Goal: Task Accomplishment & Management: Manage account settings

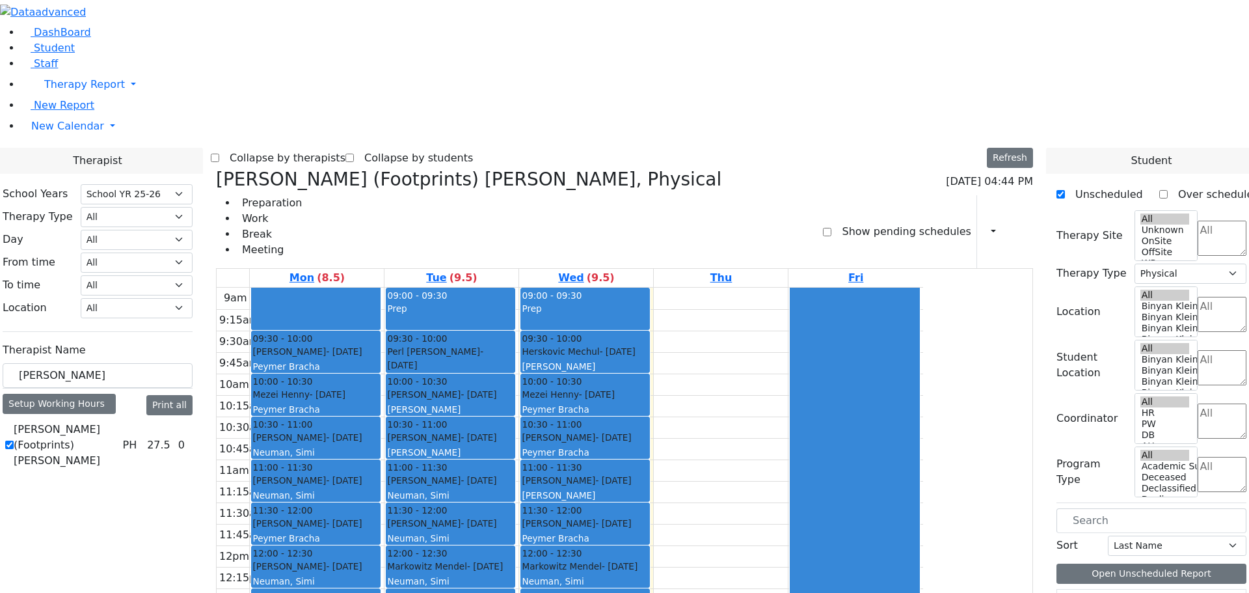
select select "212"
select select "2"
drag, startPoint x: 210, startPoint y: 228, endPoint x: 110, endPoint y: 238, distance: 100.7
click at [124, 238] on div "DashBoard Student Staff Therapy Report Student Old Calendar Report" at bounding box center [624, 457] width 1249 height 915
type input "renzoni"
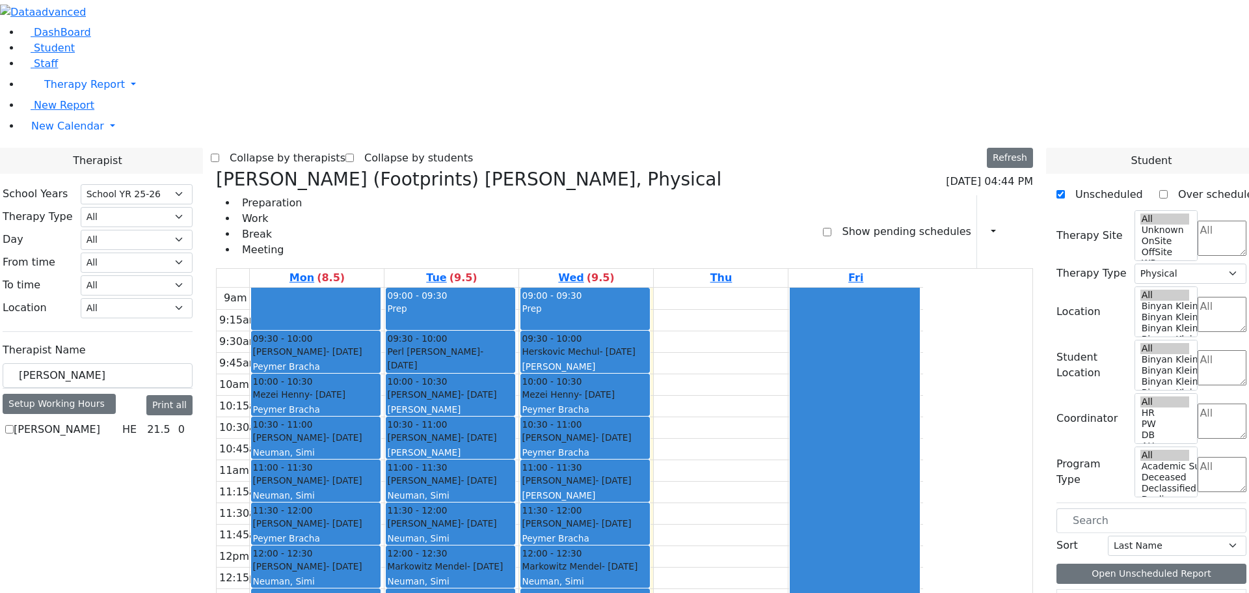
click at [100, 422] on label "[PERSON_NAME]" at bounding box center [57, 430] width 87 height 16
click at [14, 425] on input "[PERSON_NAME]" at bounding box center [9, 429] width 8 height 8
checkbox input "true"
select select "5"
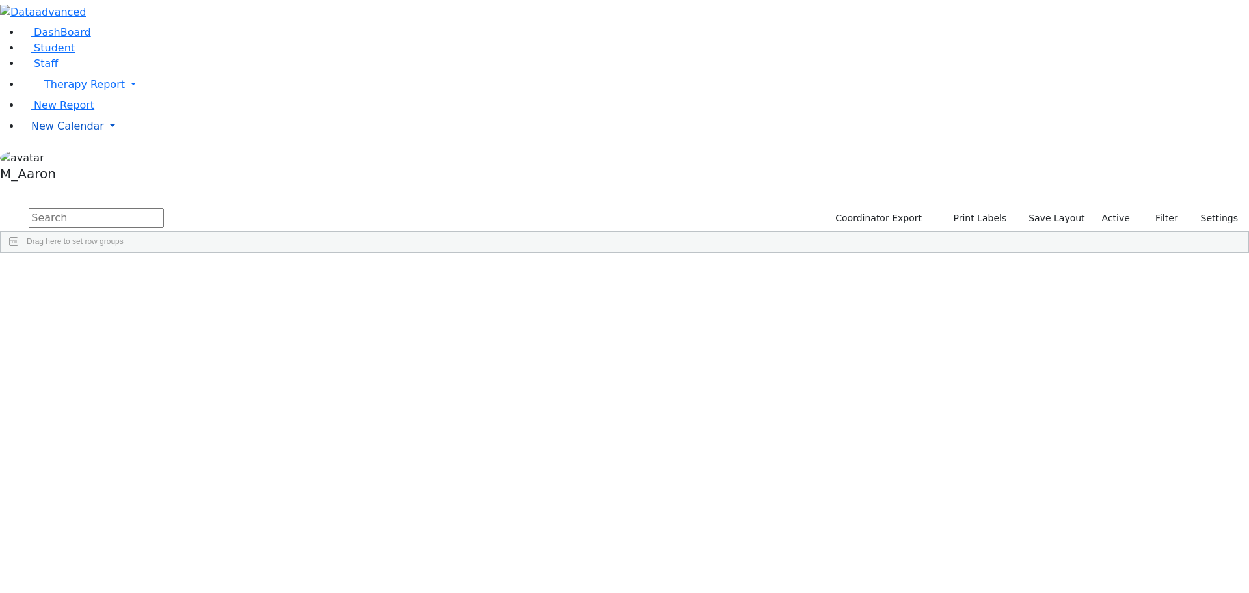
click at [55, 132] on span "New Calendar" at bounding box center [67, 126] width 73 height 12
click at [61, 158] on span "Calendar" at bounding box center [51, 152] width 47 height 12
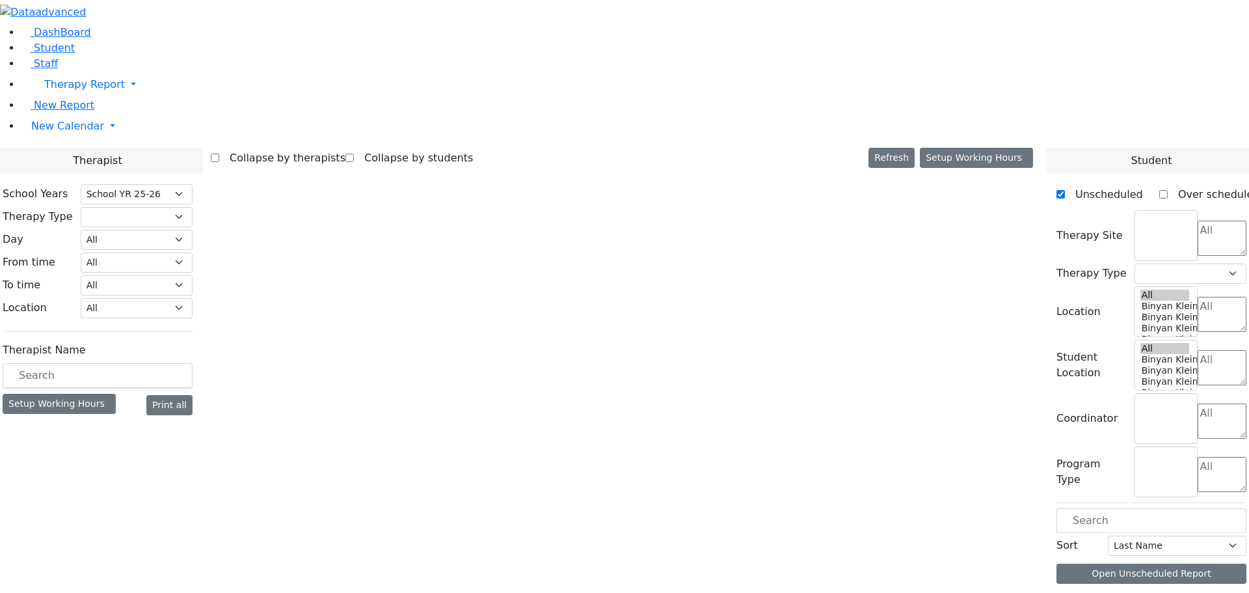
select select "212"
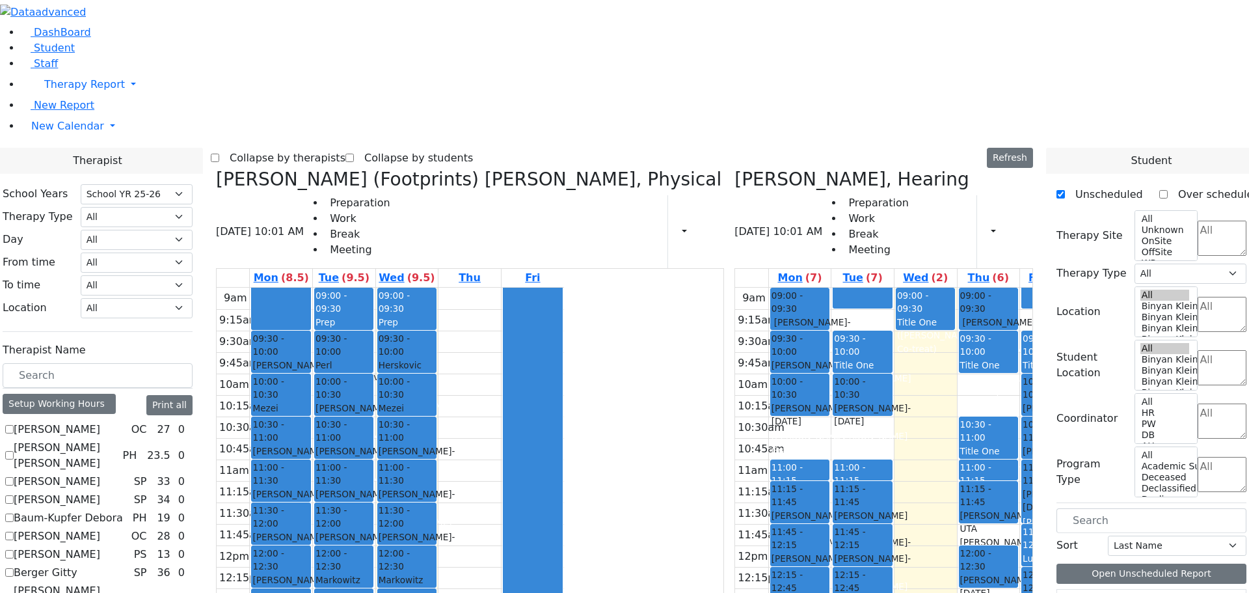
click at [216, 169] on icon at bounding box center [216, 179] width 0 height 21
select select "5"
checkbox input "false"
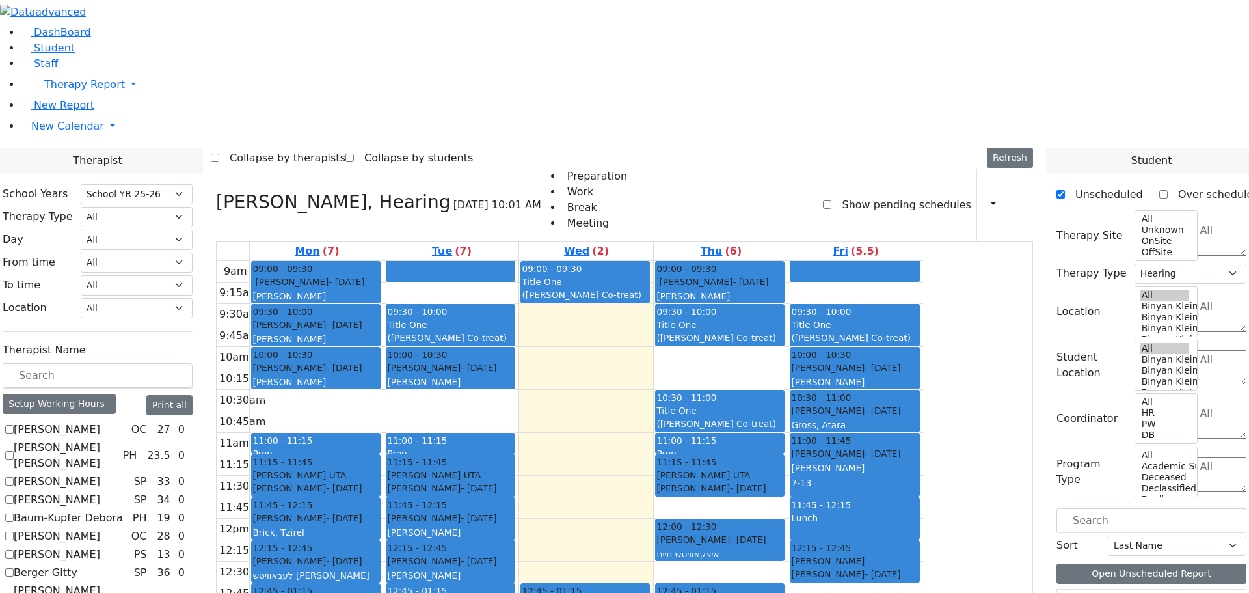
click at [515, 261] on div at bounding box center [450, 271] width 128 height 20
click at [1017, 198] on icon at bounding box center [1017, 204] width 0 height 12
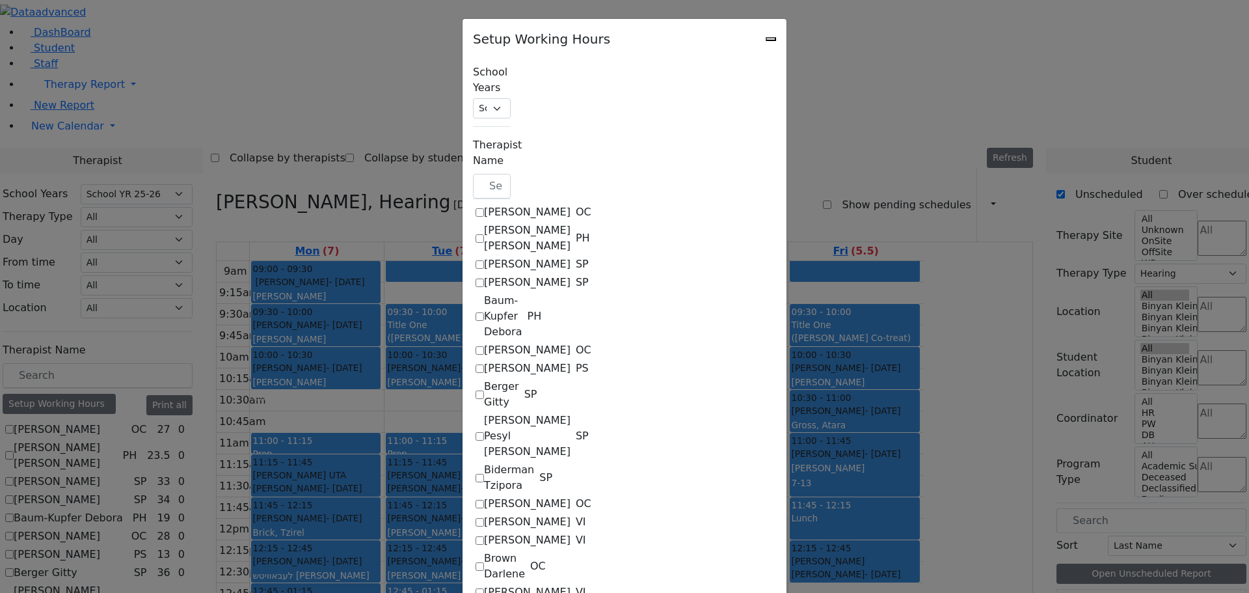
checkbox input "true"
select select "09:00:00"
select select "19:00:00"
select select "1"
select select "15:00:00"
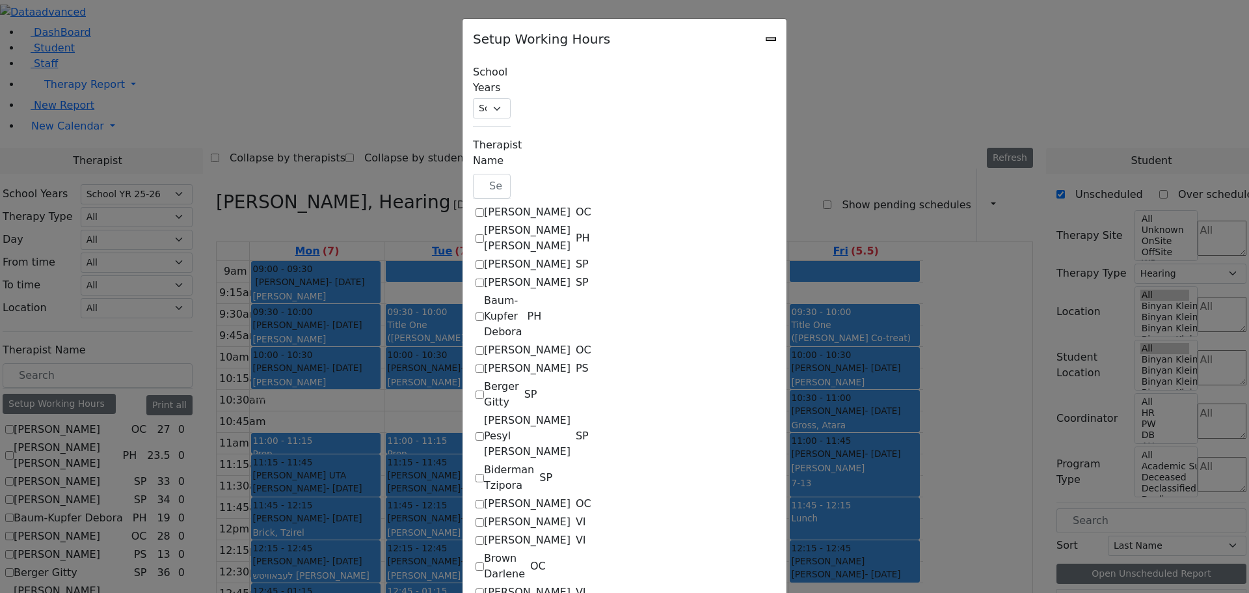
select select "19:00:00"
select select "09:15:00"
select select "15:00:00"
select select "1"
select select "15:00:00"
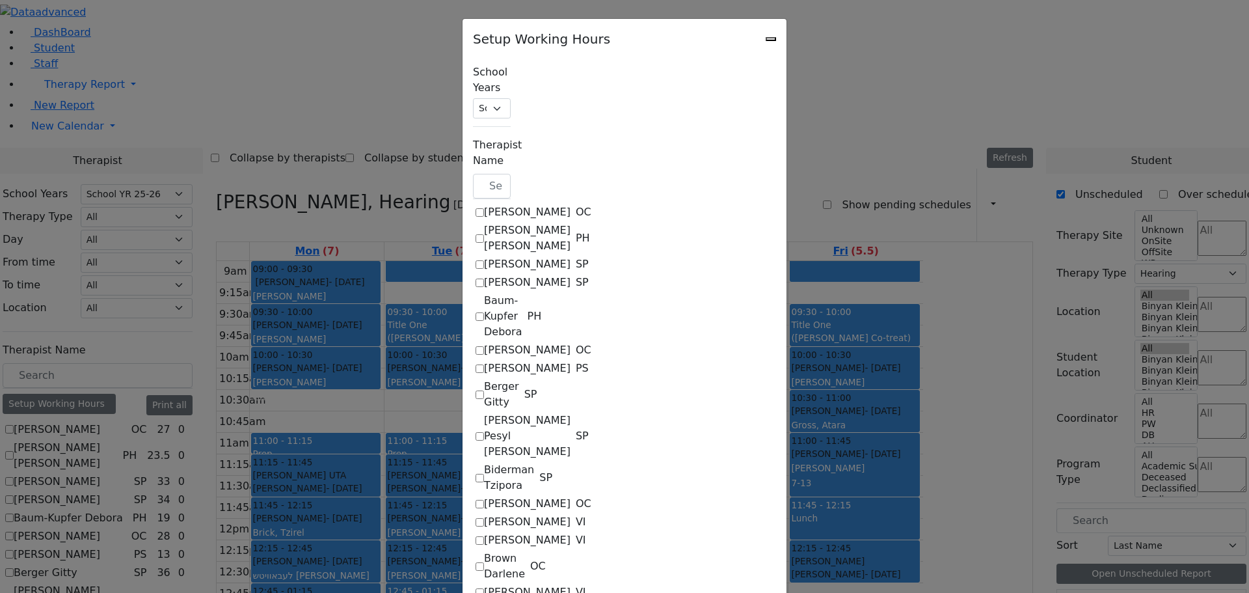
select select "19:00:00"
select select "09:00:00"
select select "15:00:00"
select select "1"
select select "15:00:00"
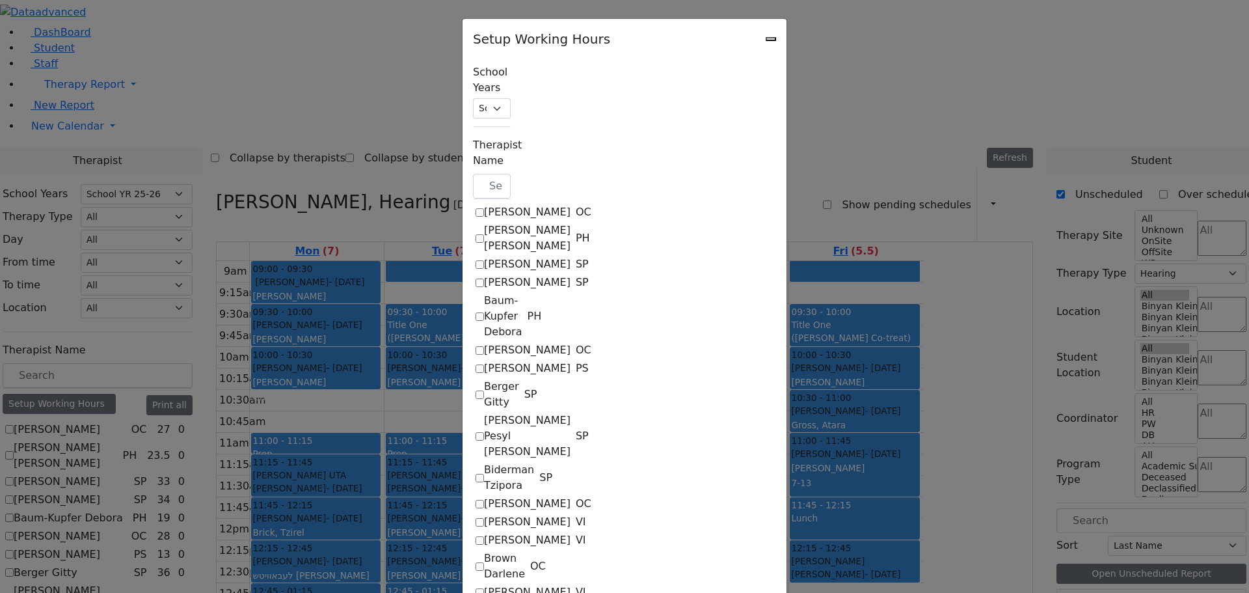
select select "19:00:00"
select select "09:00:00"
select select "15:00:00"
select select "1"
select select "15:00:00"
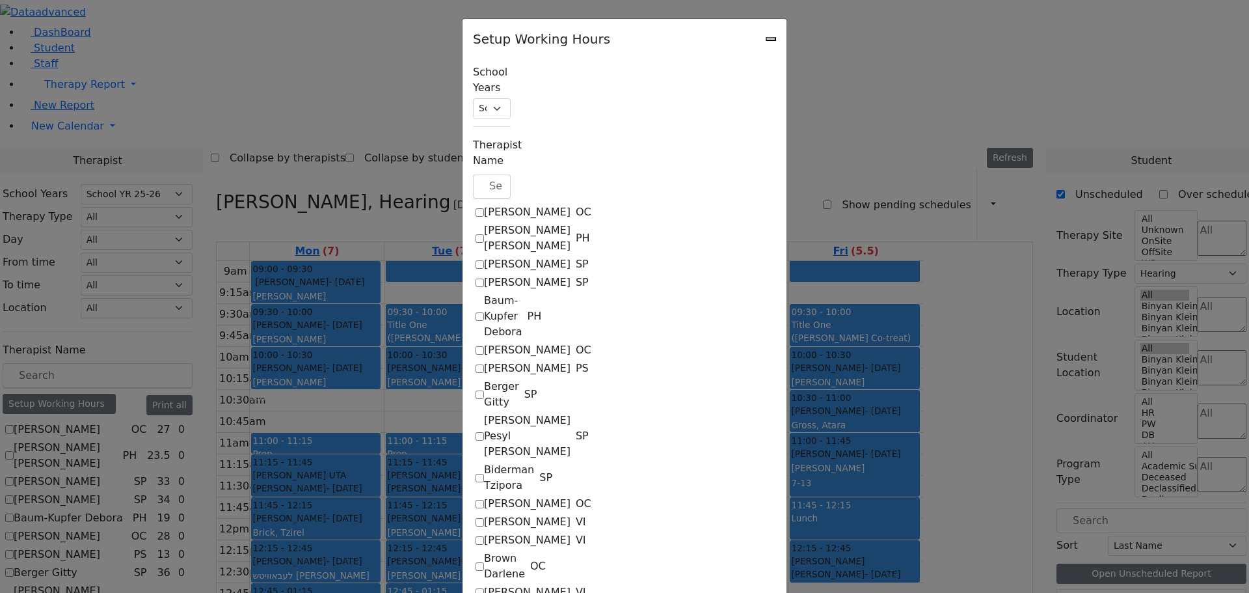
select select "19:00:00"
select select "09:15:00"
select select "13:00:00"
select select "1"
select select "15:00:00"
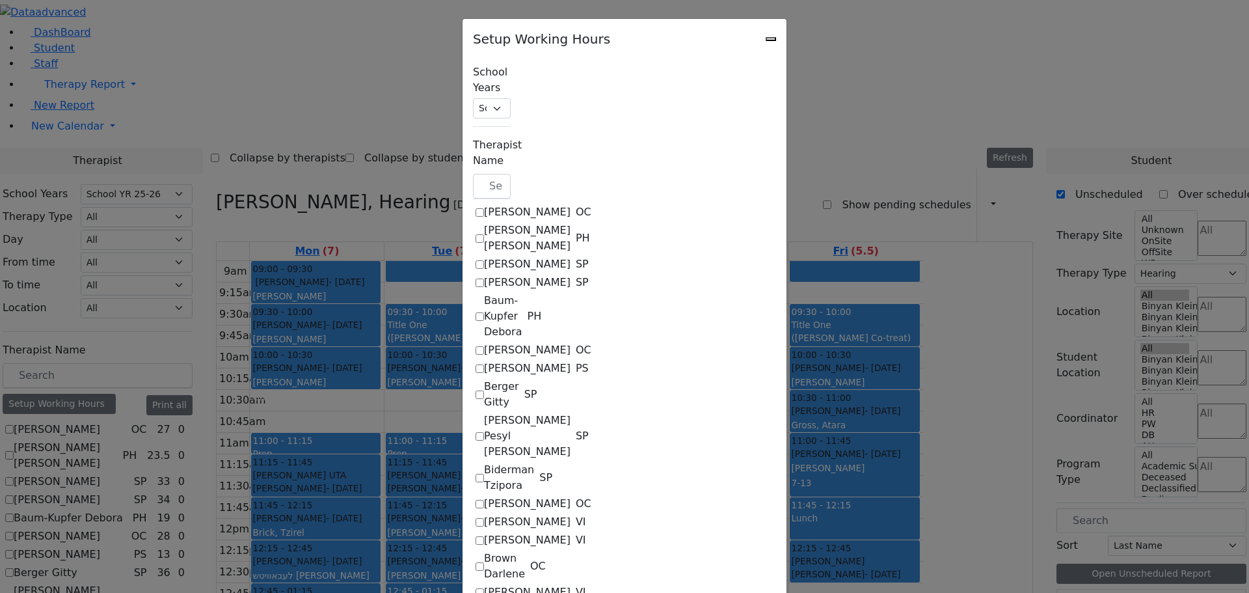
select select "19:00:00"
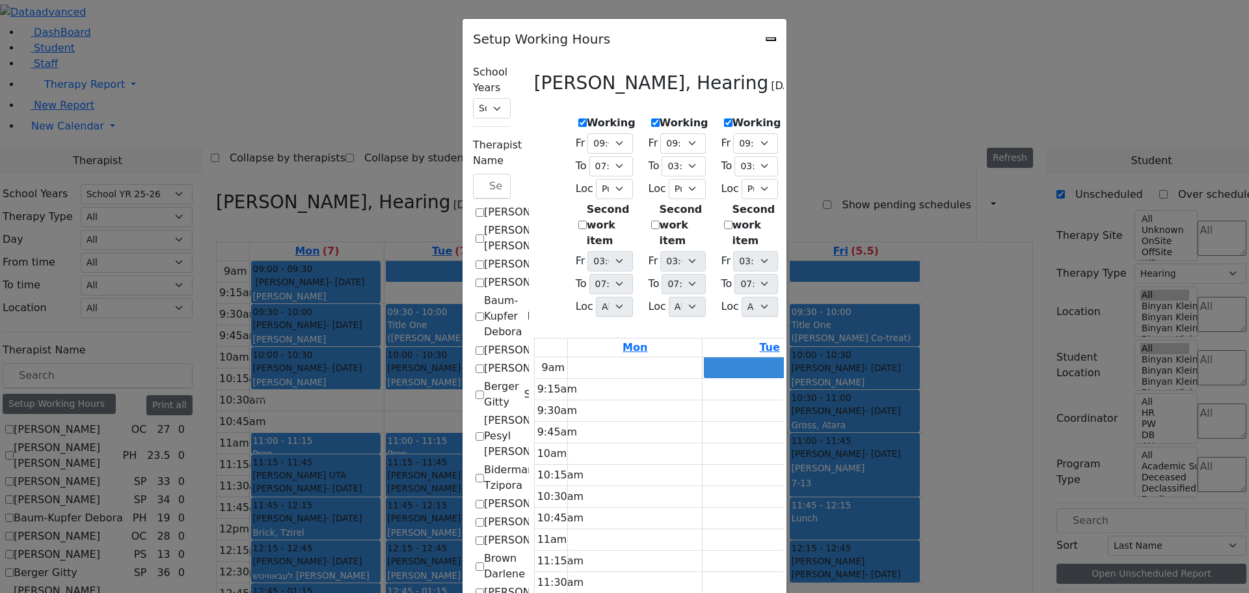
click at [771, 39] on icon "Close" at bounding box center [771, 39] width 0 height 0
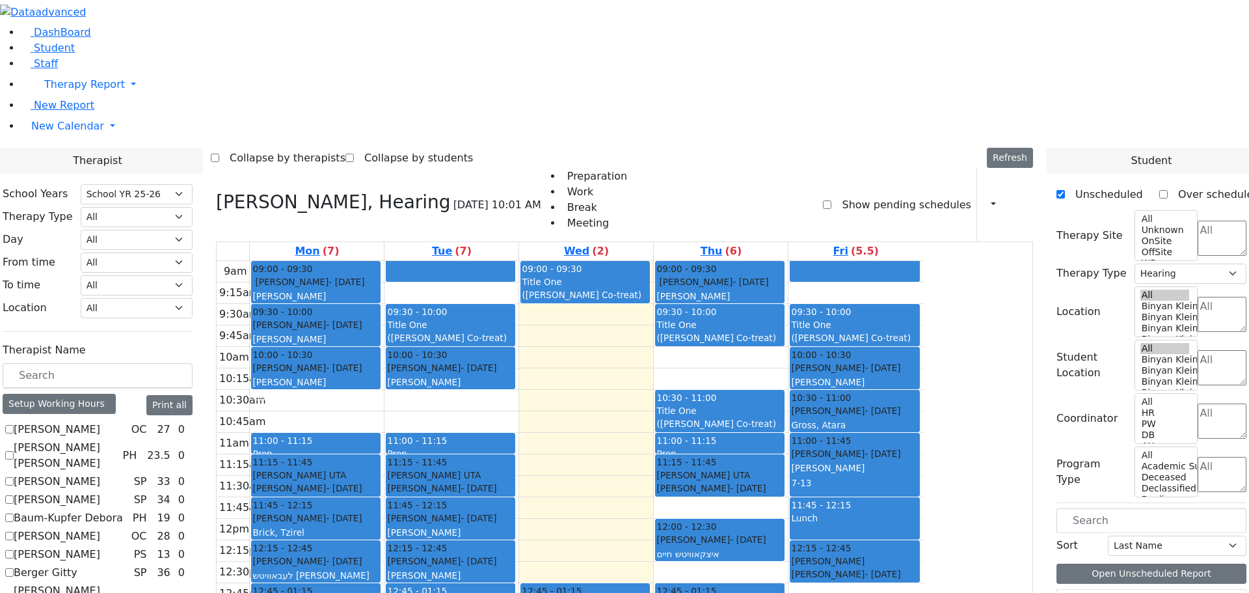
click at [1017, 198] on icon at bounding box center [1017, 204] width 0 height 12
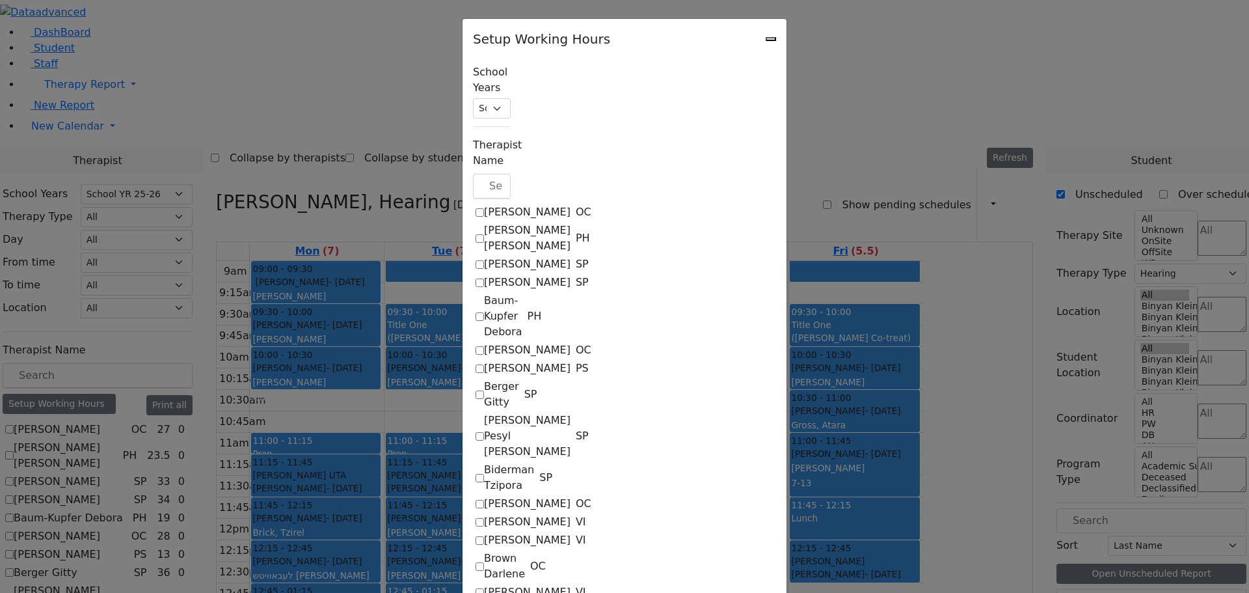
checkbox input "true"
select select "09:00:00"
select select "19:00:00"
select select "1"
select select "15:00:00"
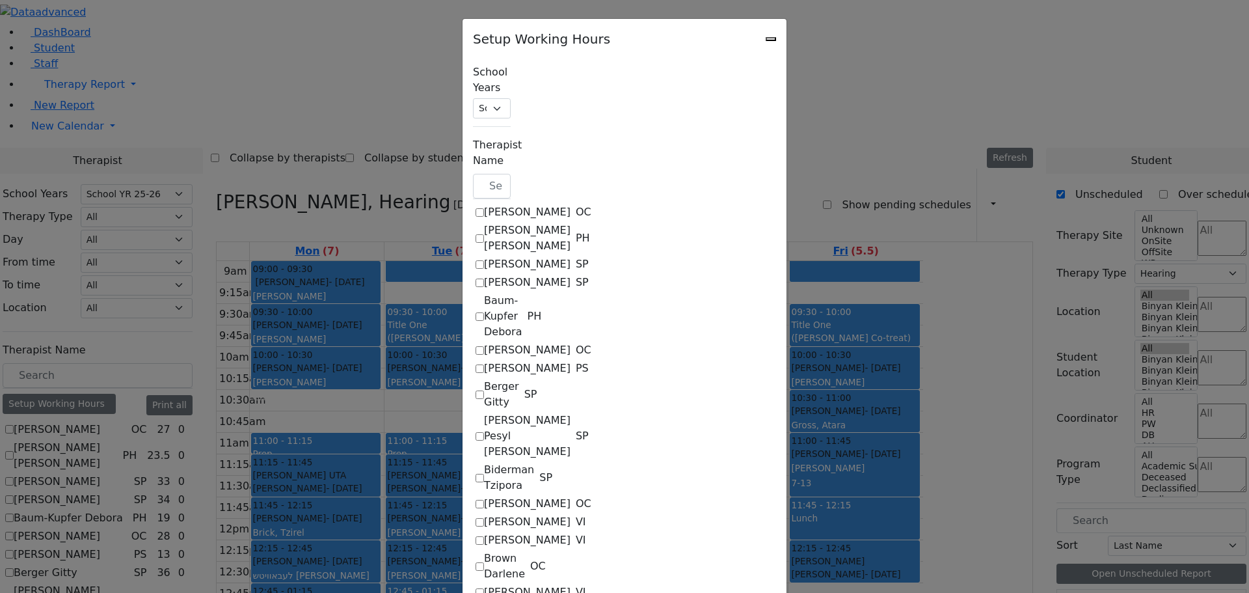
select select "19:00:00"
select select "09:15:00"
select select "15:00:00"
select select "1"
select select "15:00:00"
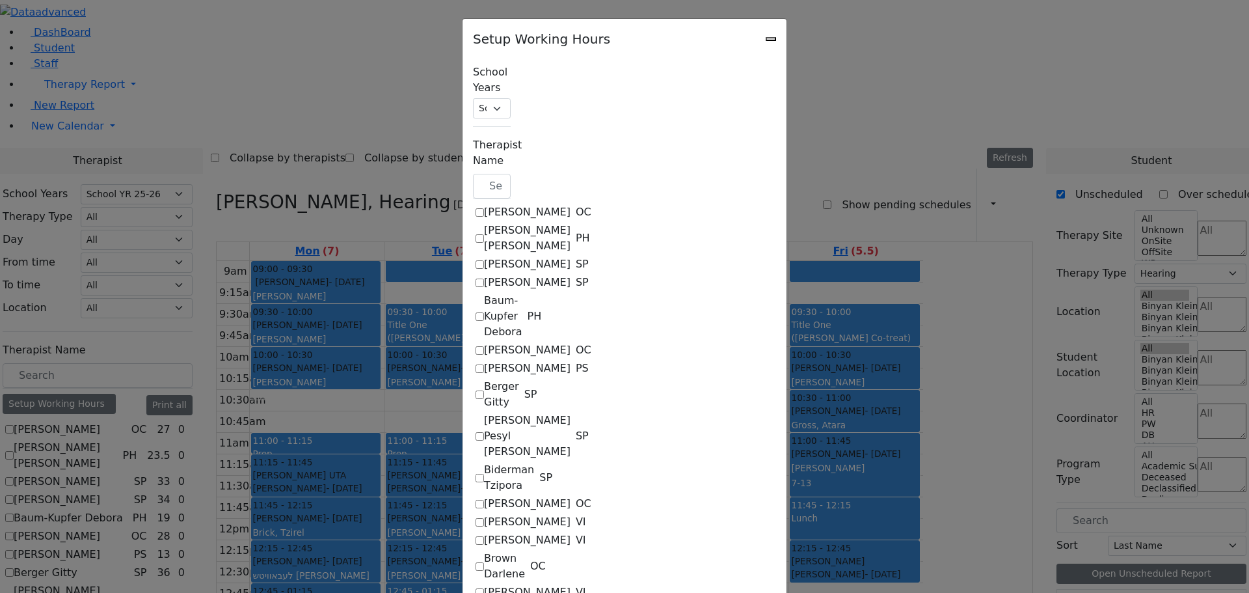
select select "19:00:00"
select select "09:00:00"
select select "15:00:00"
select select "1"
select select "15:00:00"
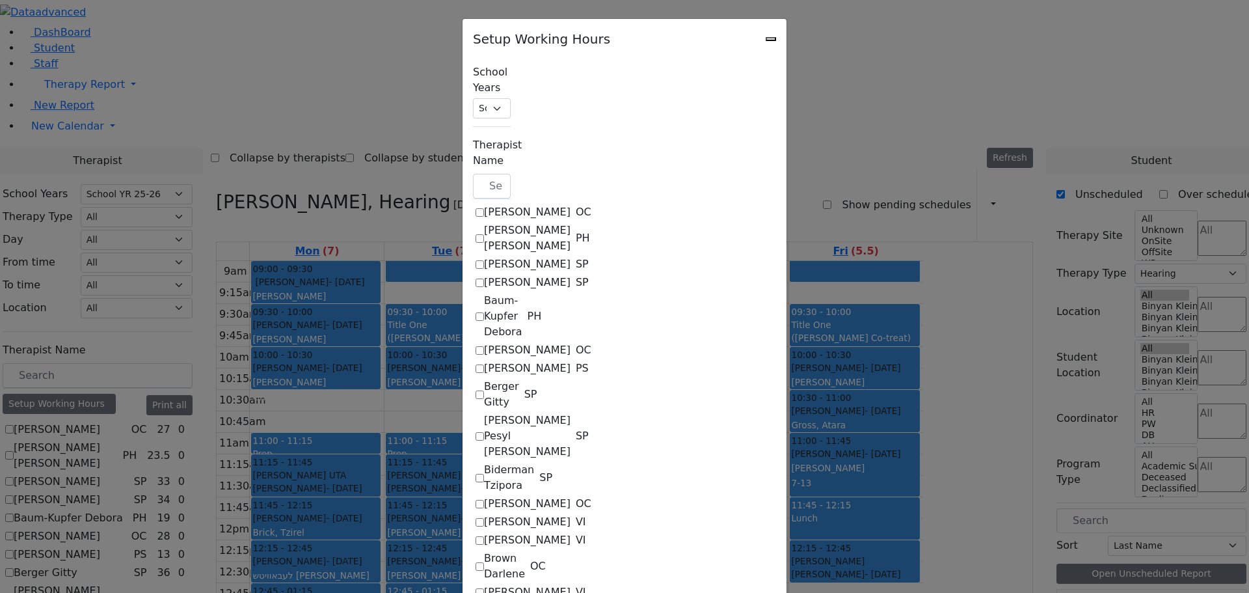
select select "19:00:00"
select select "09:00:00"
select select "15:00:00"
select select "1"
select select "15:00:00"
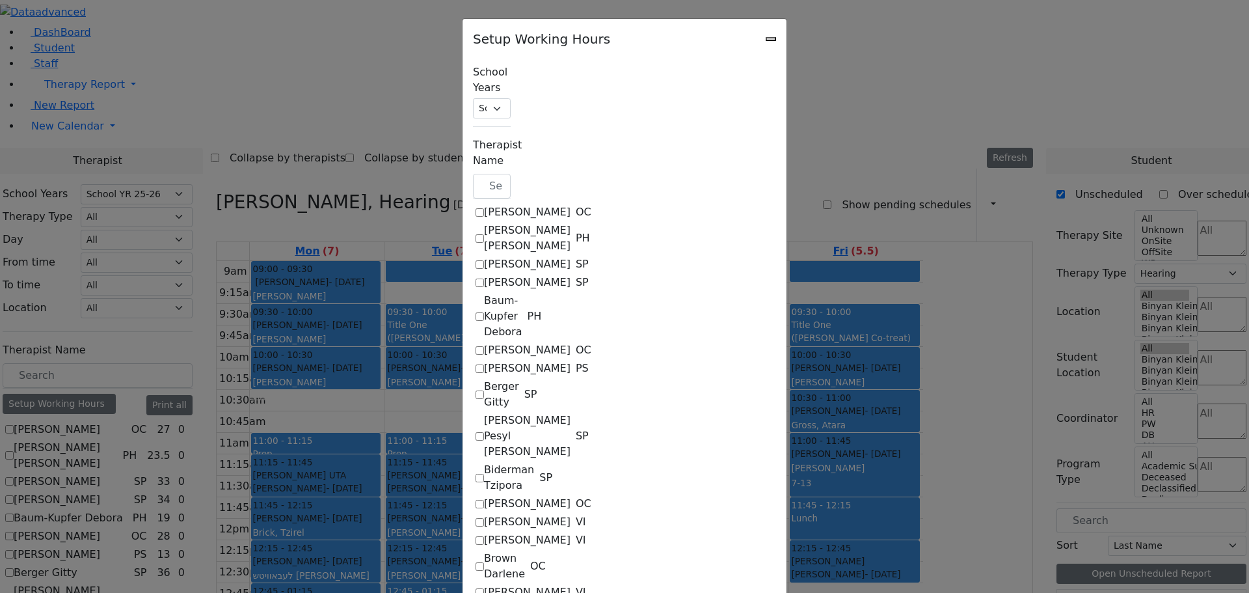
select select "19:00:00"
select select "09:15:00"
select select "13:00:00"
select select "1"
select select "15:00:00"
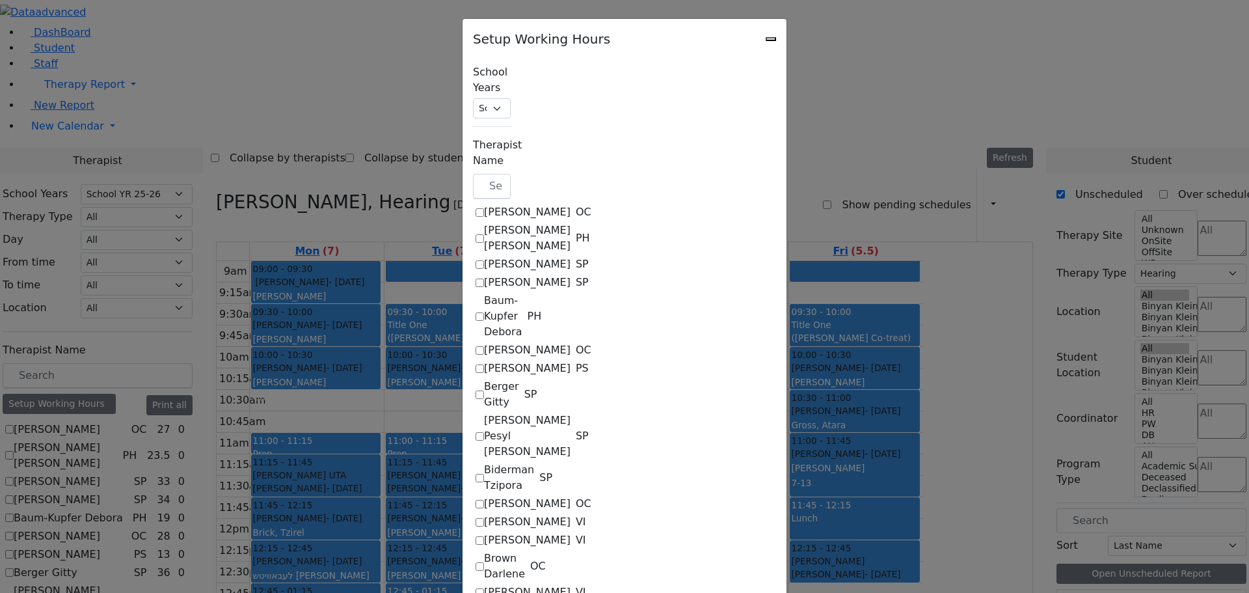
select select "19:00:00"
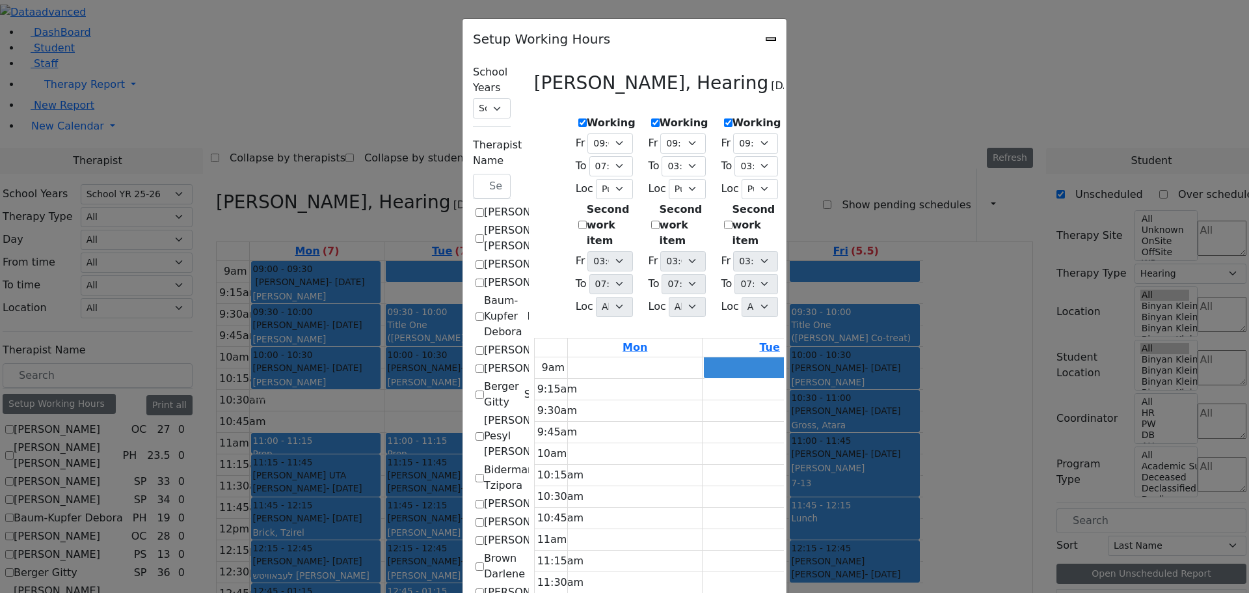
click at [771, 39] on icon "Close" at bounding box center [771, 39] width 0 height 0
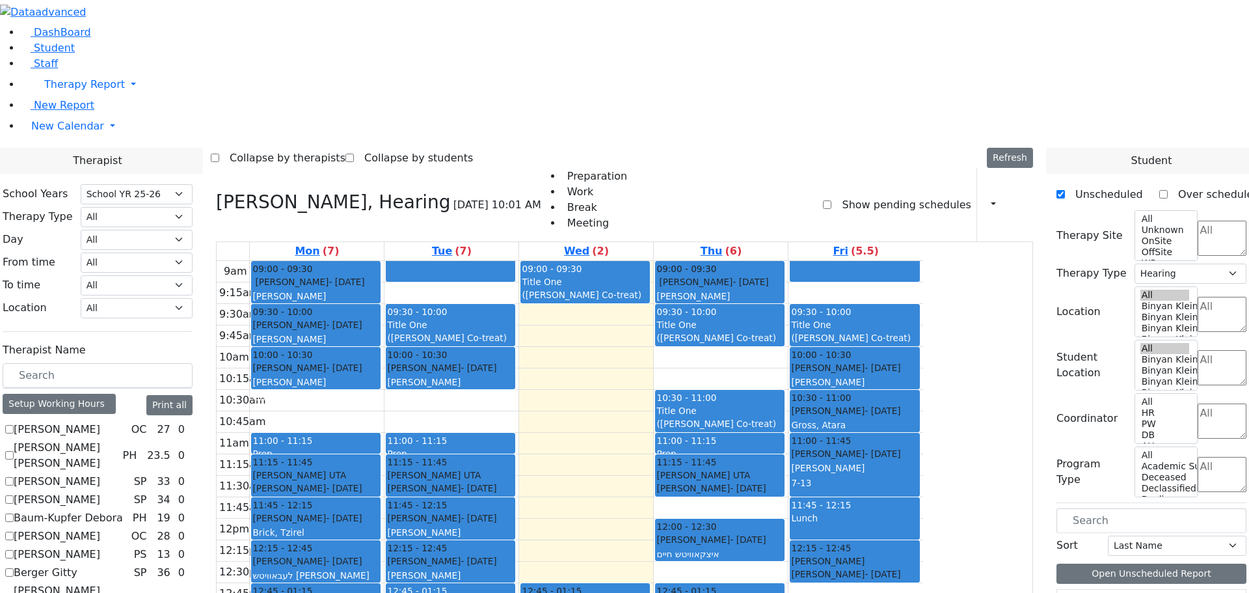
click at [1017, 198] on icon at bounding box center [1017, 204] width 0 height 12
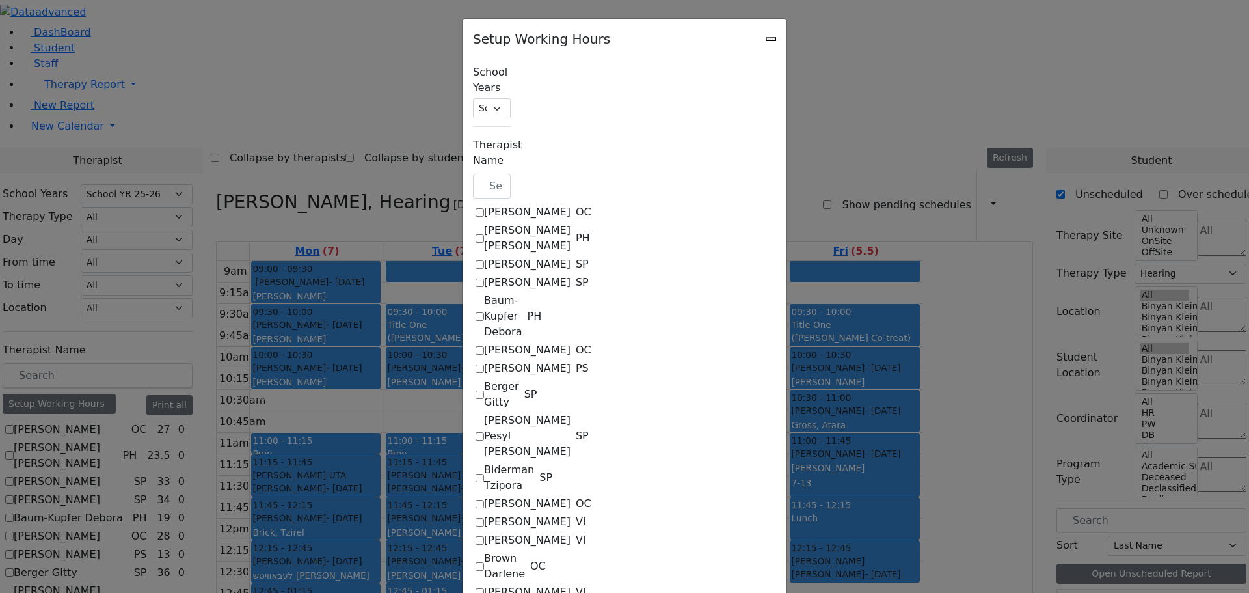
checkbox input "true"
select select "09:00:00"
select select "19:00:00"
select select "1"
select select "15:00:00"
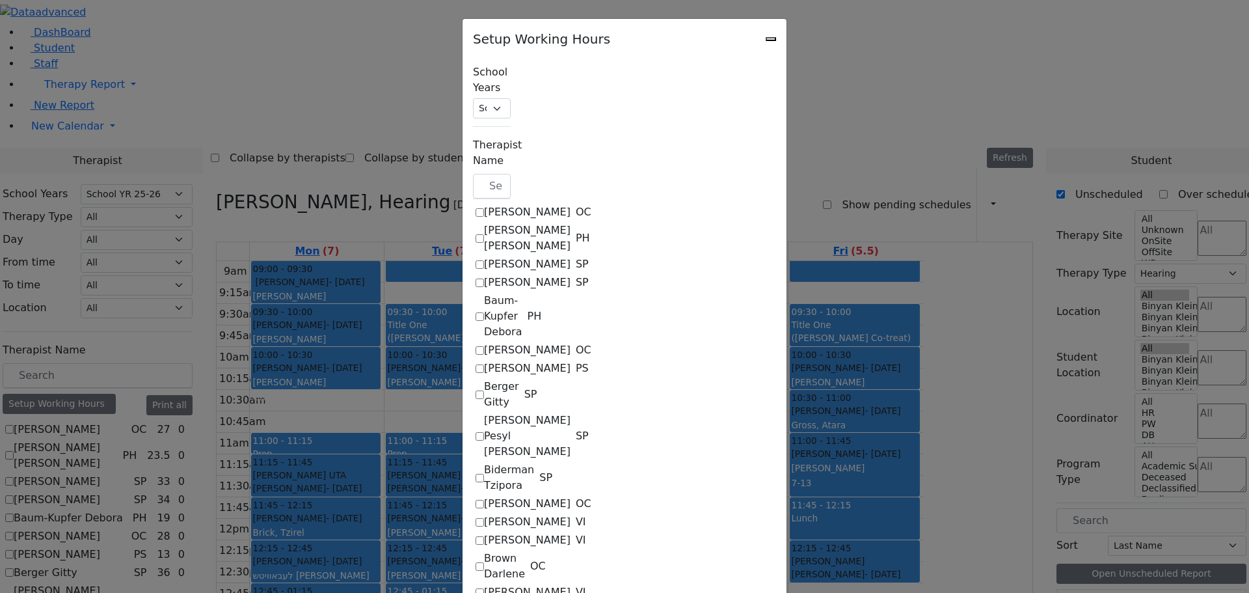
select select "19:00:00"
select select "09:15:00"
select select "15:00:00"
select select "1"
select select "15:00:00"
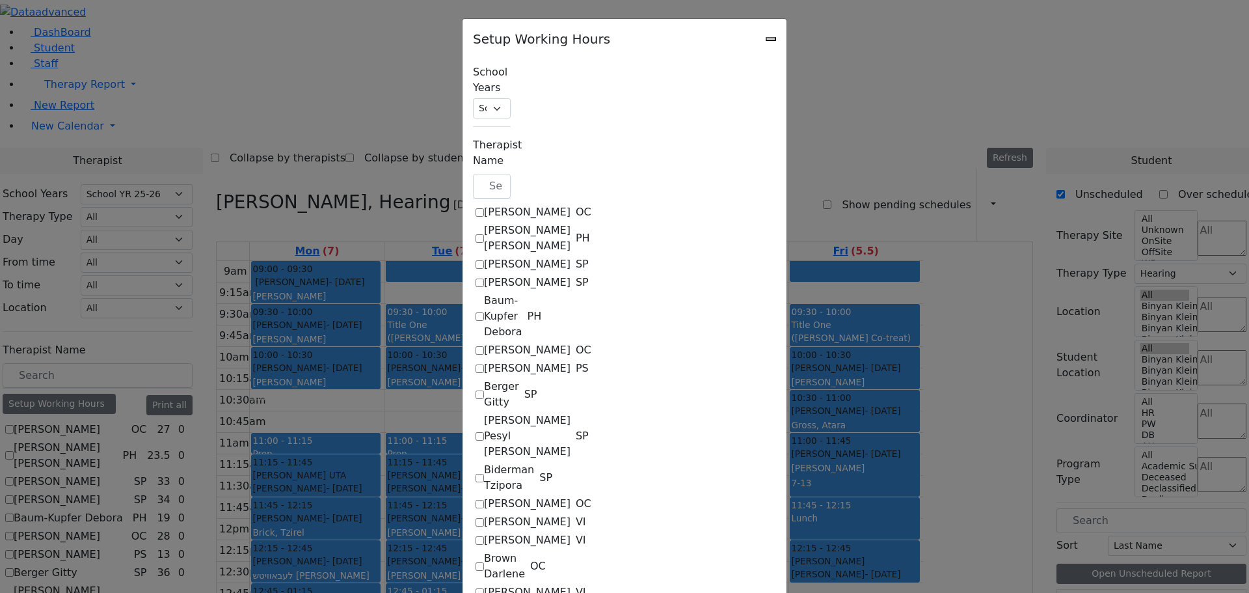
select select "19:00:00"
select select "09:00:00"
select select "15:00:00"
select select "1"
select select "15:00:00"
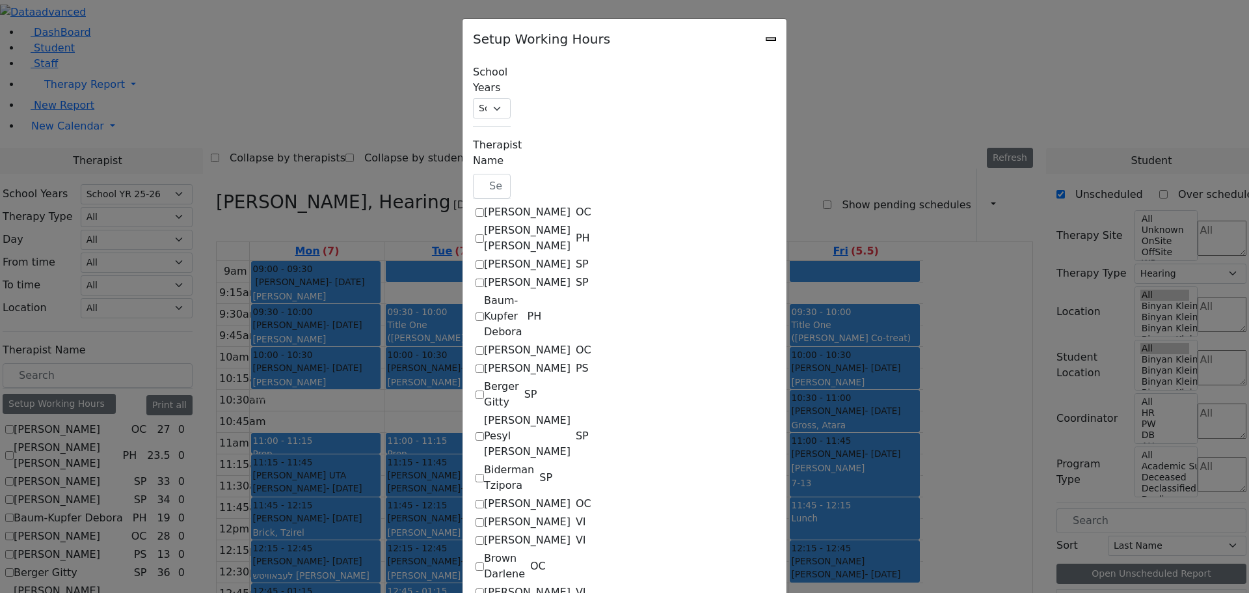
select select "19:00:00"
select select "09:00:00"
select select "15:00:00"
select select "1"
select select "15:00:00"
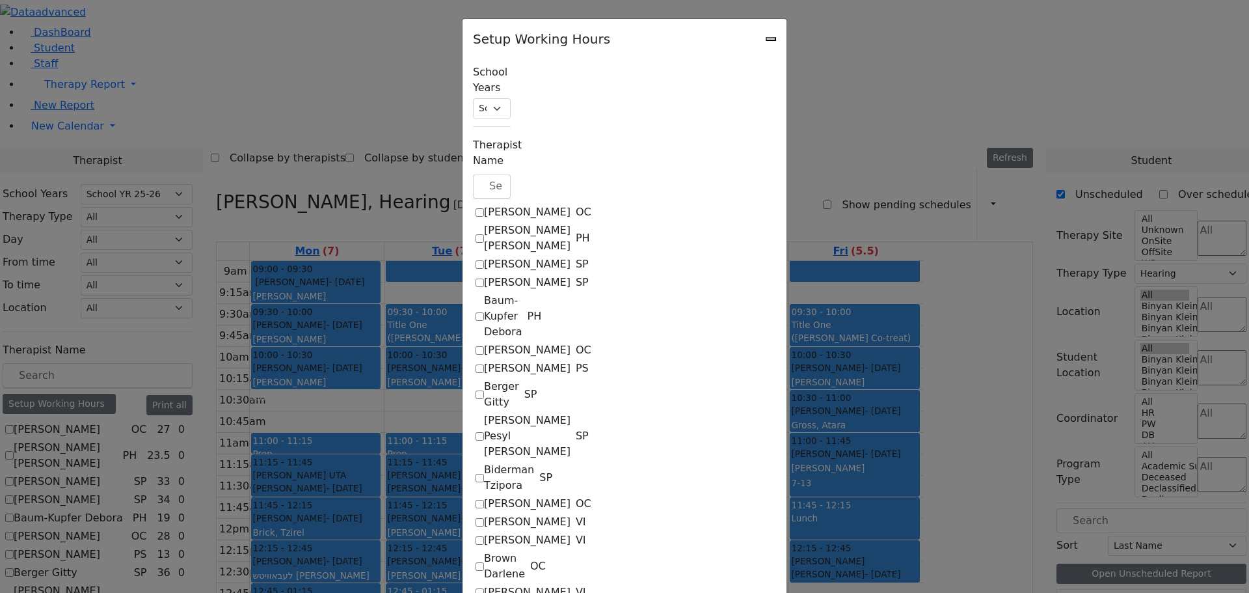
select select "19:00:00"
select select "09:15:00"
select select "13:00:00"
select select "1"
select select "15:00:00"
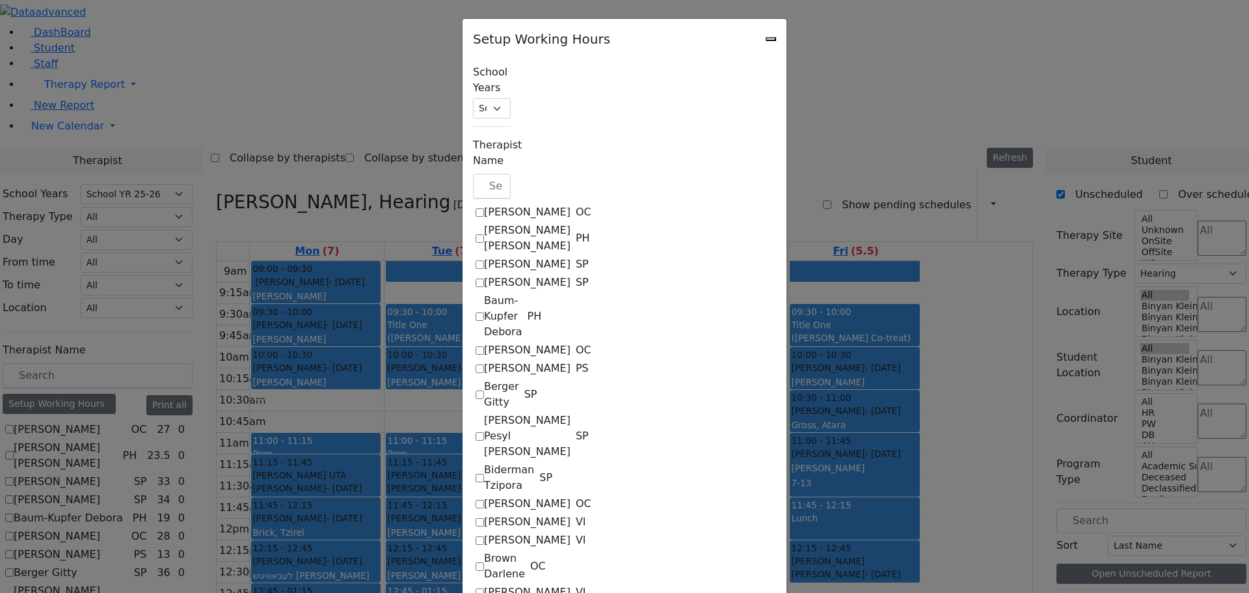
select select "19:00:00"
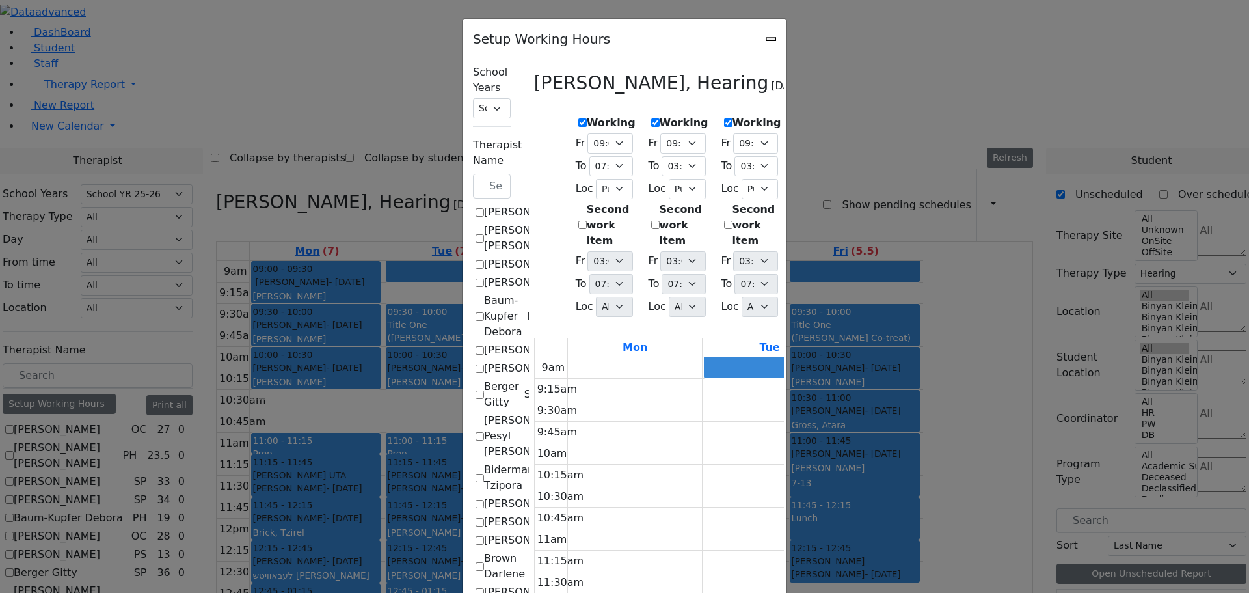
click at [787, 40] on div "Setup Working Hours" at bounding box center [625, 35] width 324 height 33
click at [771, 39] on icon "Close" at bounding box center [771, 39] width 0 height 0
checkbox input "false"
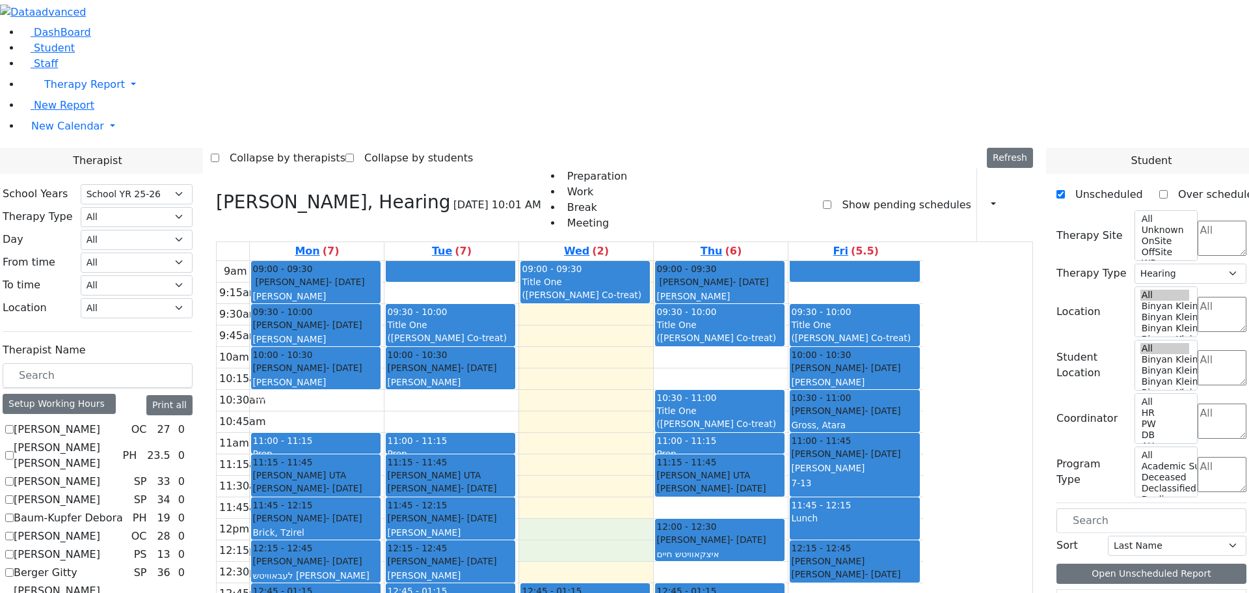
drag, startPoint x: 660, startPoint y: 348, endPoint x: 746, endPoint y: 381, distance: 92.4
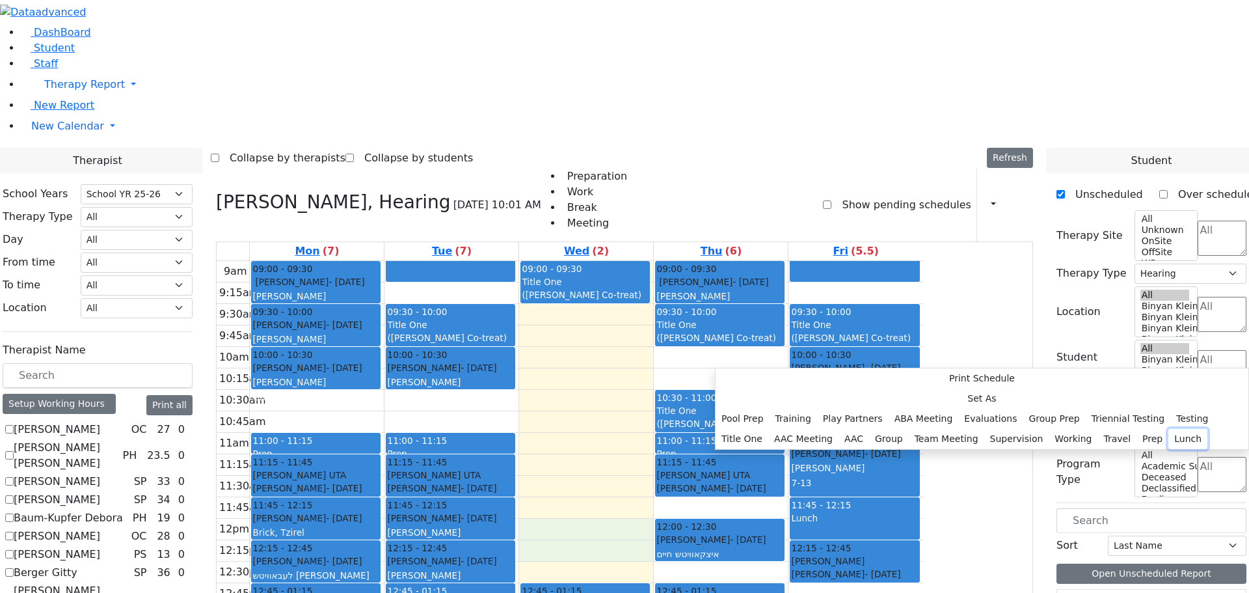
click at [1168, 429] on button "Lunch" at bounding box center [1187, 439] width 39 height 20
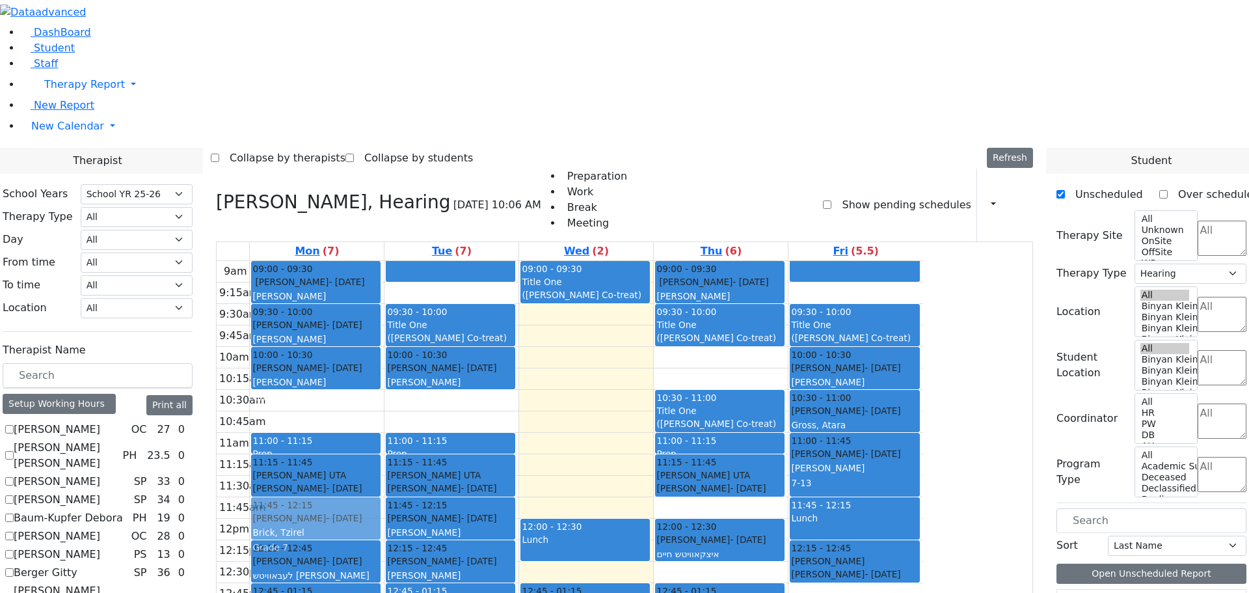
drag, startPoint x: 435, startPoint y: 338, endPoint x: 454, endPoint y: 327, distance: 21.5
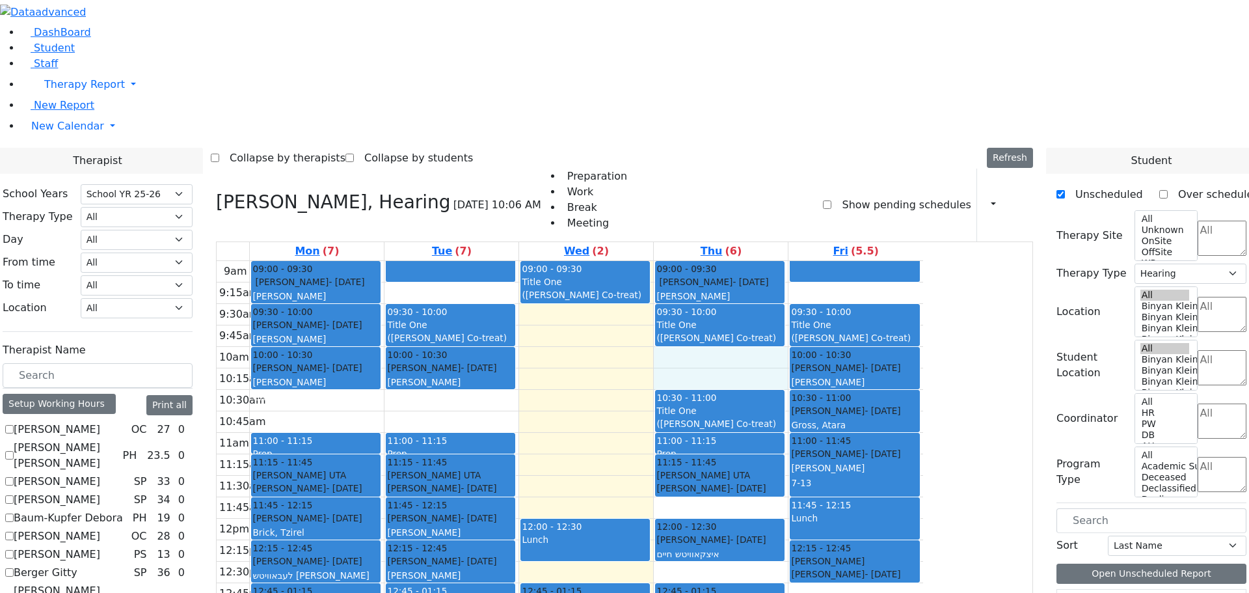
drag, startPoint x: 797, startPoint y: 175, endPoint x: 888, endPoint y: 200, distance: 94.4
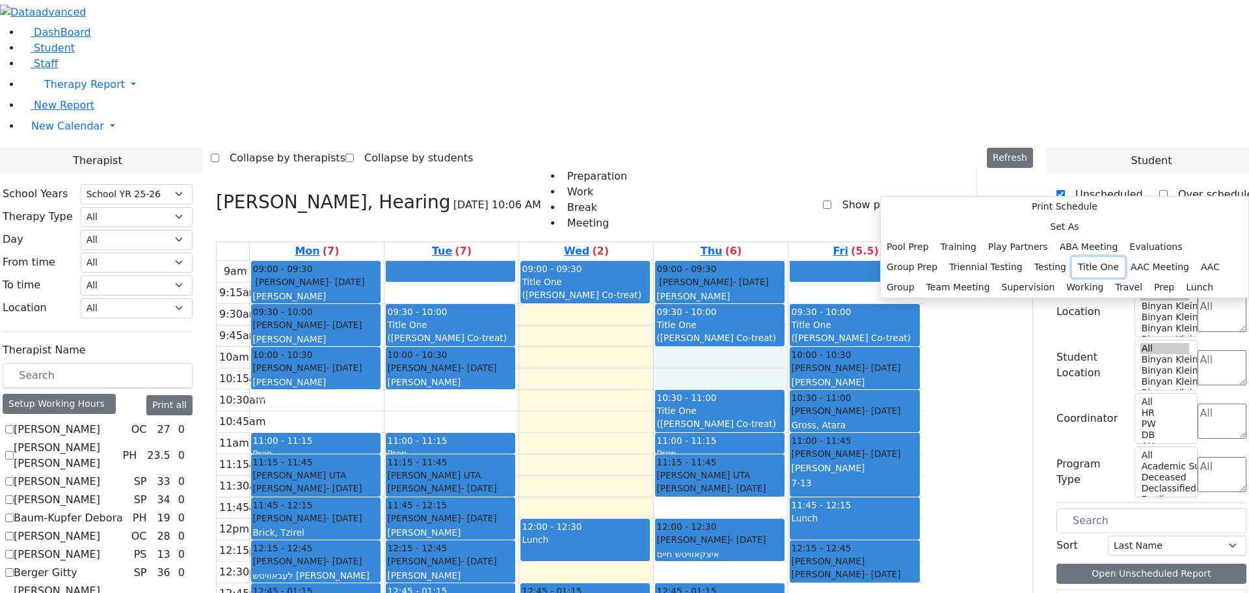
click at [1072, 277] on button "Title One" at bounding box center [1098, 267] width 53 height 20
select select "4"
select select "10:00:00"
select select "10:30:00"
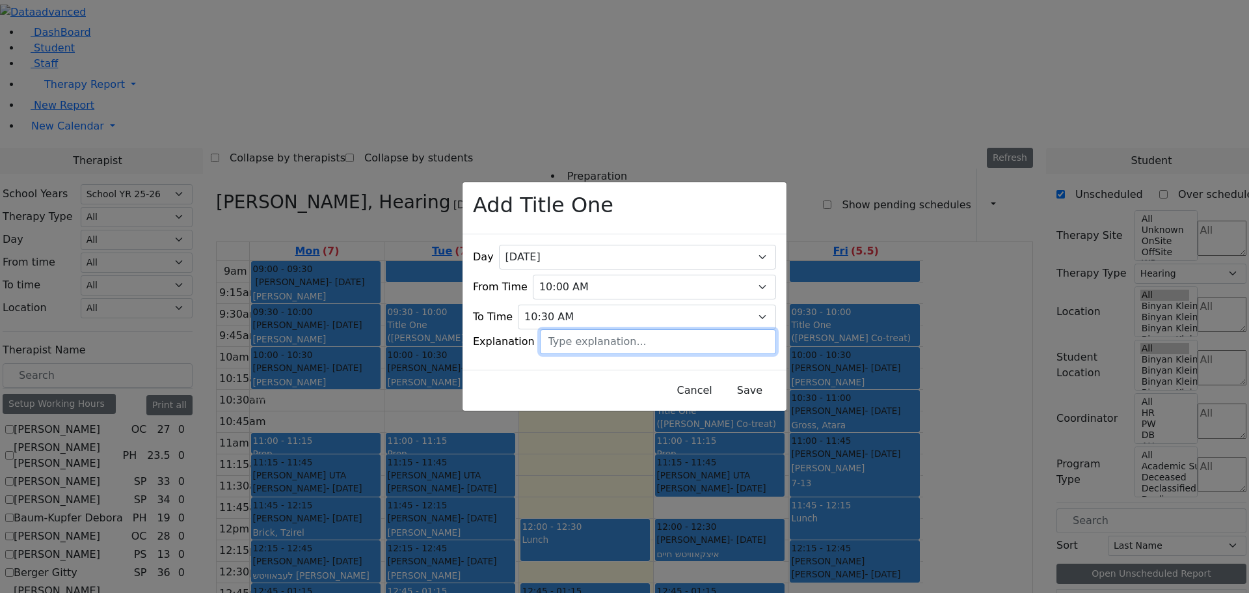
click at [584, 329] on input "text" at bounding box center [658, 341] width 236 height 25
type input "Meeting [PERSON_NAME]"
click at [738, 384] on button "Save" at bounding box center [750, 390] width 58 height 25
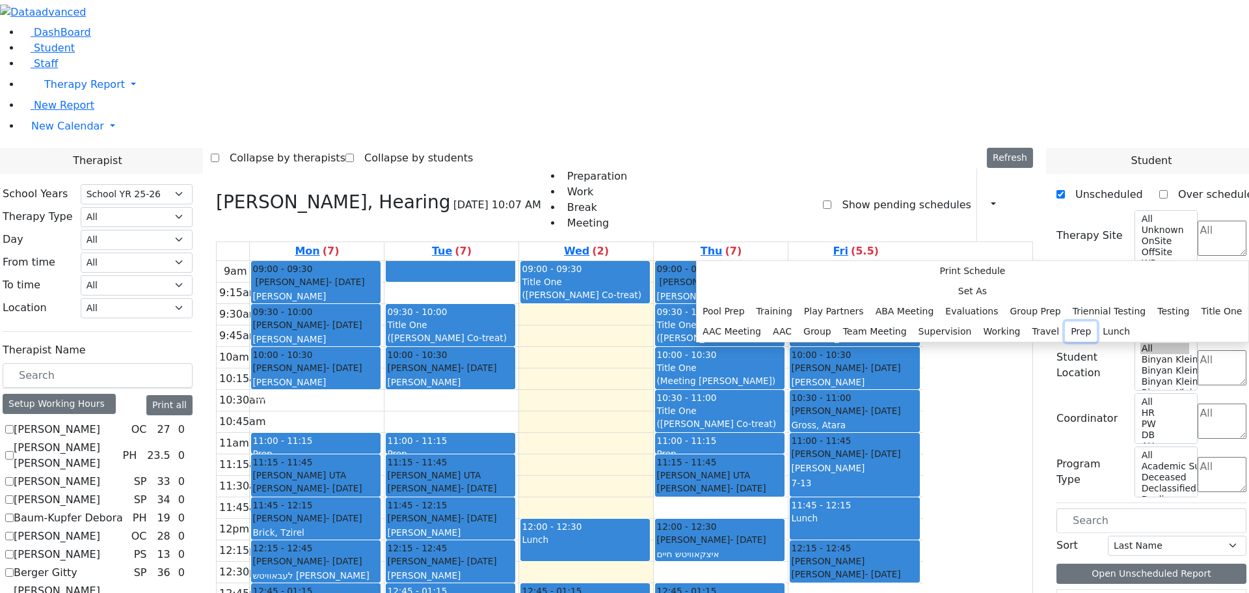
click at [1065, 342] on button "Prep" at bounding box center [1081, 331] width 32 height 20
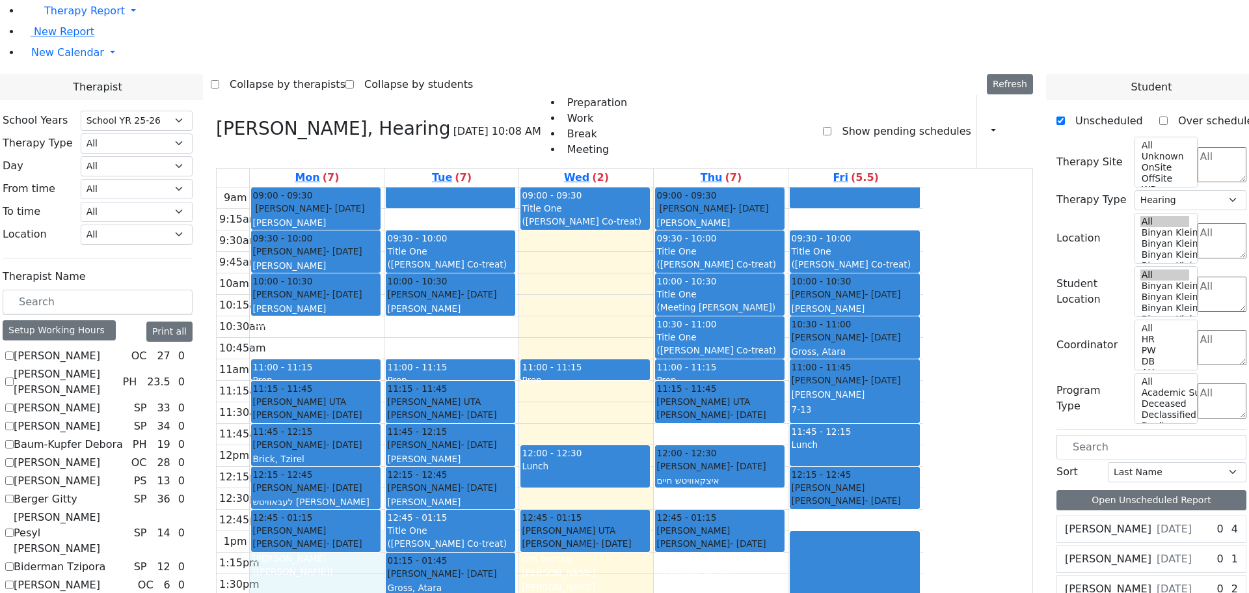
scroll to position [260, 0]
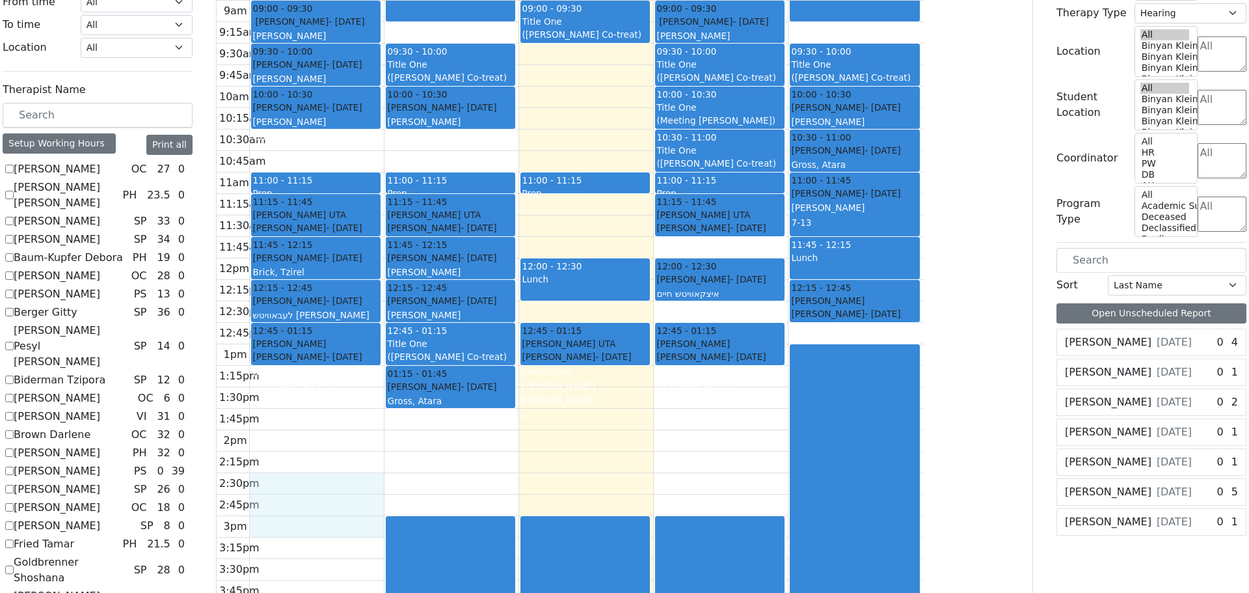
drag, startPoint x: 382, startPoint y: 302, endPoint x: 466, endPoint y: 342, distance: 93.7
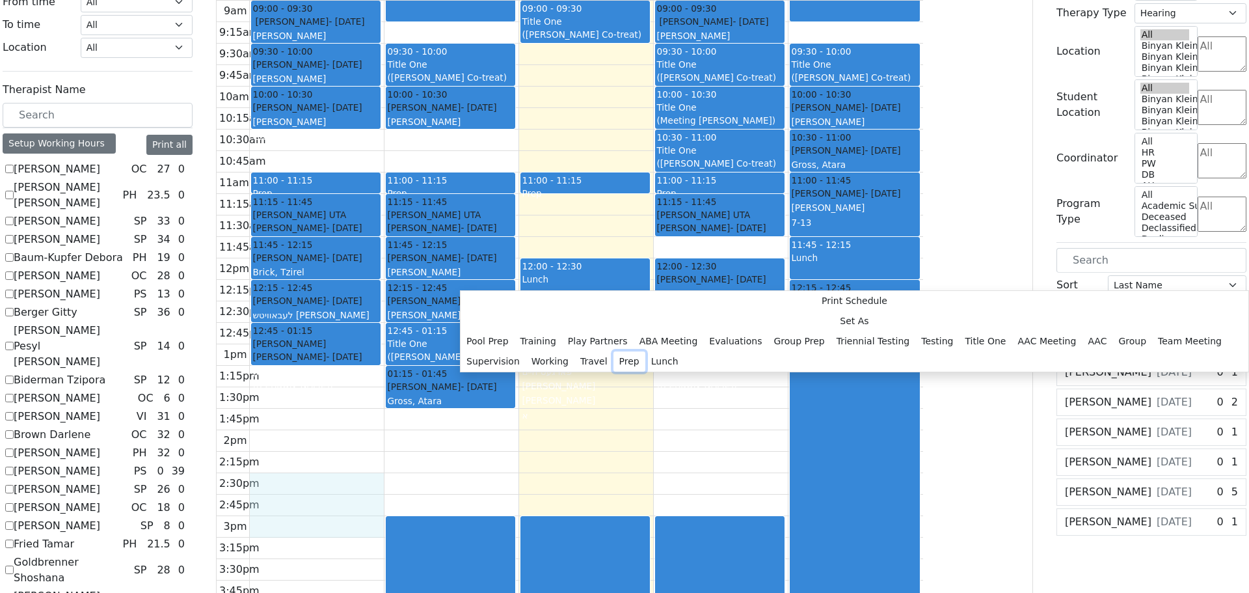
click at [619, 368] on button "Prep" at bounding box center [630, 361] width 32 height 20
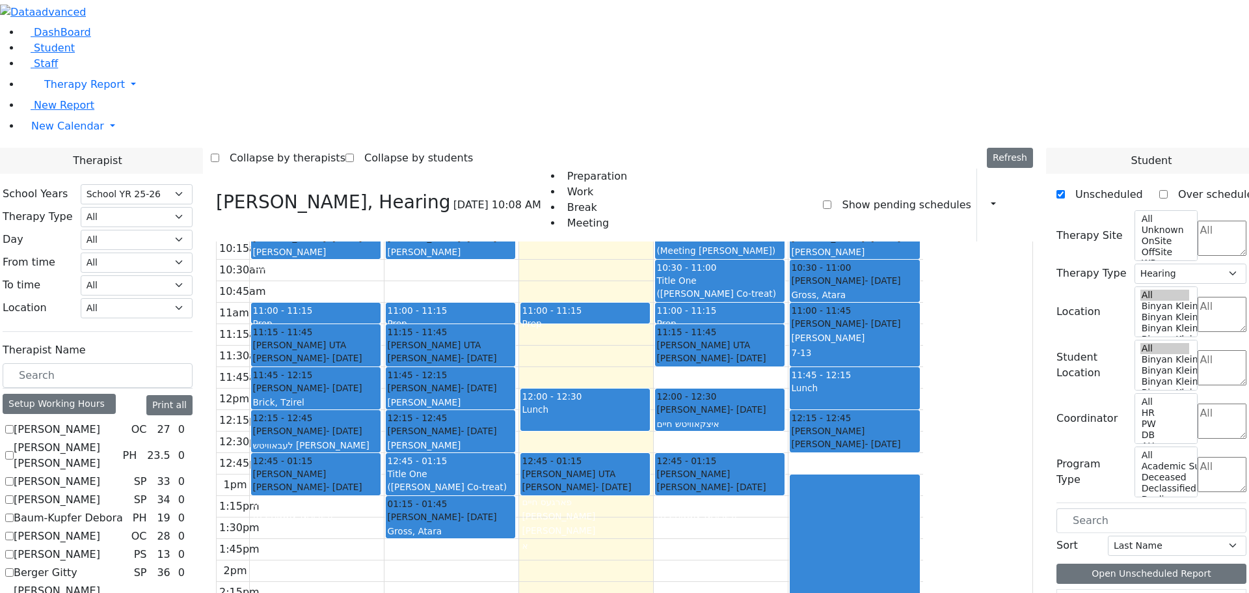
scroll to position [0, 0]
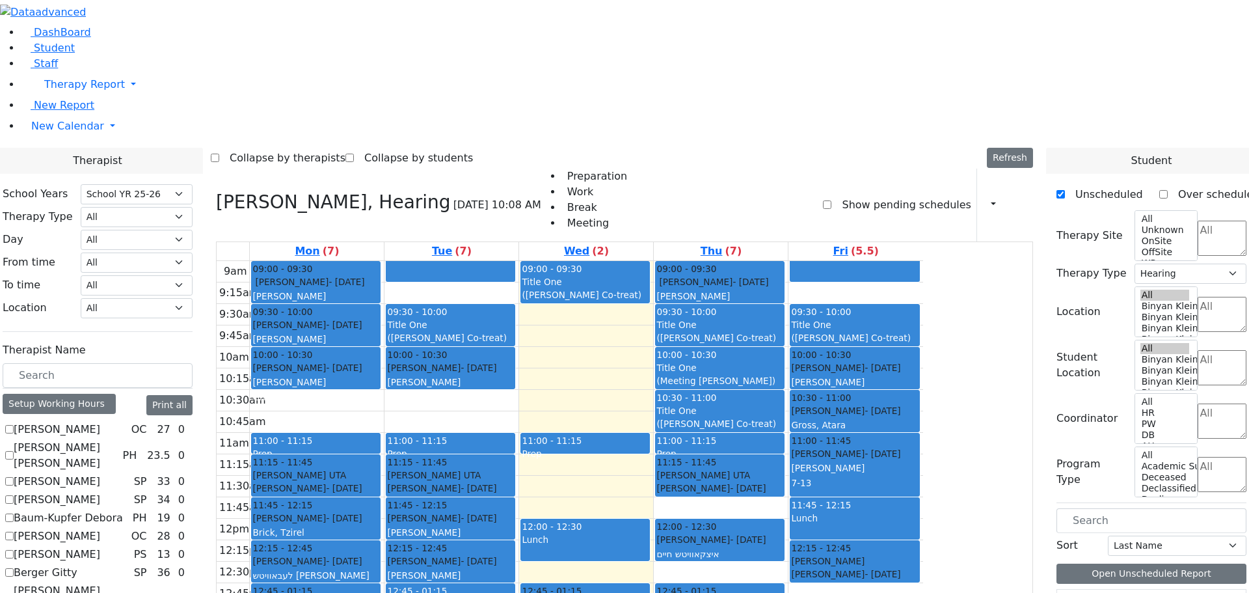
click at [1017, 198] on icon at bounding box center [1017, 204] width 0 height 12
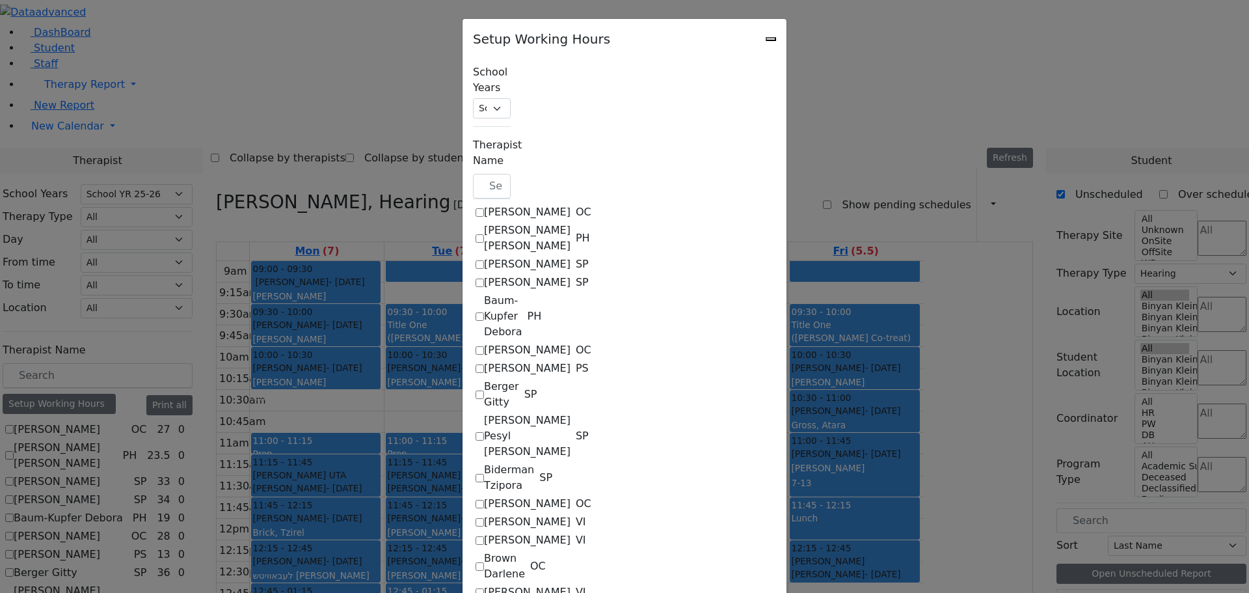
checkbox input "true"
select select "09:00:00"
select select "19:00:00"
select select "1"
select select "15:00:00"
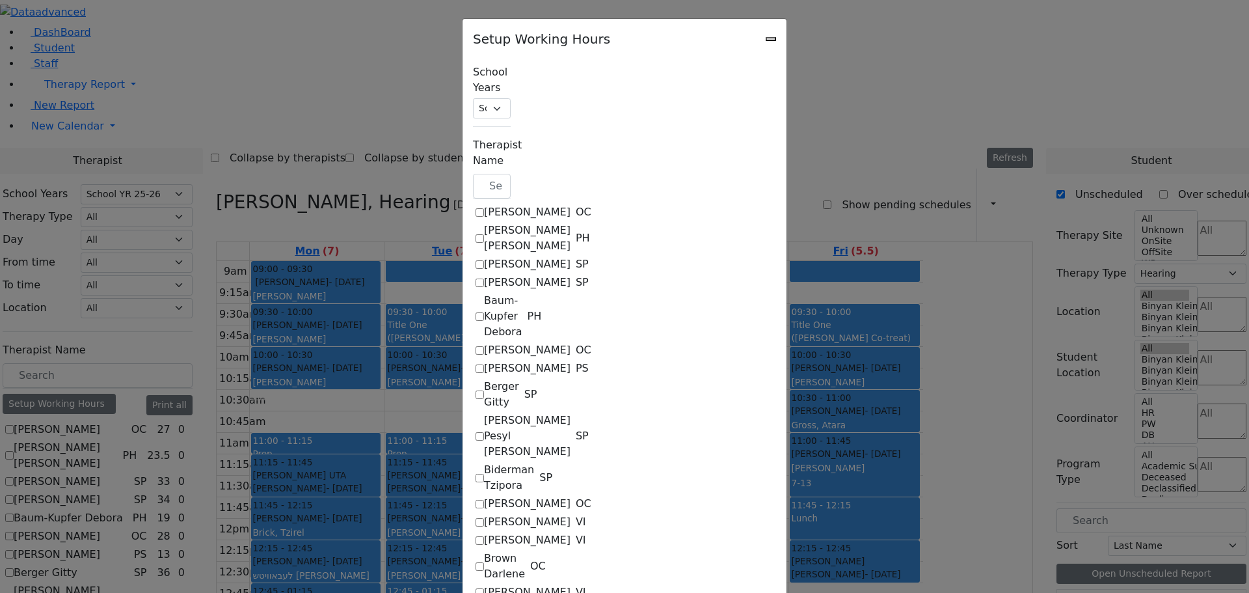
select select "19:00:00"
select select "09:15:00"
select select "15:00:00"
select select "1"
select select "15:00:00"
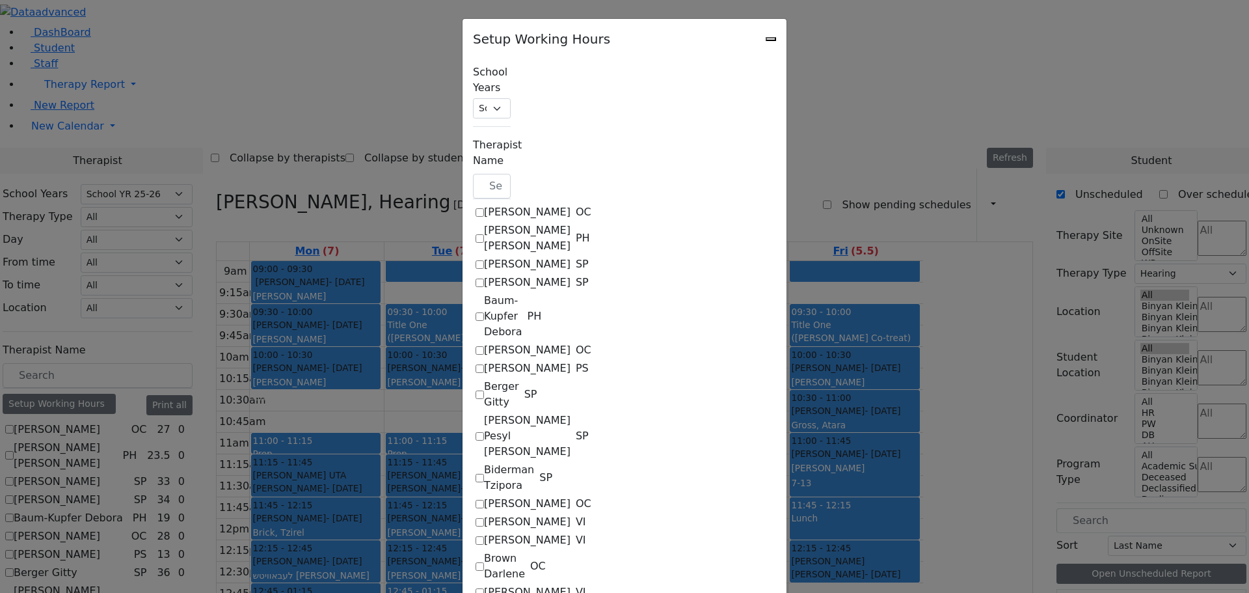
select select "19:00:00"
select select "09:00:00"
select select "15:00:00"
select select "1"
select select "15:00:00"
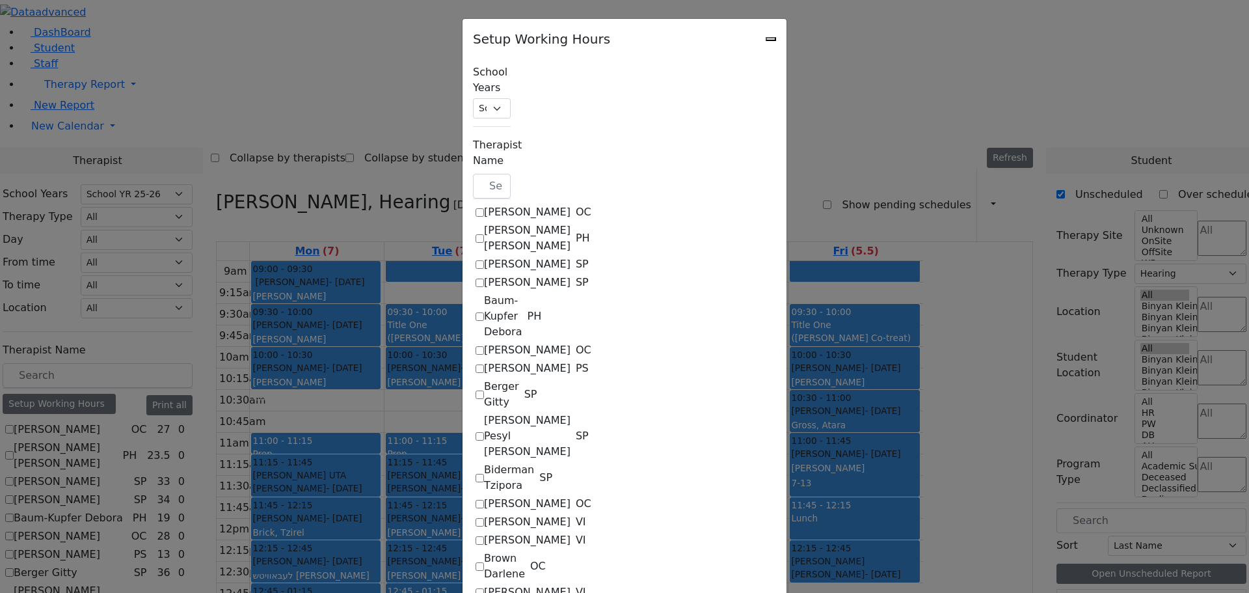
select select "19:00:00"
select select "09:00:00"
select select "15:00:00"
select select "1"
select select "15:00:00"
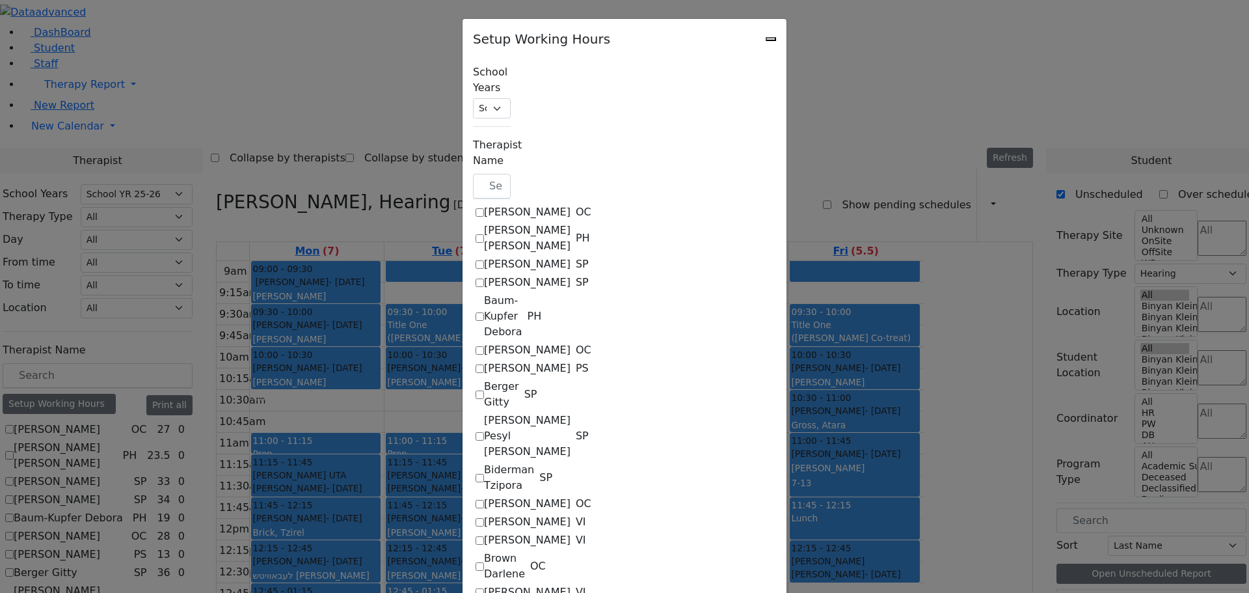
select select "19:00:00"
select select "09:15:00"
select select "13:00:00"
select select "1"
select select "15:00:00"
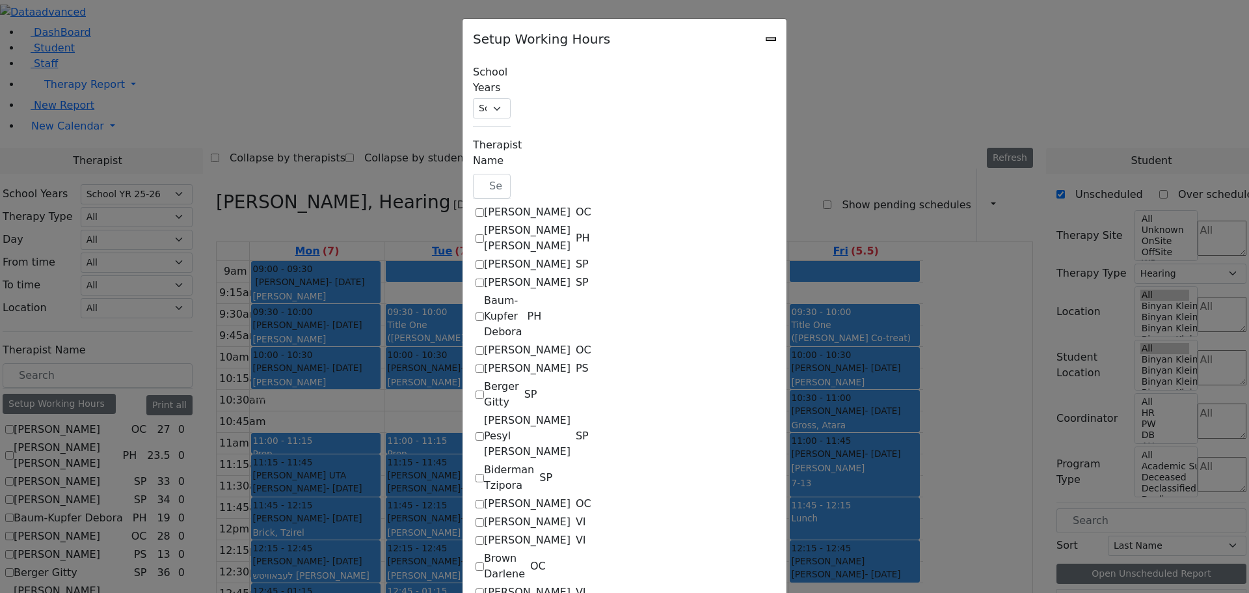
select select "19:00:00"
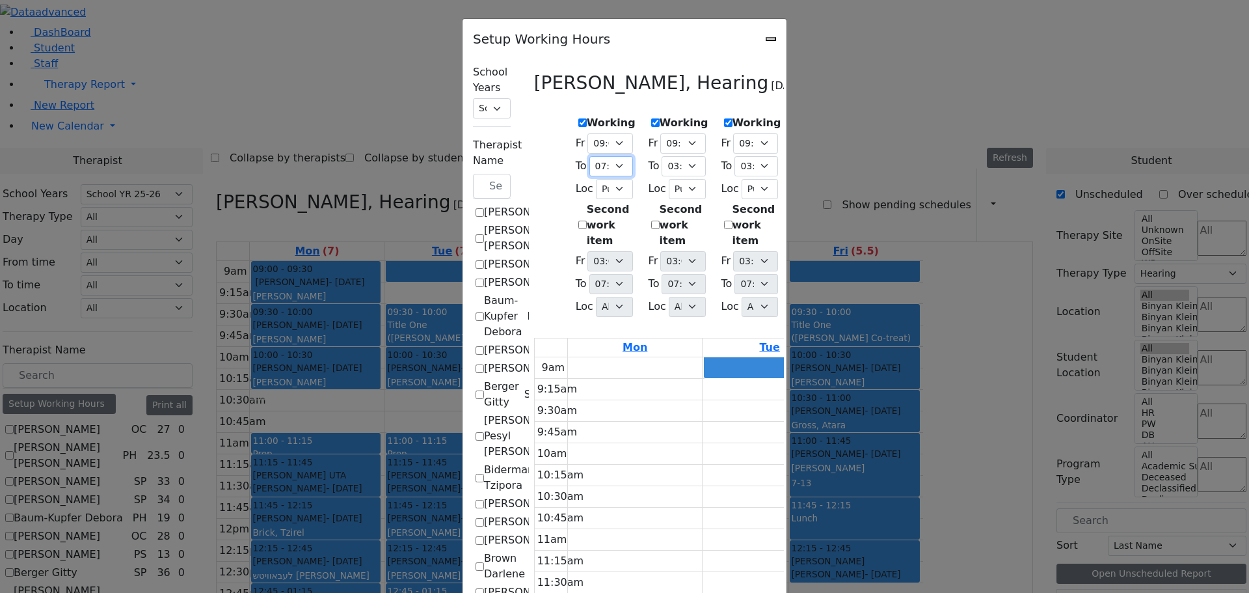
click at [589, 157] on select "07:15 AM 07:30 AM 07:45 AM 08:00 AM 08:15 AM 08:30 AM 08:45 AM 09:00 AM 09:15 A…" at bounding box center [611, 166] width 44 height 20
select select "15:15:00"
click at [589, 156] on select "07:15 AM 07:30 AM 07:45 AM 08:00 AM 08:15 AM 08:30 AM 08:45 AM 09:00 AM 09:15 A…" at bounding box center [611, 166] width 44 height 20
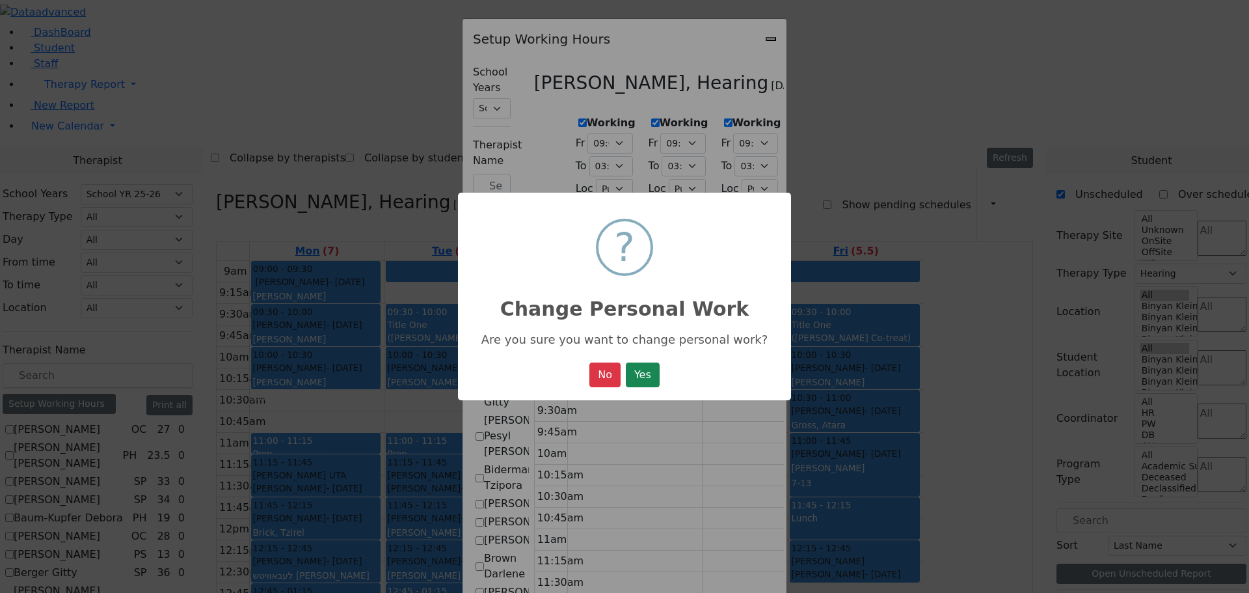
click at [649, 378] on button "Yes" at bounding box center [643, 374] width 34 height 25
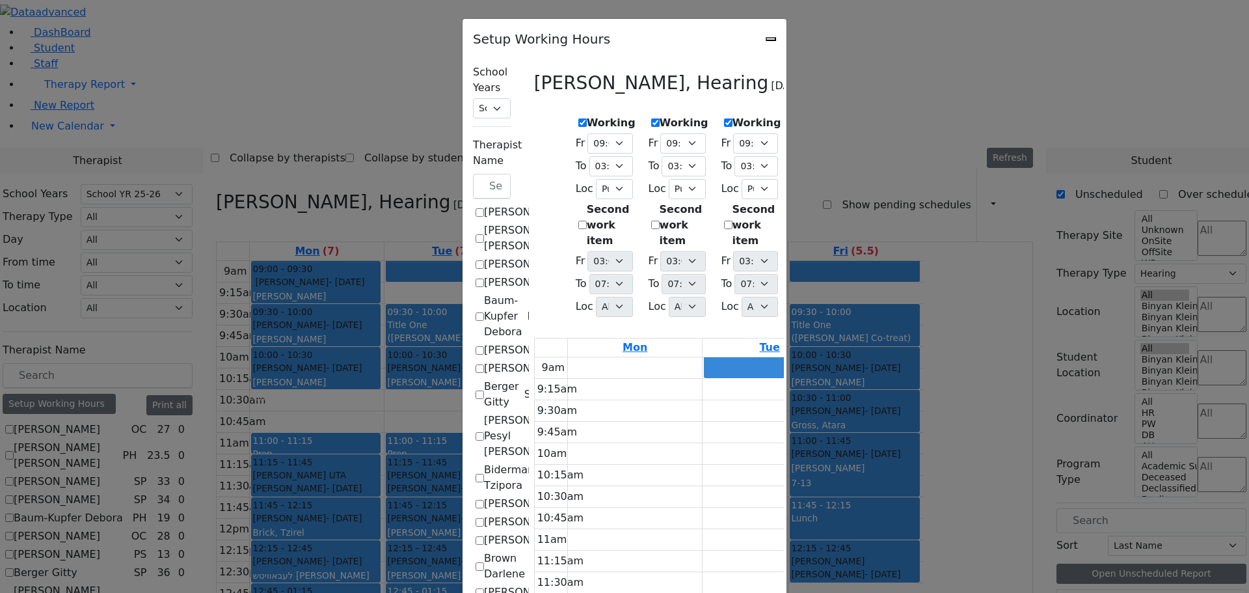
select select "09:00:00"
select select "15:15:00"
select select "1"
select select "15:00:00"
select select "19:00:00"
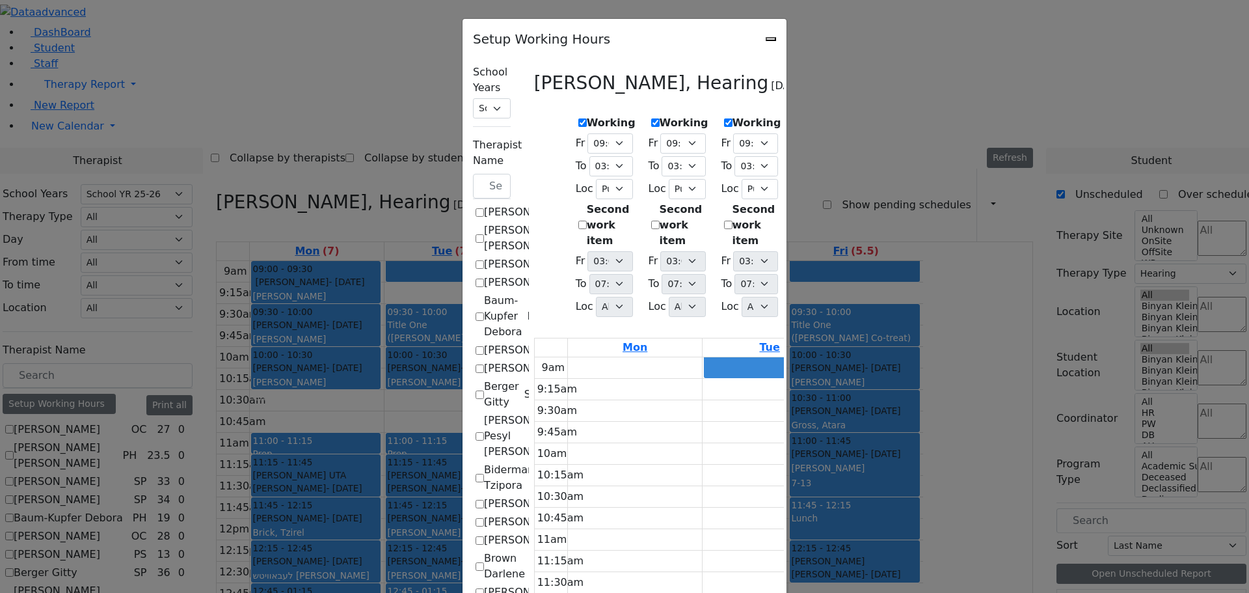
select select "09:15:00"
select select "15:00:00"
select select "1"
select select "15:00:00"
select select "19:00:00"
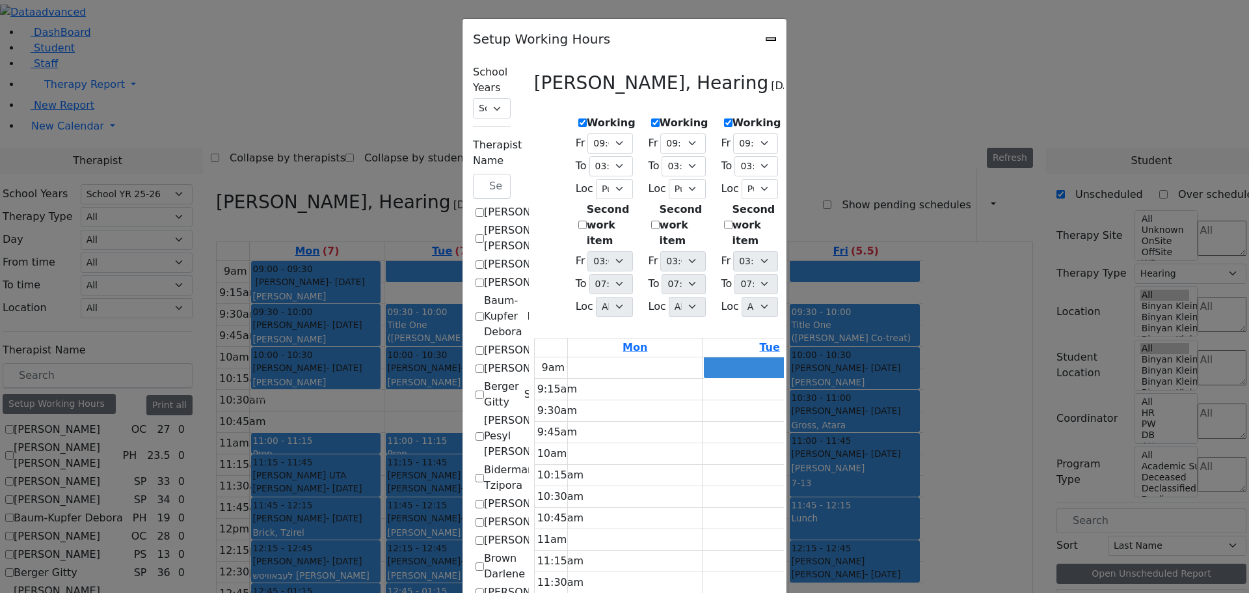
select select "09:00:00"
select select "15:00:00"
select select "1"
select select "15:00:00"
select select "19:00:00"
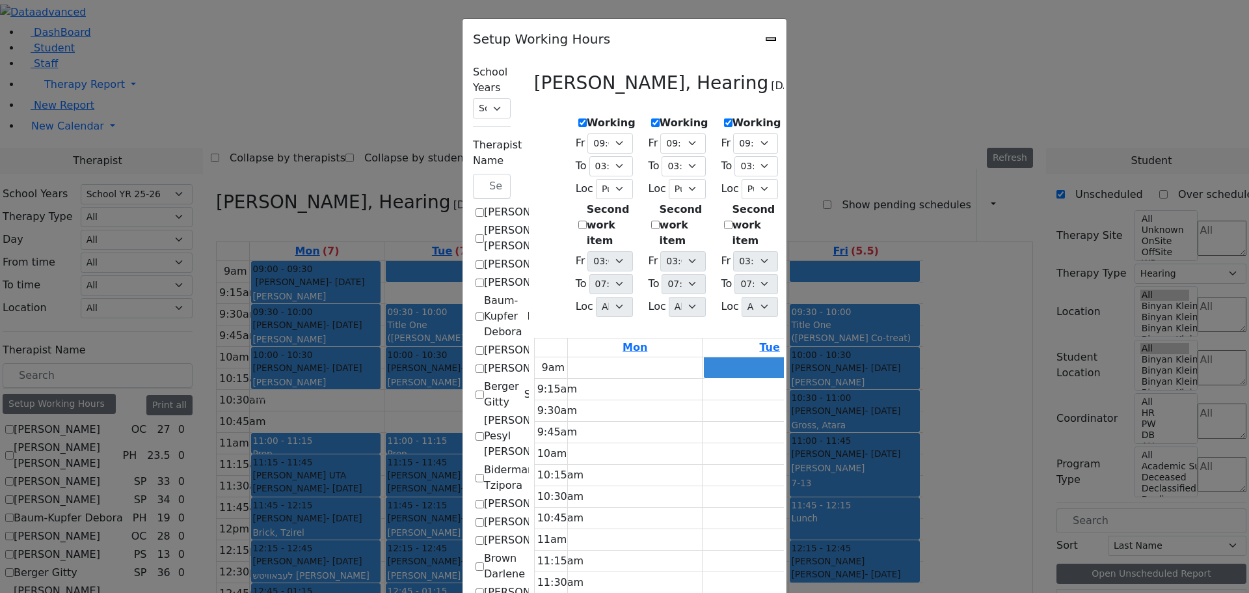
select select "09:00:00"
select select "15:00:00"
select select "1"
select select "15:00:00"
select select "19:00:00"
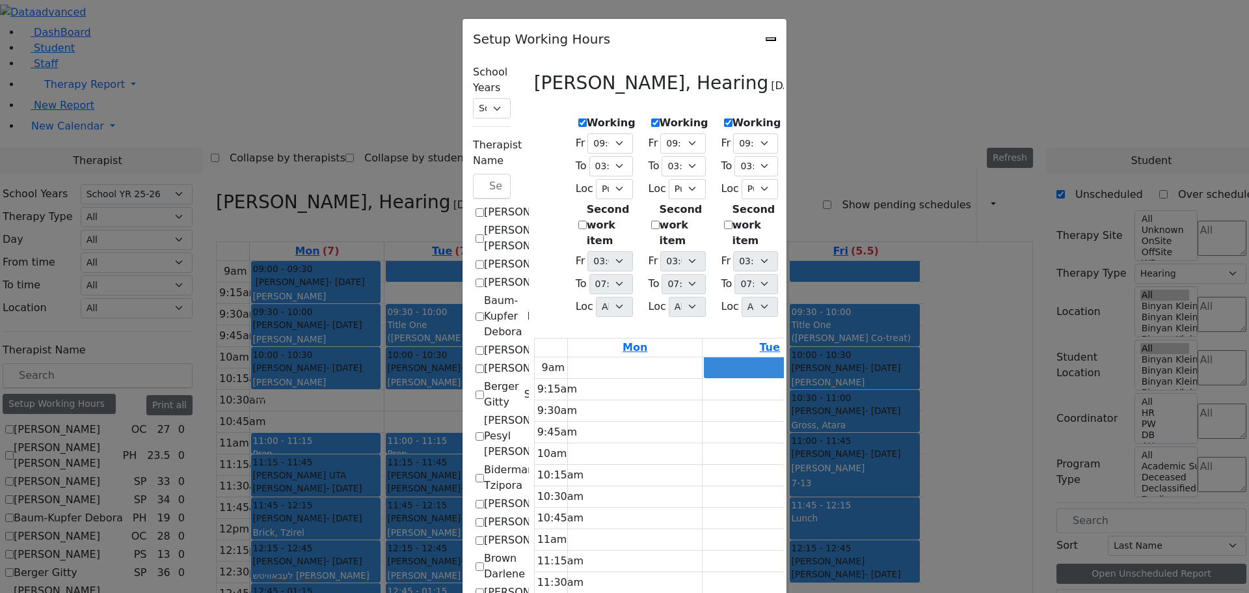
select select "09:15:00"
select select "13:00:00"
select select "1"
select select "15:00:00"
select select "19:00:00"
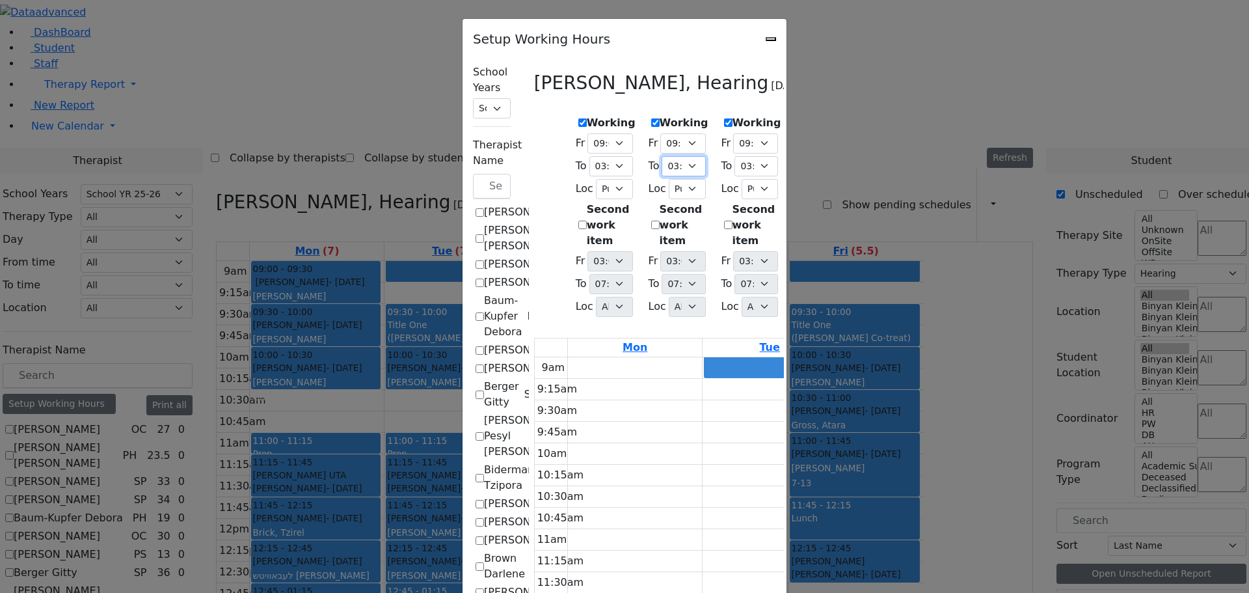
click at [662, 159] on select "07:15 AM 07:30 AM 07:45 AM 08:00 AM 08:15 AM 08:30 AM 08:45 AM 09:00 AM 09:15 A…" at bounding box center [684, 166] width 44 height 20
select select "15:15:00"
click at [662, 156] on select "07:15 AM 07:30 AM 07:45 AM 08:00 AM 08:15 AM 08:30 AM 08:45 AM 09:00 AM 09:15 A…" at bounding box center [684, 166] width 44 height 20
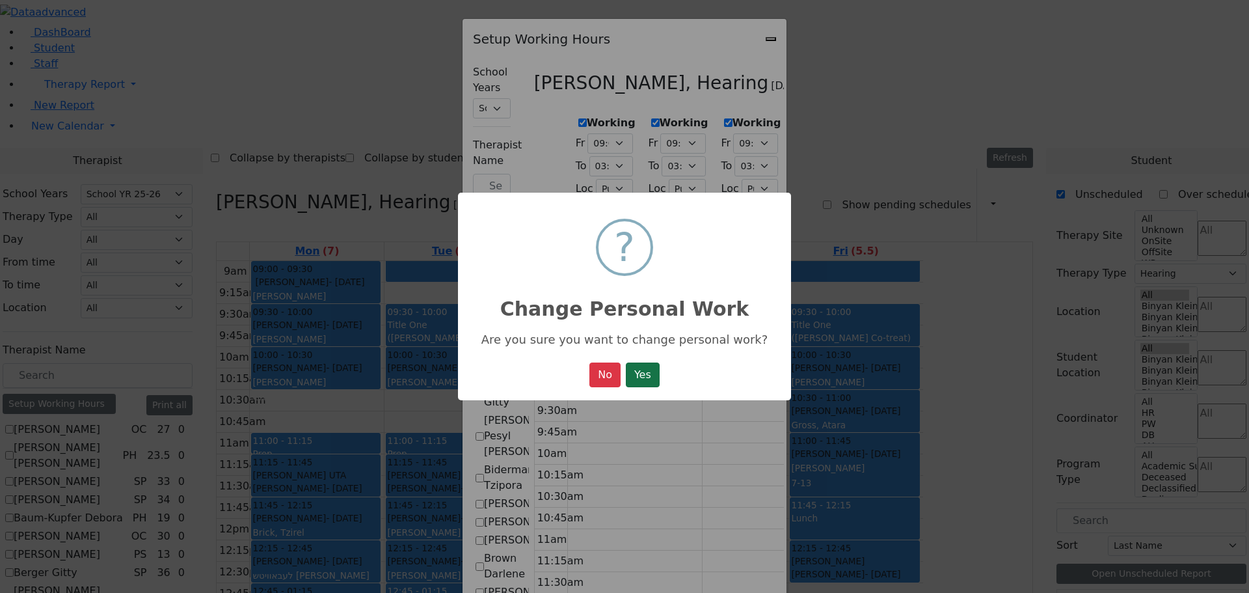
click at [647, 381] on button "Yes" at bounding box center [643, 374] width 34 height 25
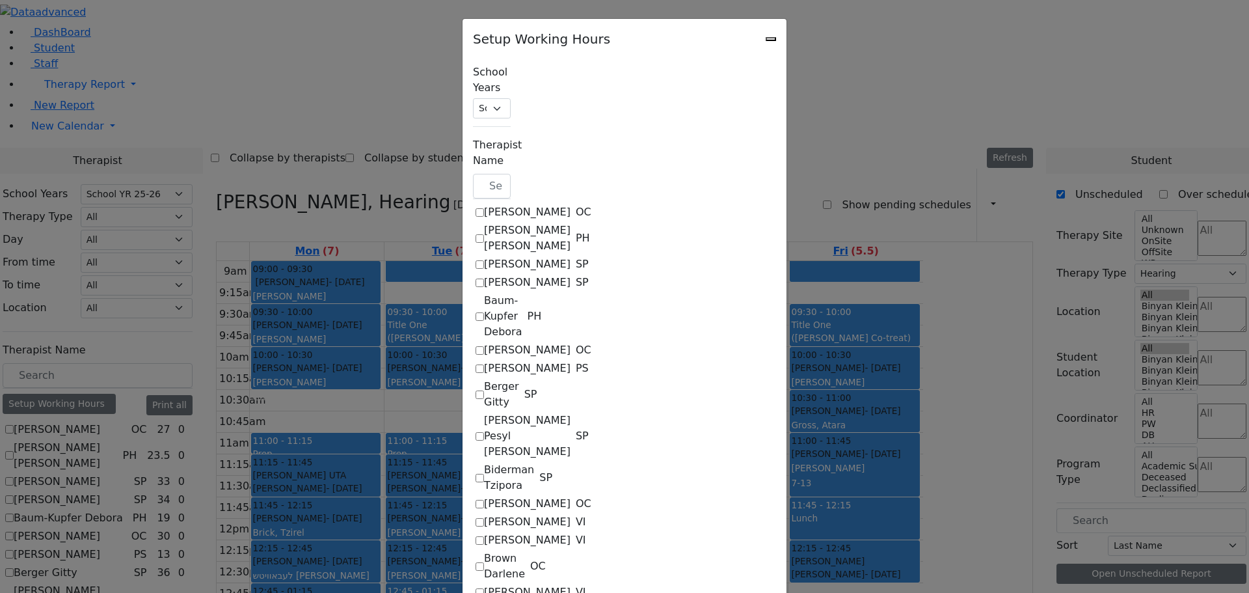
select select "09:00:00"
select select "15:15:00"
select select "1"
select select "15:00:00"
select select "19:00:00"
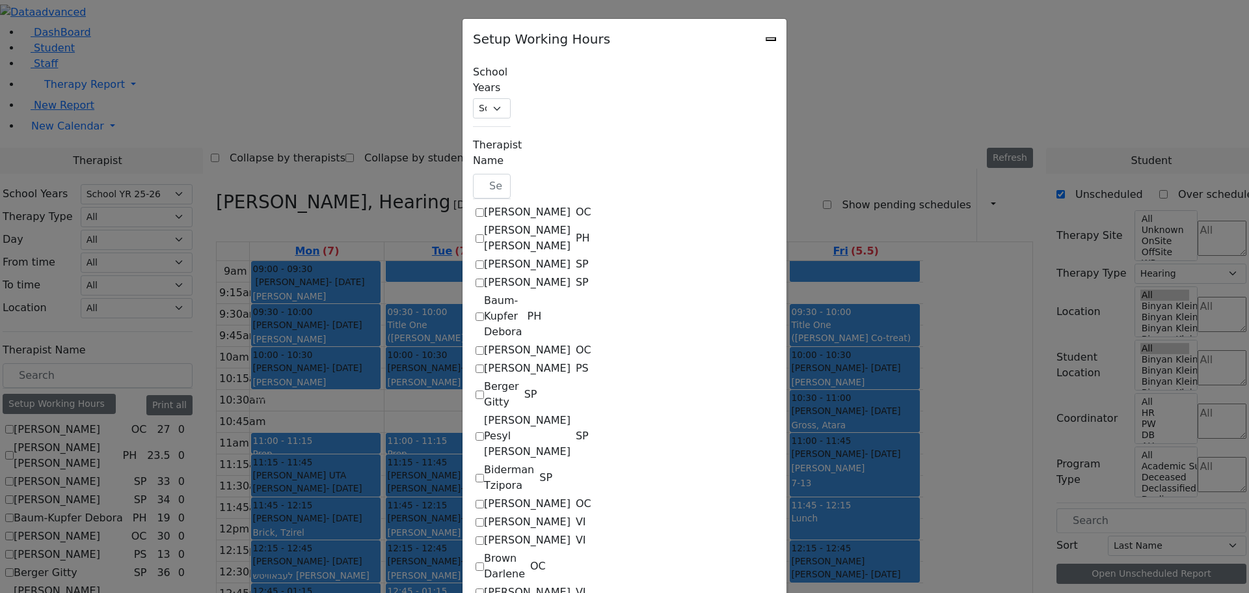
select select "09:15:00"
select select "15:15:00"
select select "1"
select select "15:00:00"
select select "19:00:00"
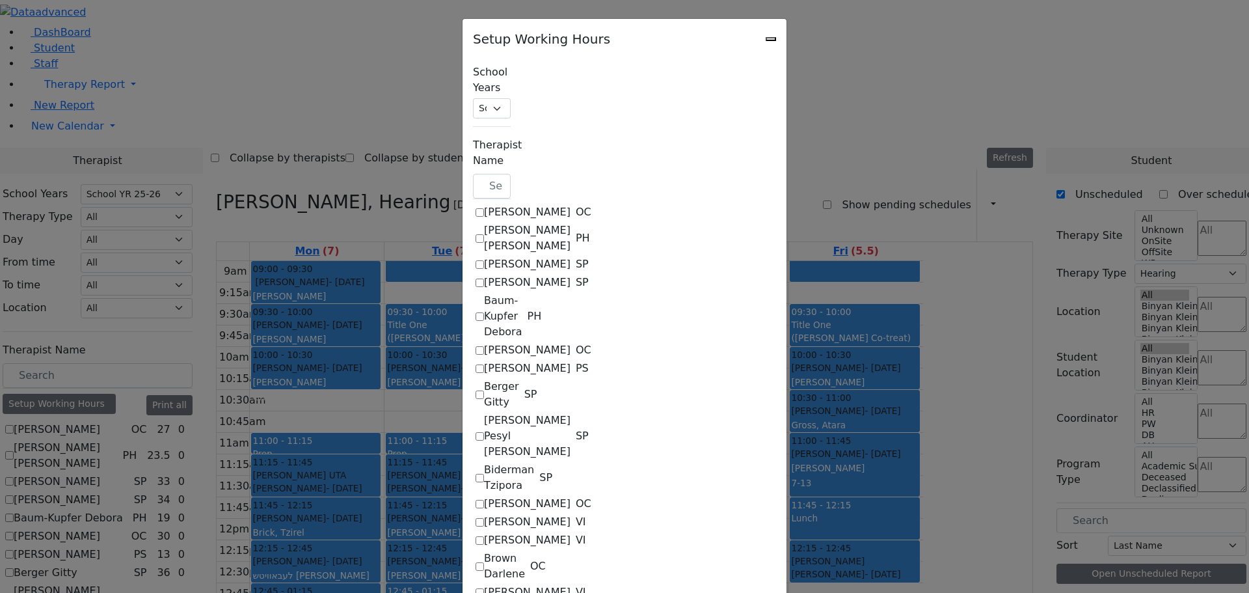
select select "09:00:00"
select select "15:00:00"
select select "1"
select select "15:00:00"
select select "19:00:00"
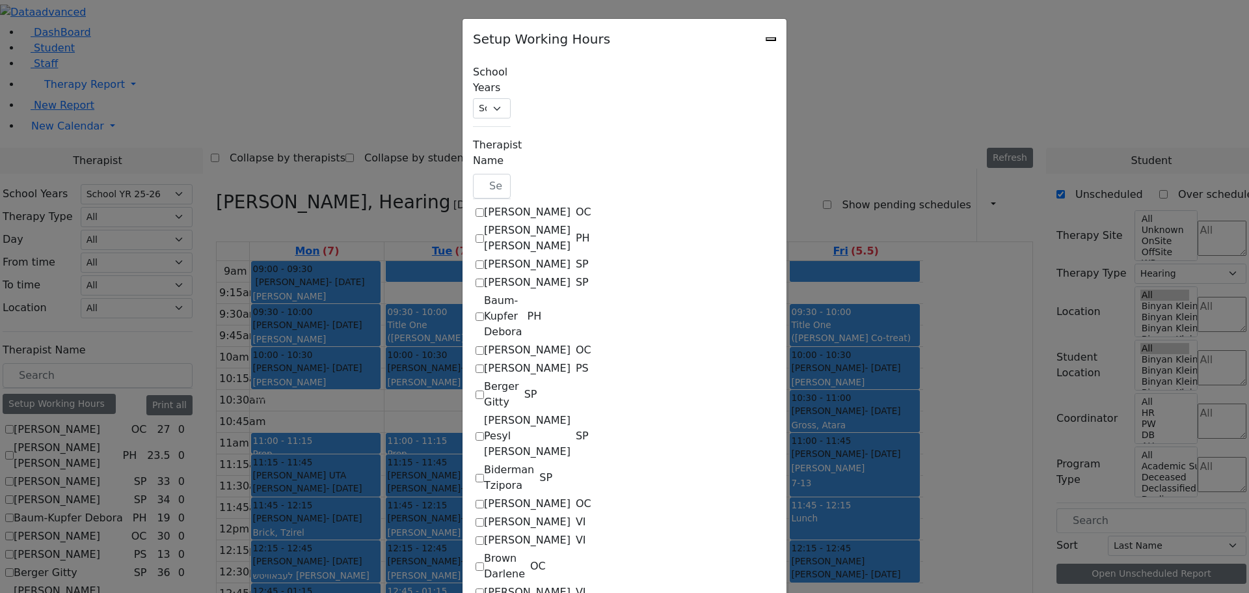
select select "09:00:00"
select select "15:00:00"
select select "1"
select select "15:00:00"
select select "19:00:00"
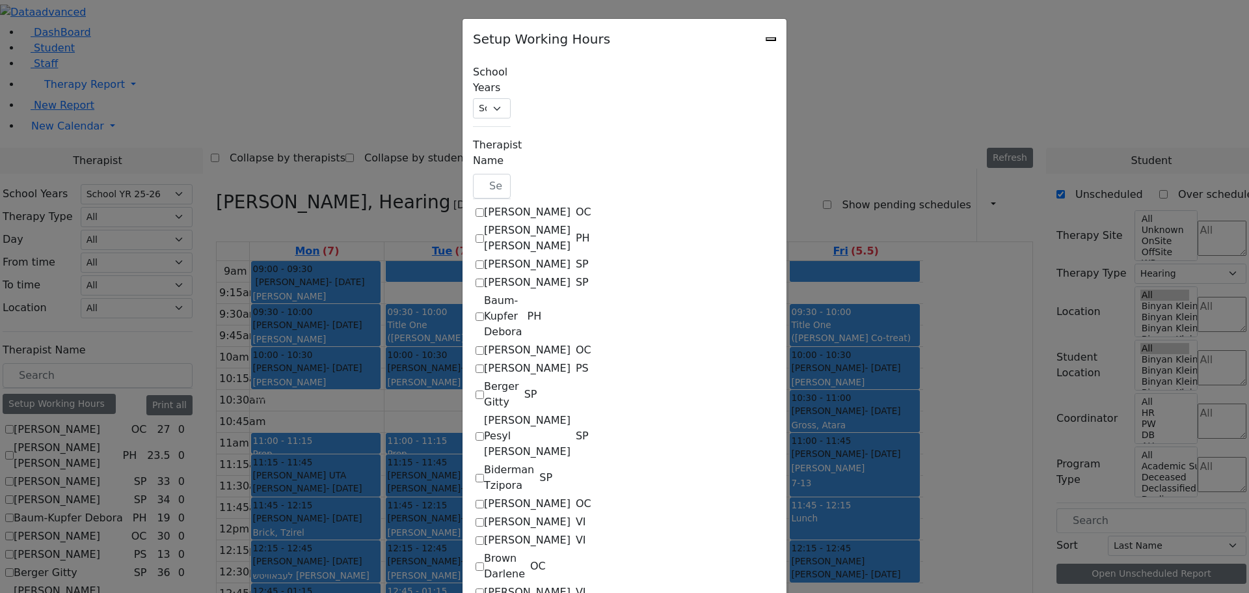
select select "09:15:00"
select select "13:00:00"
select select "1"
select select "15:00:00"
select select "19:00:00"
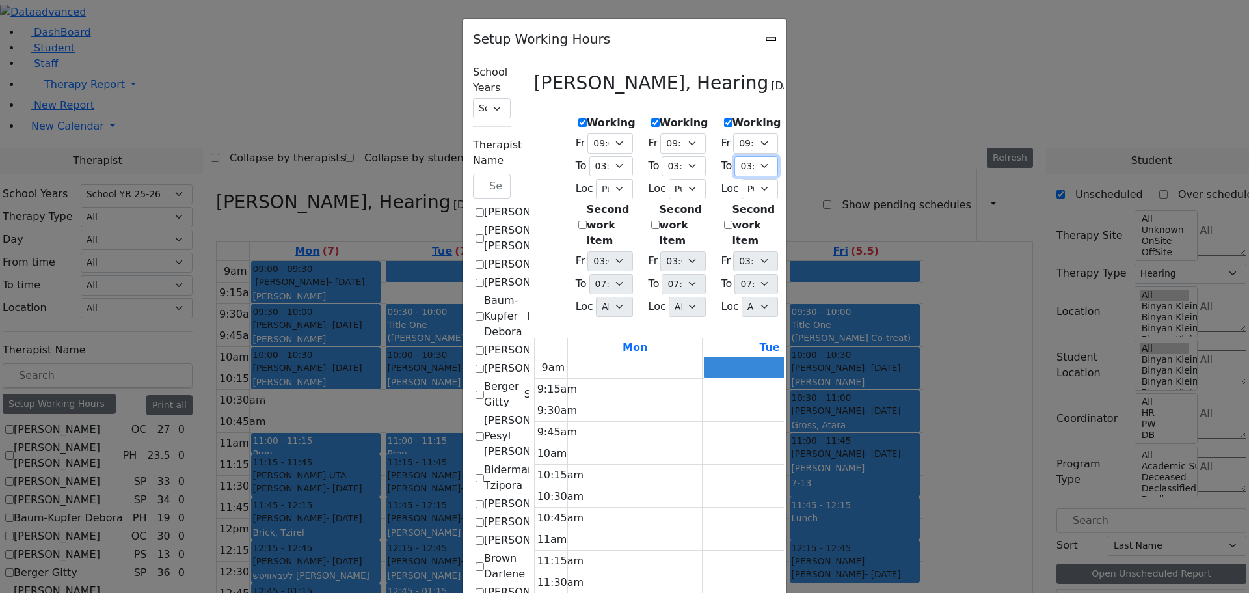
click at [766, 157] on select "07:15 AM 07:30 AM 07:45 AM 08:00 AM 08:15 AM 08:30 AM 08:45 AM 09:00 AM 09:15 A…" at bounding box center [757, 166] width 44 height 20
select select "15:15:00"
click at [735, 156] on select "07:15 AM 07:30 AM 07:45 AM 08:00 AM 08:15 AM 08:30 AM 08:45 AM 09:00 AM 09:15 A…" at bounding box center [757, 166] width 44 height 20
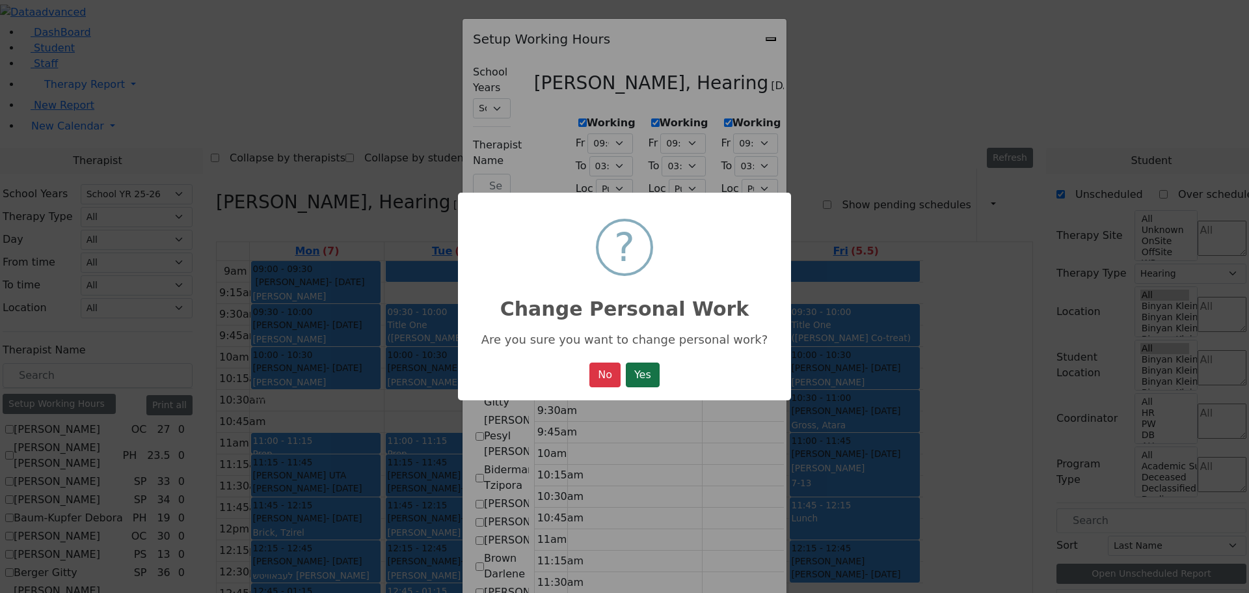
click at [650, 371] on button "Yes" at bounding box center [643, 374] width 34 height 25
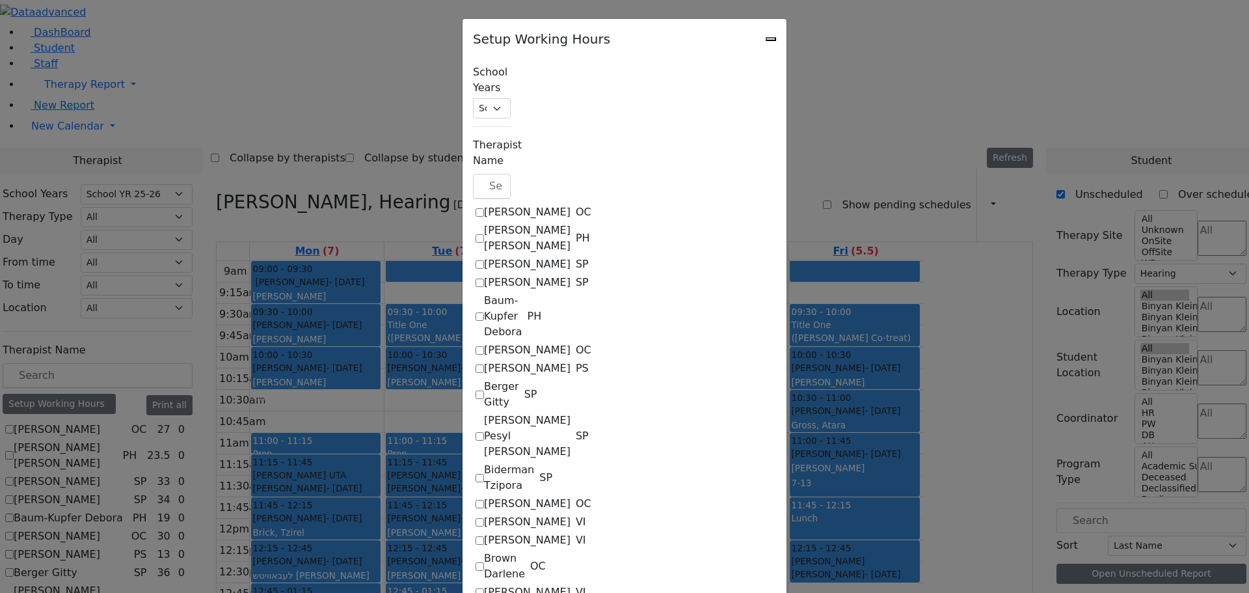
select select "09:00:00"
select select "15:15:00"
select select "1"
select select "15:00:00"
select select "19:00:00"
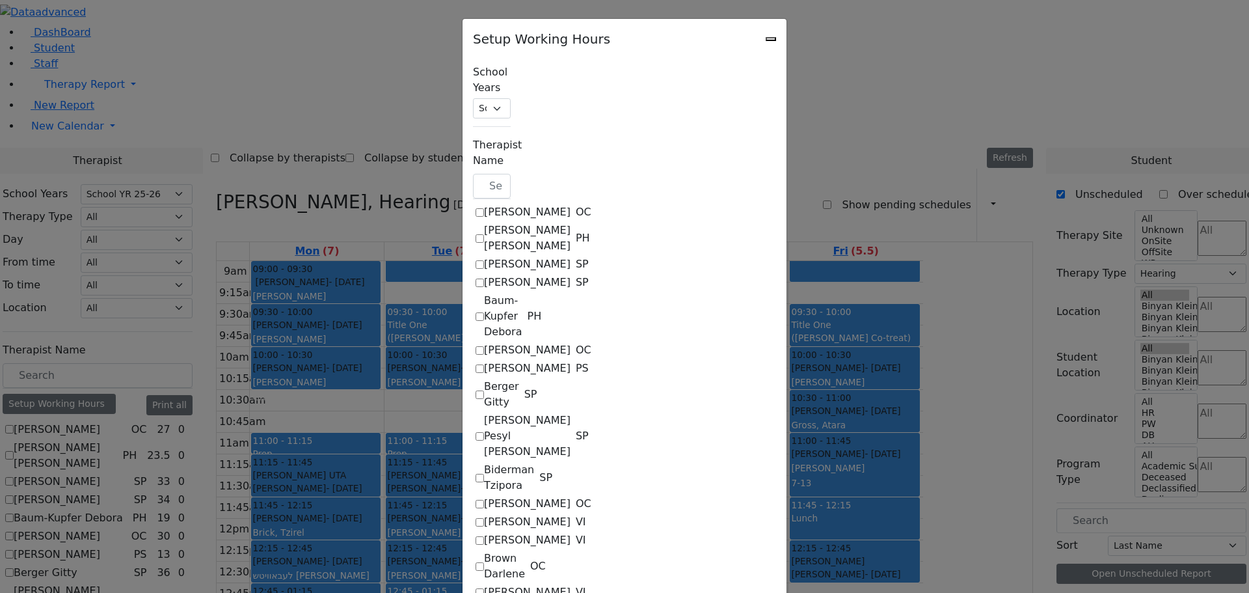
select select "09:15:00"
select select "15:15:00"
select select "1"
select select "15:00:00"
select select "19:00:00"
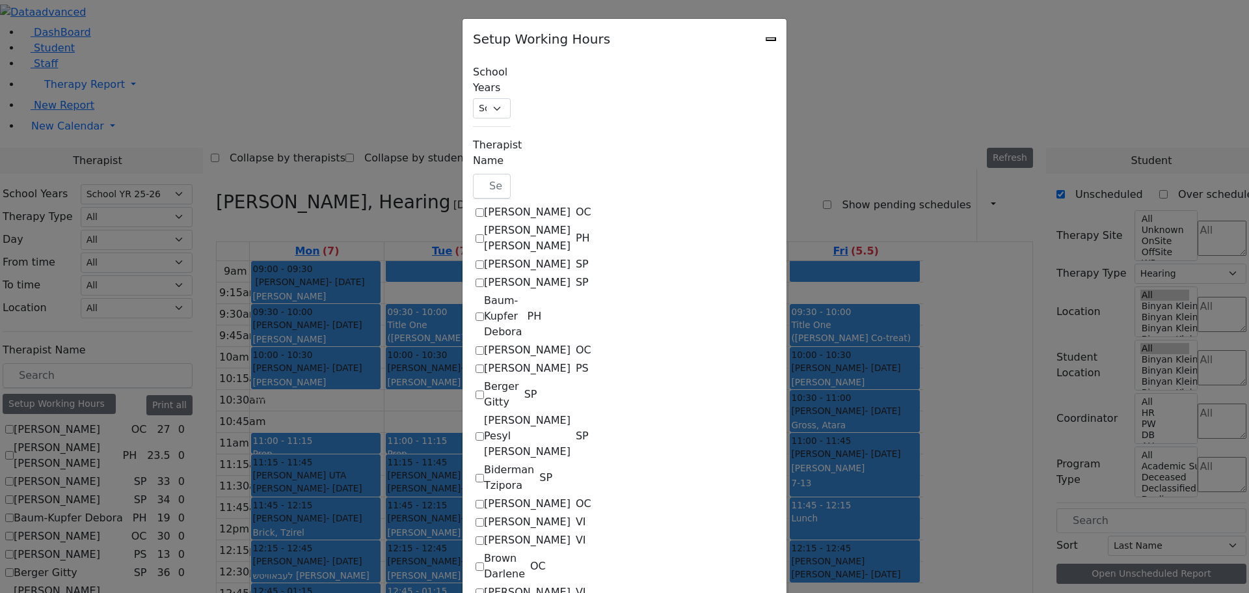
select select "09:00:00"
select select "15:15:00"
select select "1"
select select "15:00:00"
select select "19:00:00"
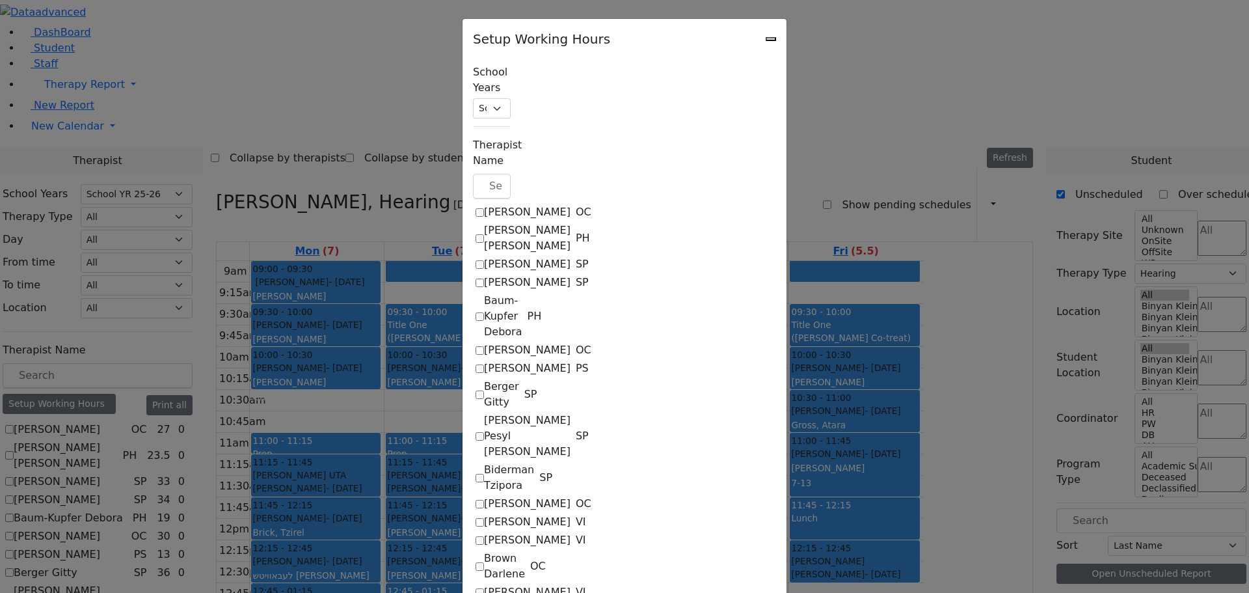
select select "09:00:00"
select select "15:00:00"
select select "1"
select select "15:00:00"
select select "19:00:00"
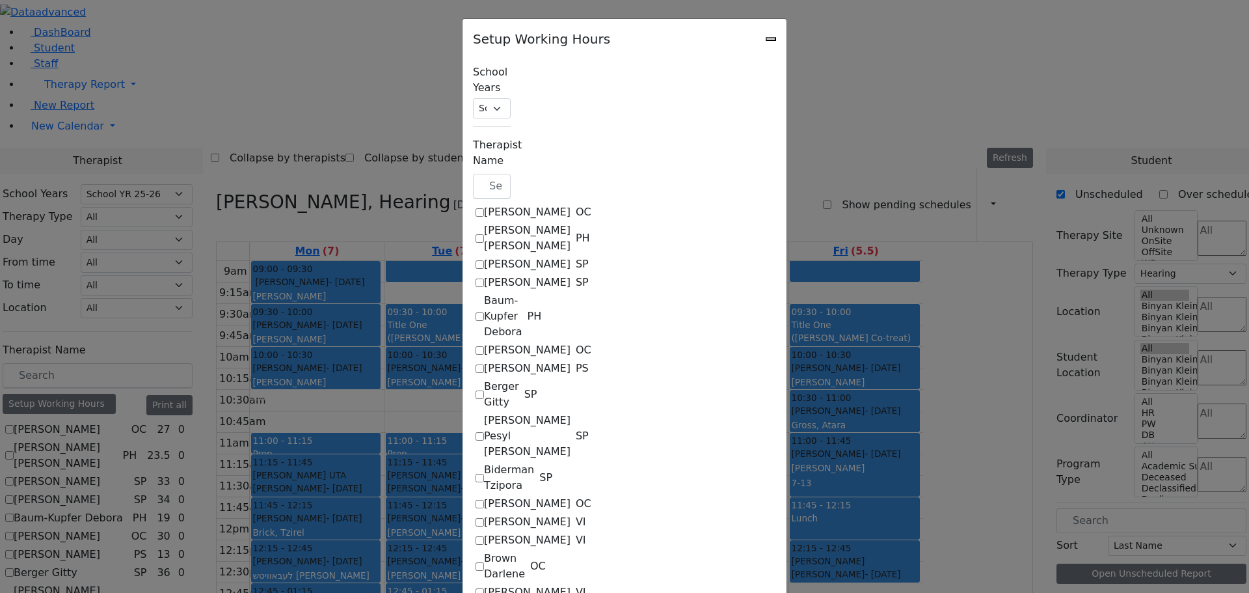
select select "09:15:00"
select select "13:00:00"
select select "1"
select select "15:00:00"
select select "19:00:00"
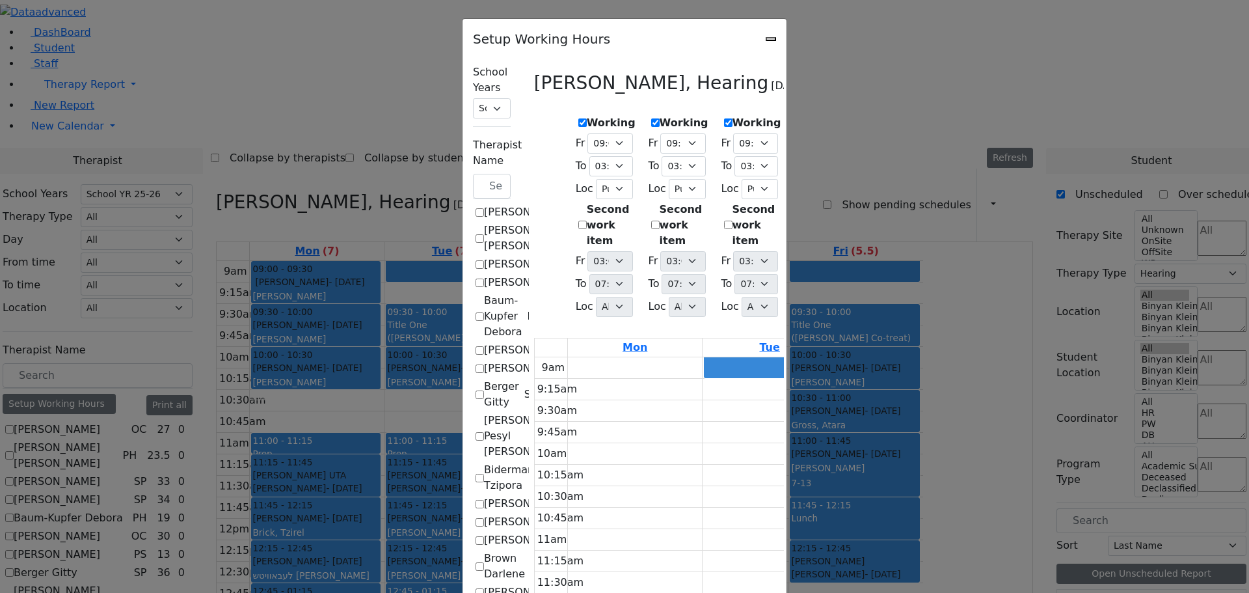
click at [851, 160] on select "07:15 AM 07:30 AM 07:45 AM 08:00 AM 08:15 AM 08:30 AM 08:45 AM 09:00 AM 09:15 A…" at bounding box center [829, 166] width 44 height 20
click at [851, 158] on select "07:15 AM 07:30 AM 07:45 AM 08:00 AM 08:15 AM 08:30 AM 08:45 AM 09:00 AM 09:15 A…" at bounding box center [829, 166] width 44 height 20
select select "15:15:00"
click at [807, 156] on select "07:15 AM 07:30 AM 07:45 AM 08:00 AM 08:15 AM 08:30 AM 08:45 AM 09:00 AM 09:15 A…" at bounding box center [829, 166] width 44 height 20
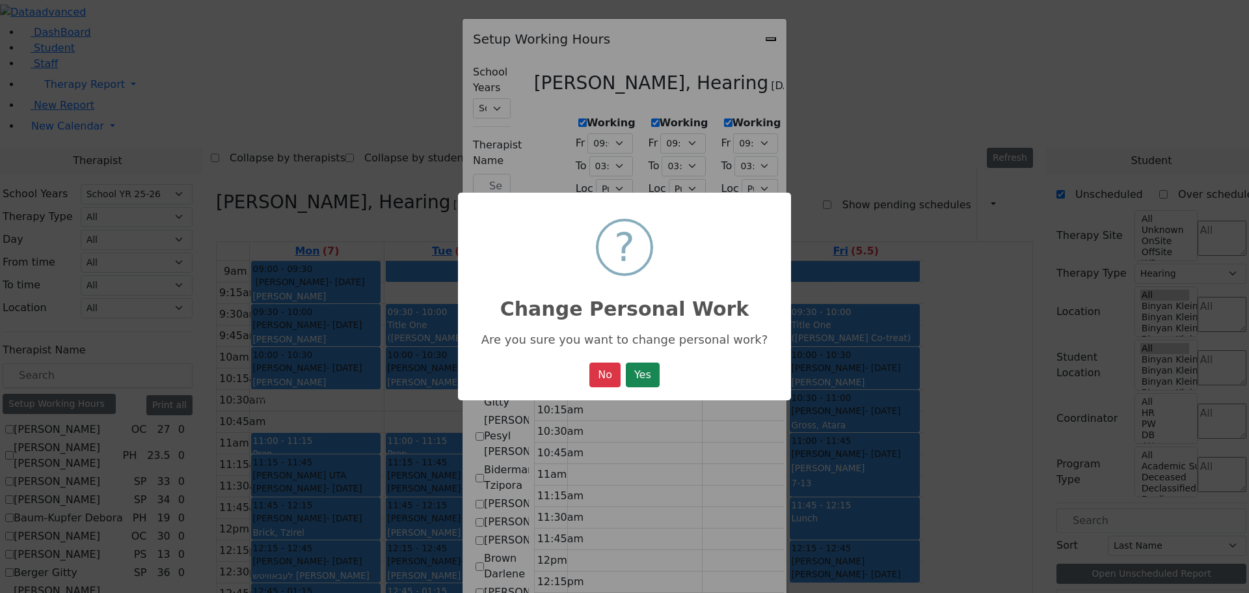
click at [653, 382] on button "Yes" at bounding box center [643, 374] width 34 height 25
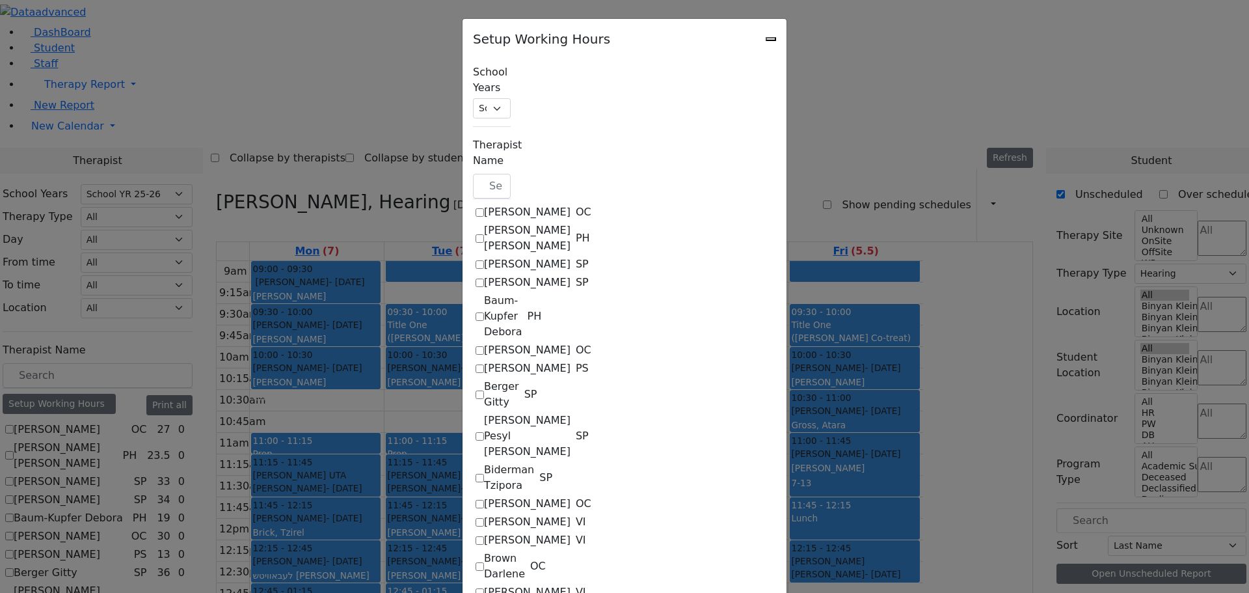
select select "09:00:00"
select select "15:15:00"
select select "1"
select select "15:00:00"
select select "19:00:00"
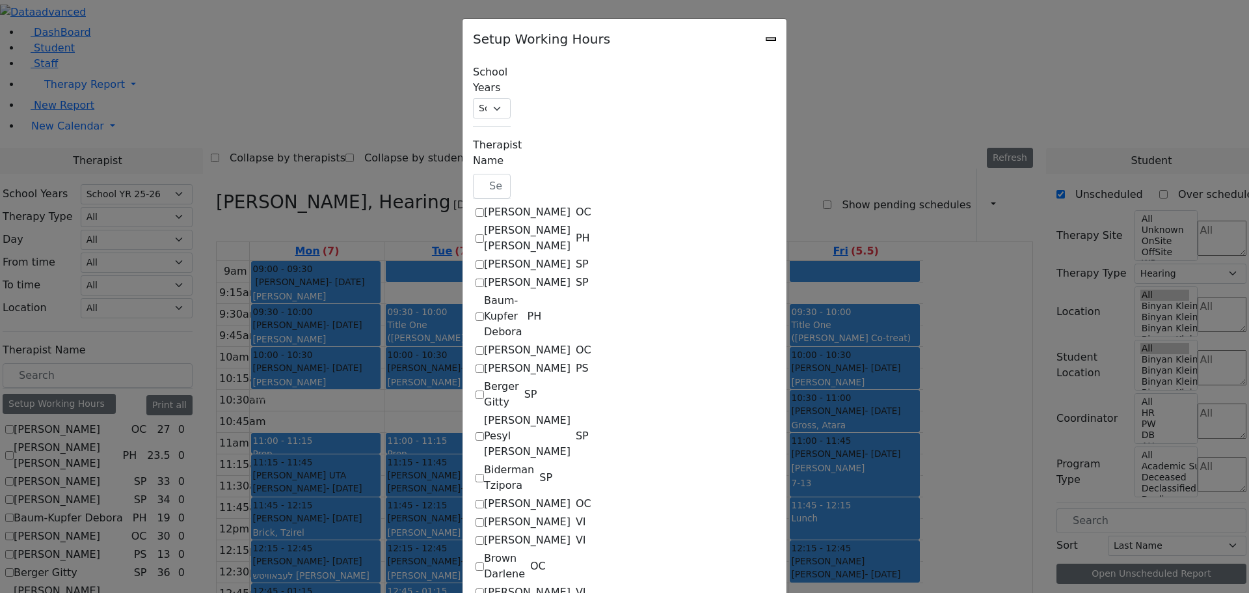
select select "09:15:00"
select select "15:15:00"
select select "1"
select select "15:00:00"
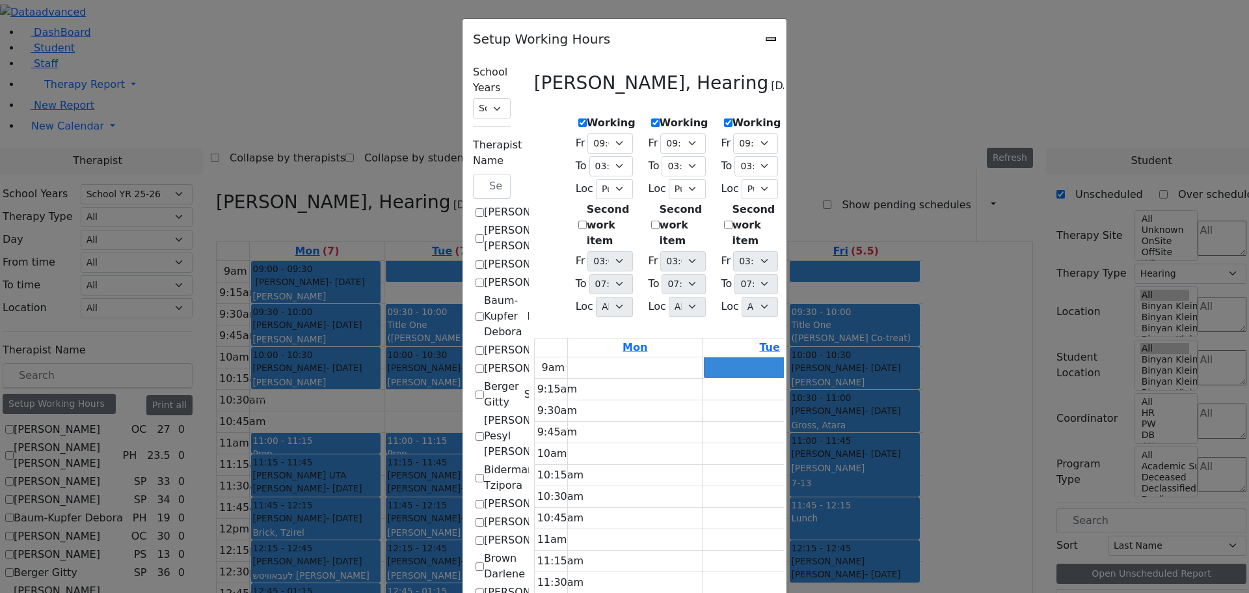
click at [771, 39] on icon "Close" at bounding box center [771, 39] width 0 height 0
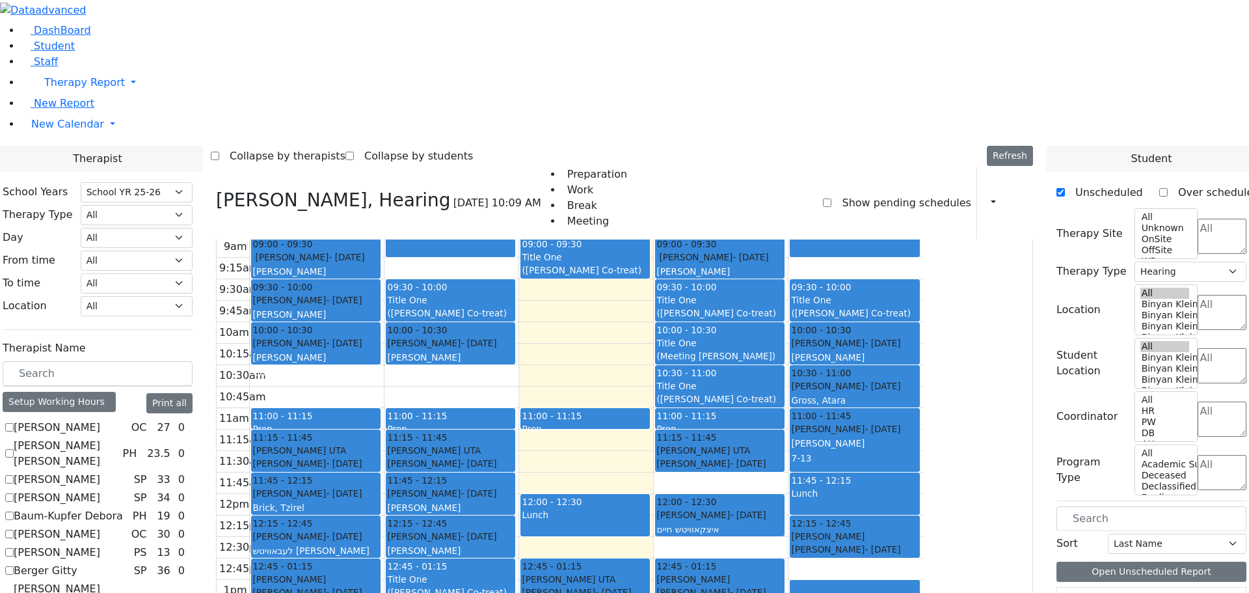
scroll to position [0, 0]
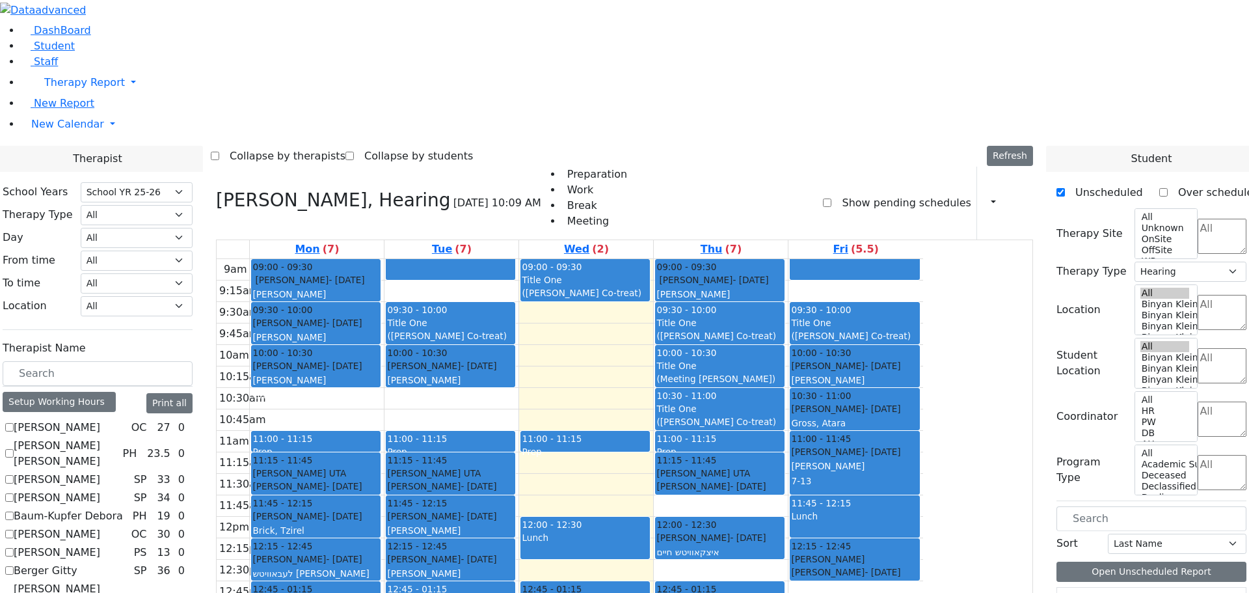
click at [520, 532] on div "9am 9:15am 9:30am 9:45am 10am 10:15am 10:30am 10:45am 11am 11:15am 11:30am 11:4…" at bounding box center [570, 527] width 707 height 537
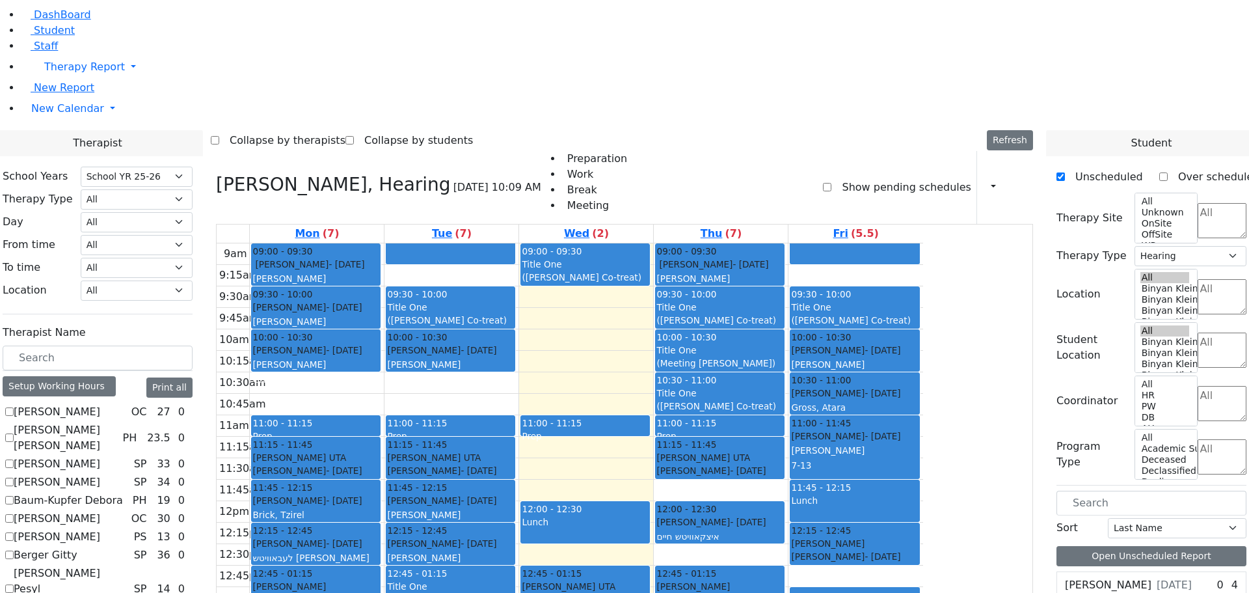
scroll to position [26, 0]
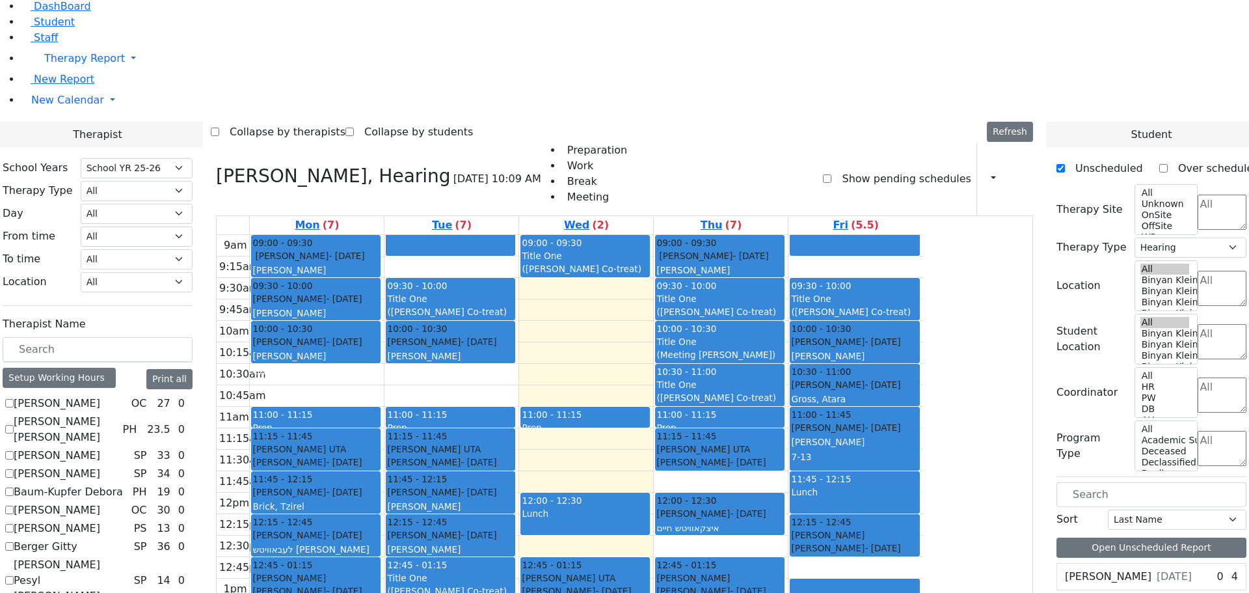
drag, startPoint x: 521, startPoint y: 538, endPoint x: 621, endPoint y: 591, distance: 113.2
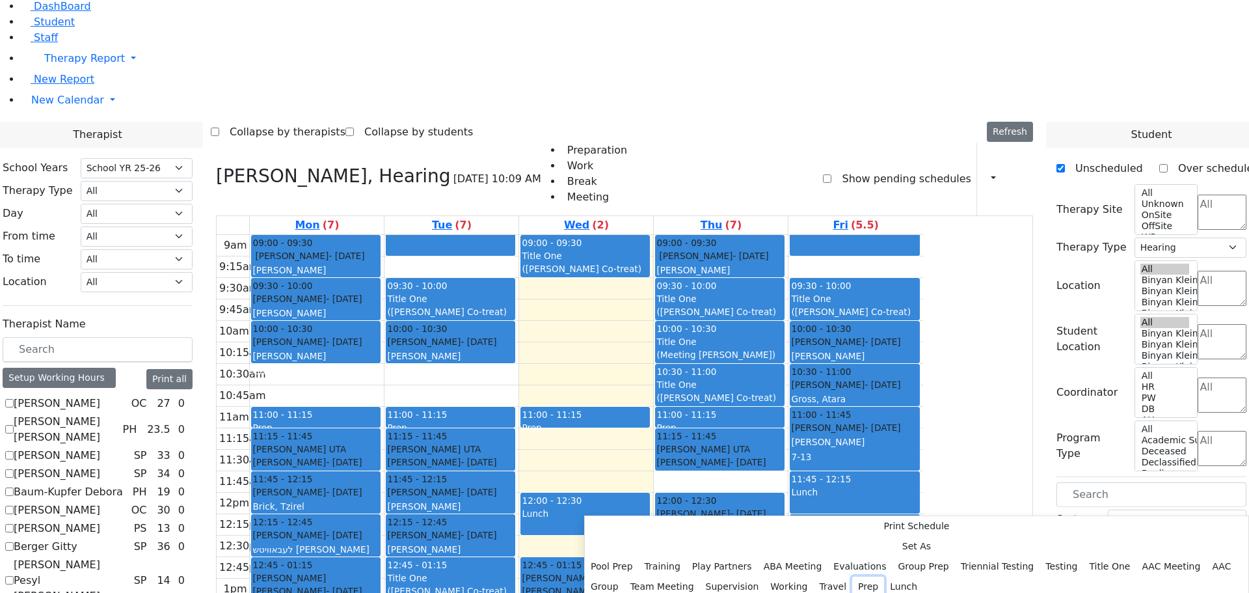
click at [852, 576] on button "Prep" at bounding box center [868, 586] width 32 height 20
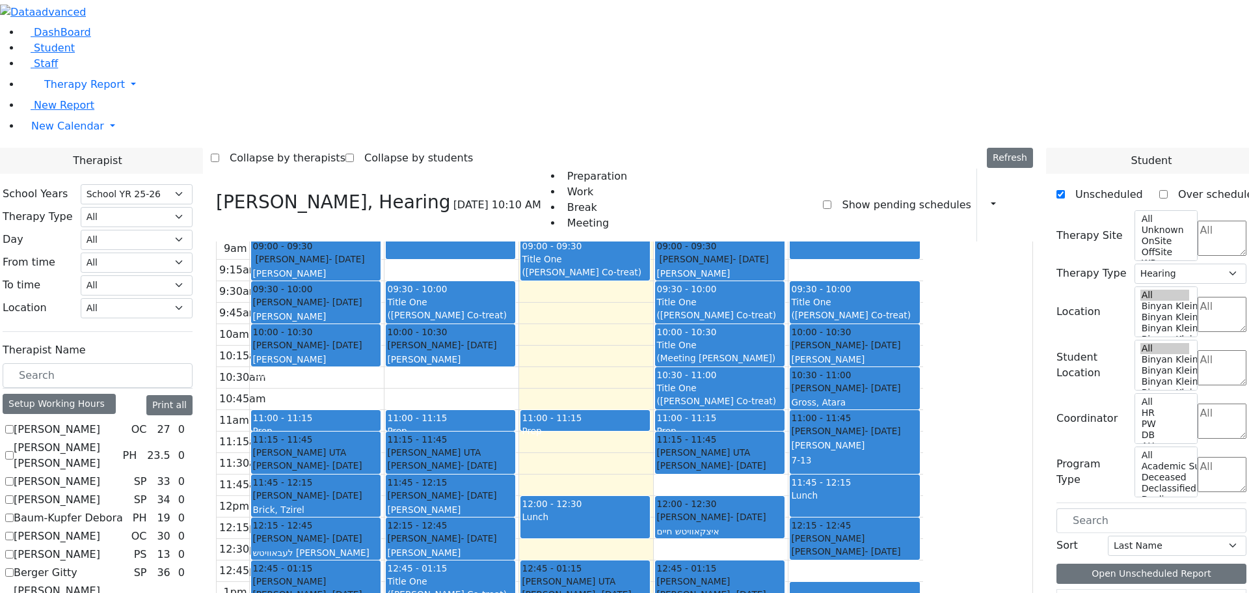
scroll to position [0, 0]
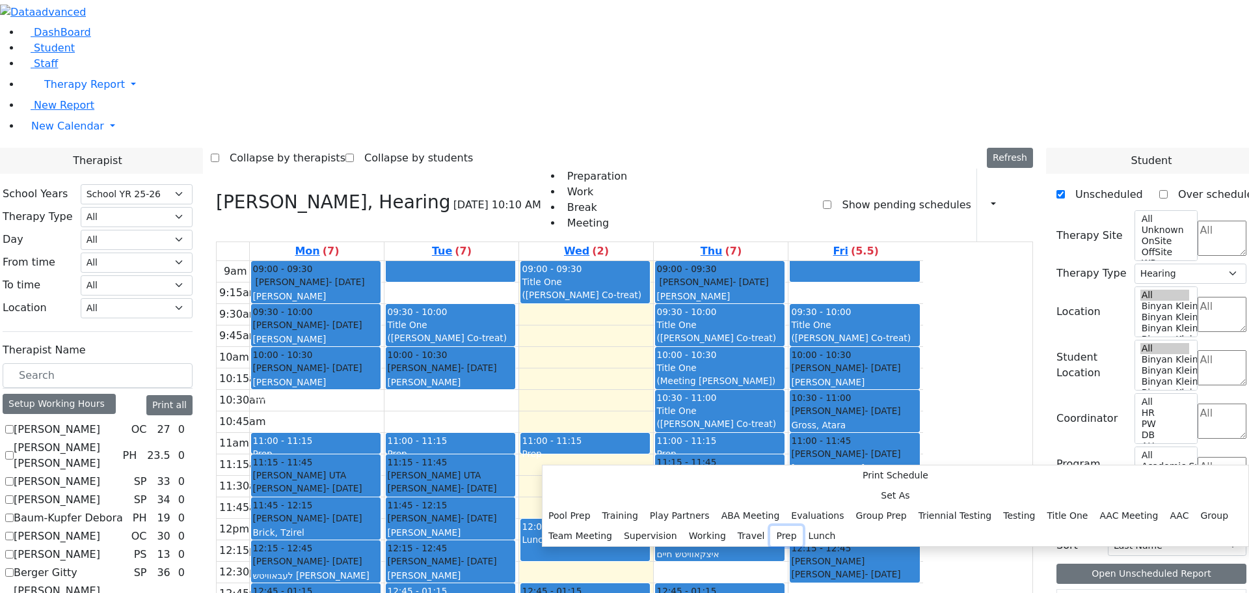
click at [770, 526] on button "Prep" at bounding box center [786, 536] width 32 height 20
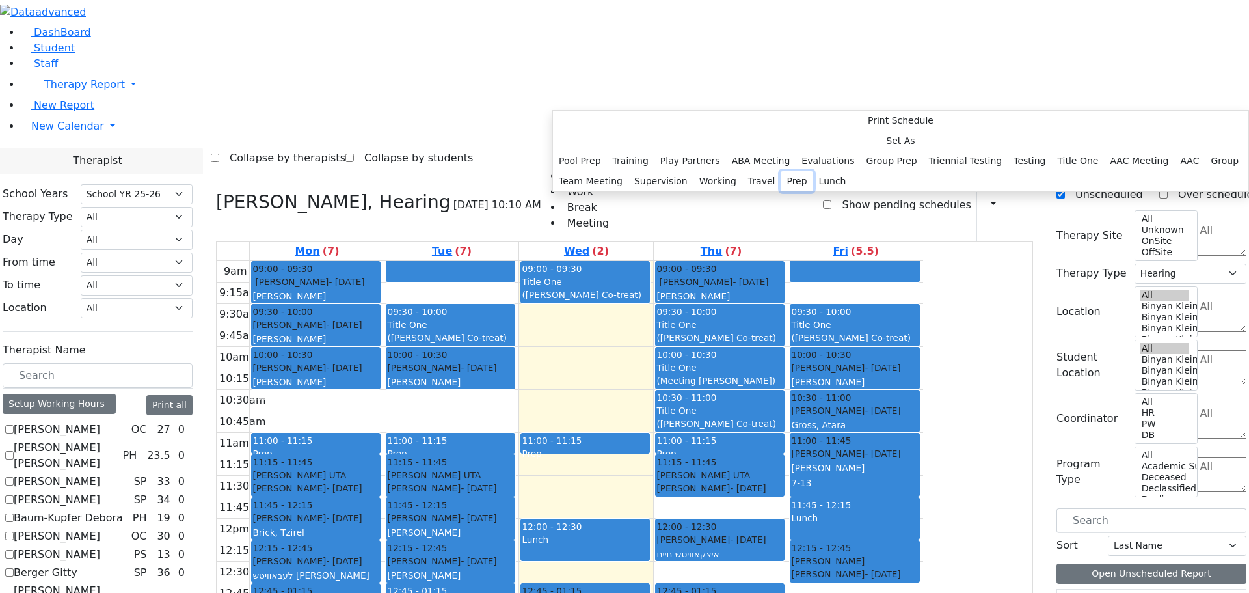
click at [781, 191] on button "Prep" at bounding box center [797, 181] width 32 height 20
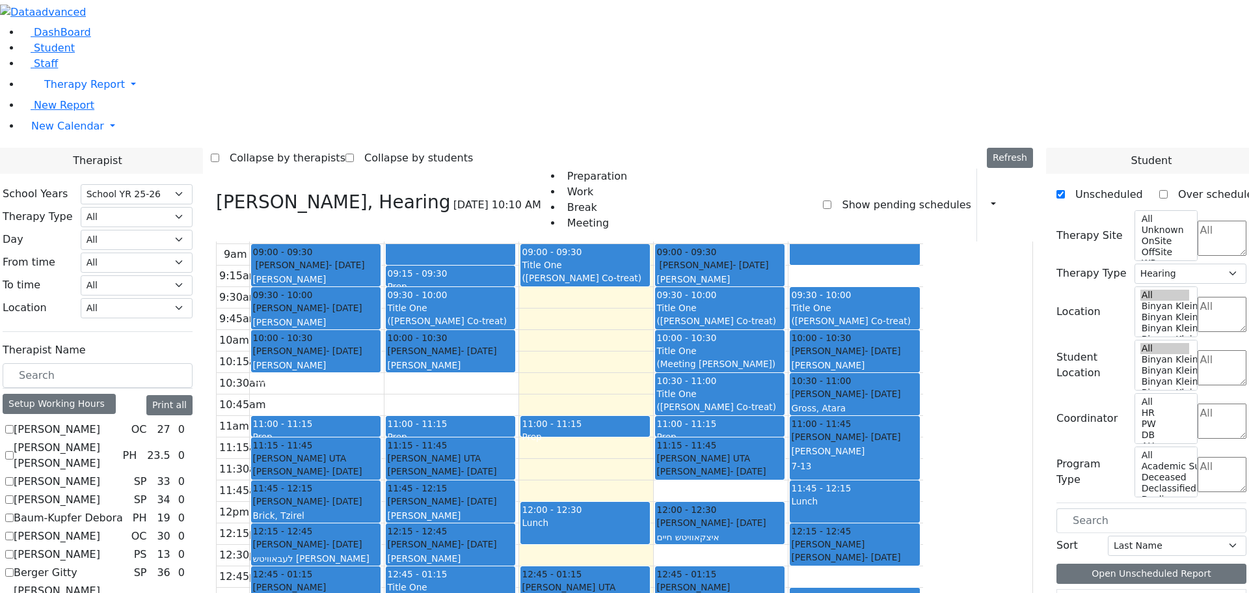
scroll to position [24, 0]
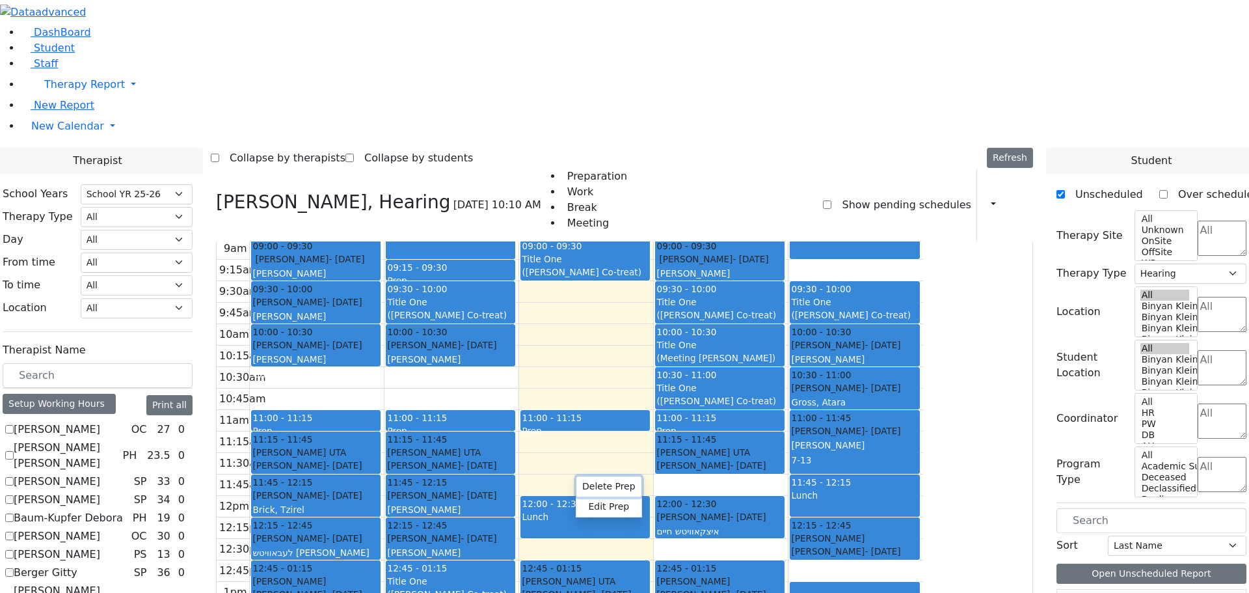
click at [592, 486] on button "Delete Prep" at bounding box center [608, 486] width 65 height 20
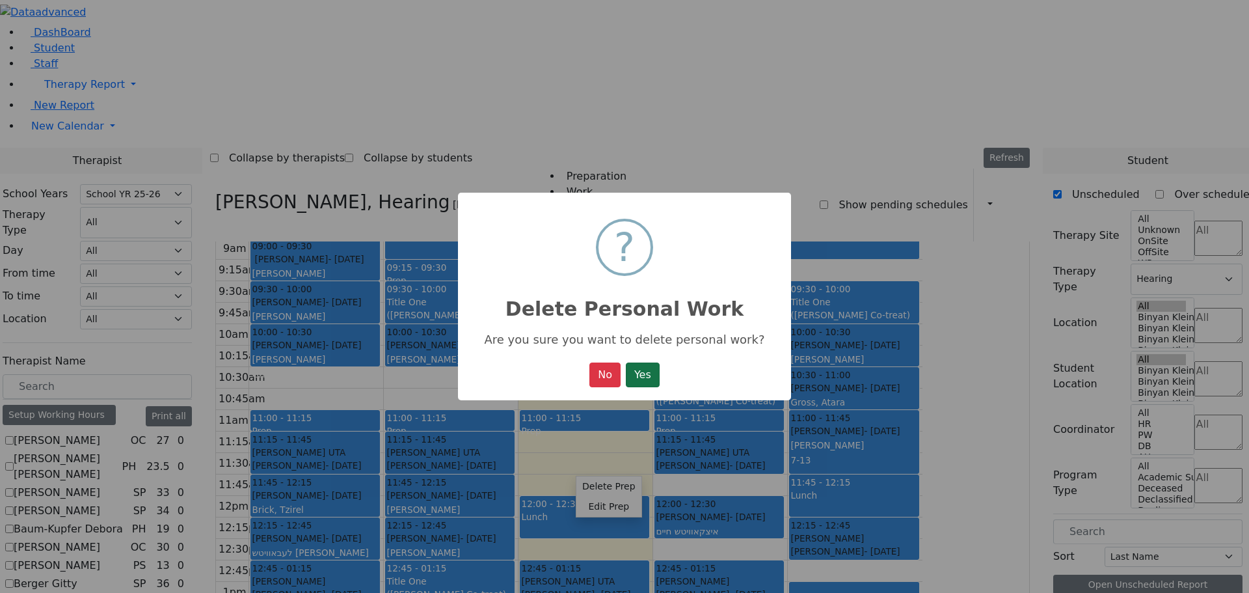
click at [653, 377] on button "Yes" at bounding box center [643, 374] width 34 height 25
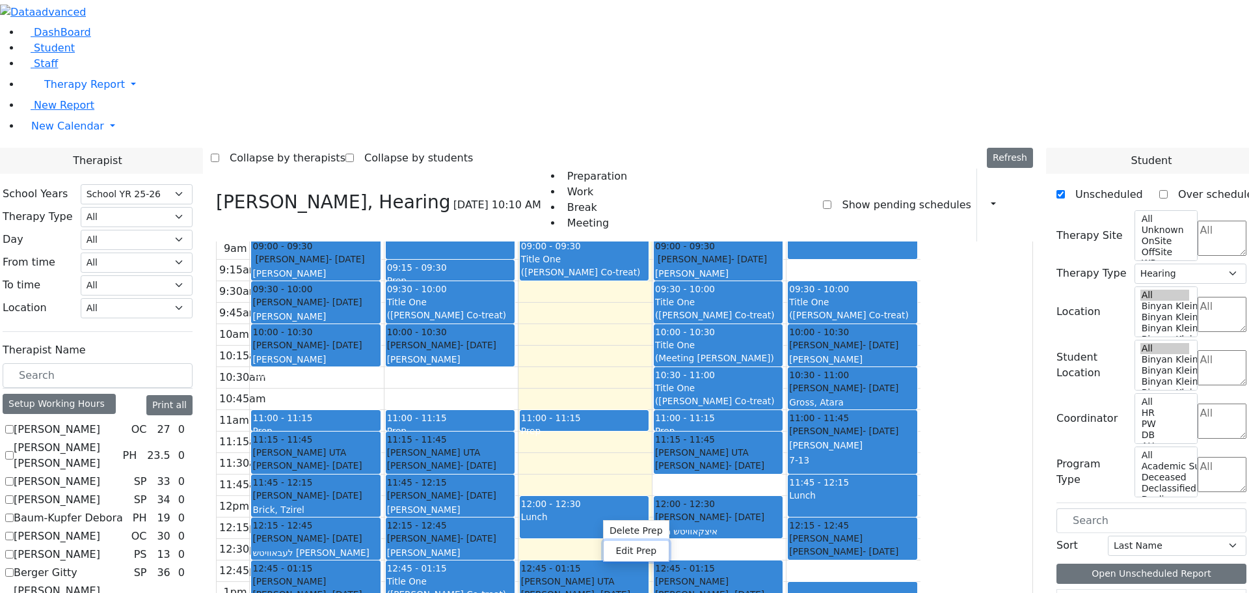
click at [634, 549] on button "Edit Prep" at bounding box center [636, 551] width 65 height 20
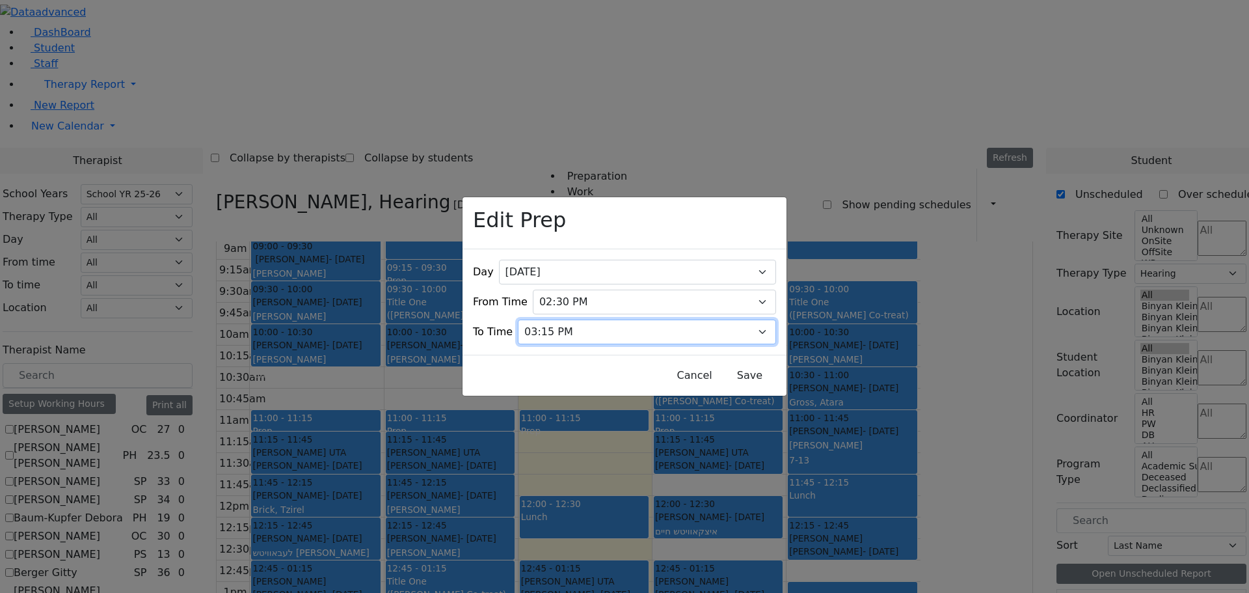
click at [748, 319] on select "07:15 AM 07:30 AM 07:45 AM 08:00 AM 08:15 AM 08:30 AM 08:45 AM 09:00 AM 09:15 A…" at bounding box center [647, 331] width 258 height 25
click at [541, 319] on select "07:15 AM 07:30 AM 07:45 AM 08:00 AM 08:15 AM 08:30 AM 08:45 AM 09:00 AM 09:15 A…" at bounding box center [647, 331] width 258 height 25
click at [739, 363] on button "Save" at bounding box center [750, 375] width 58 height 25
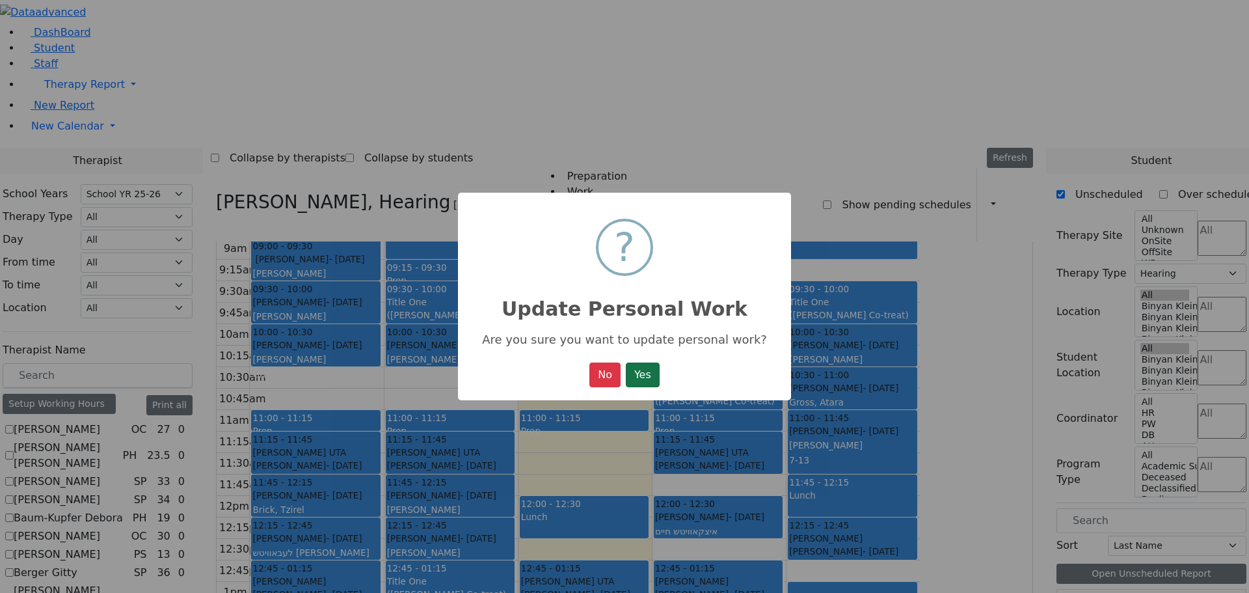
click at [645, 385] on button "Yes" at bounding box center [643, 374] width 34 height 25
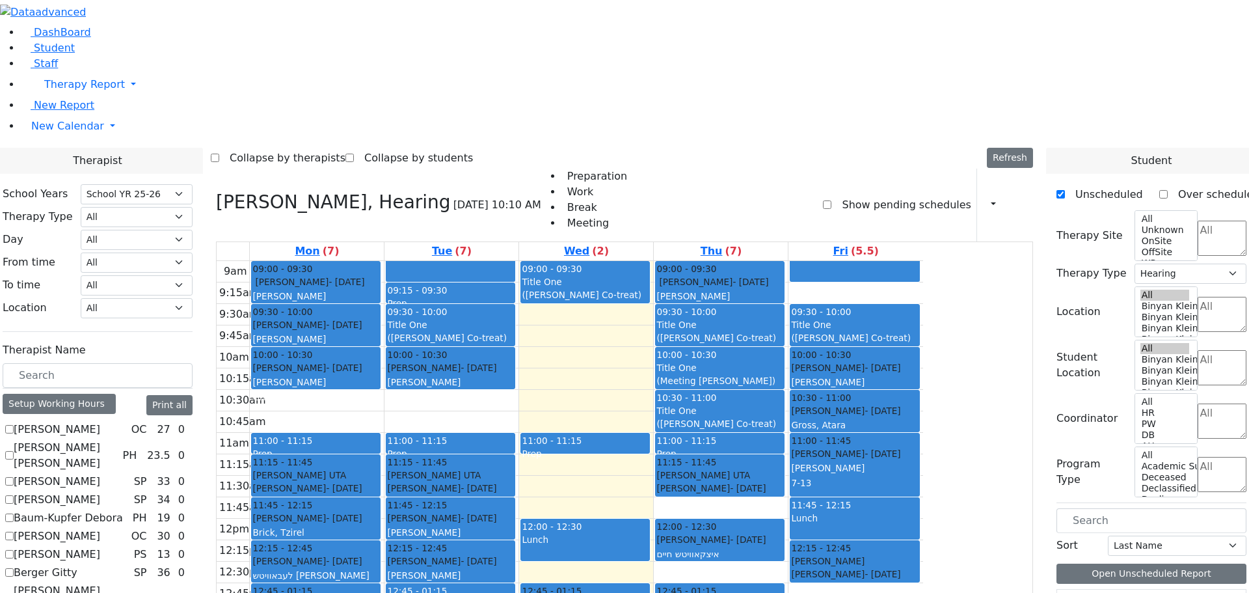
scroll to position [0, 0]
drag, startPoint x: 653, startPoint y: 535, endPoint x: 699, endPoint y: 543, distance: 46.2
click at [699, 543] on div "9am 9:15am 9:30am 9:45am 10am 10:15am 10:30am 10:45am 11am 11:15am 11:30am 11:4…" at bounding box center [570, 529] width 707 height 537
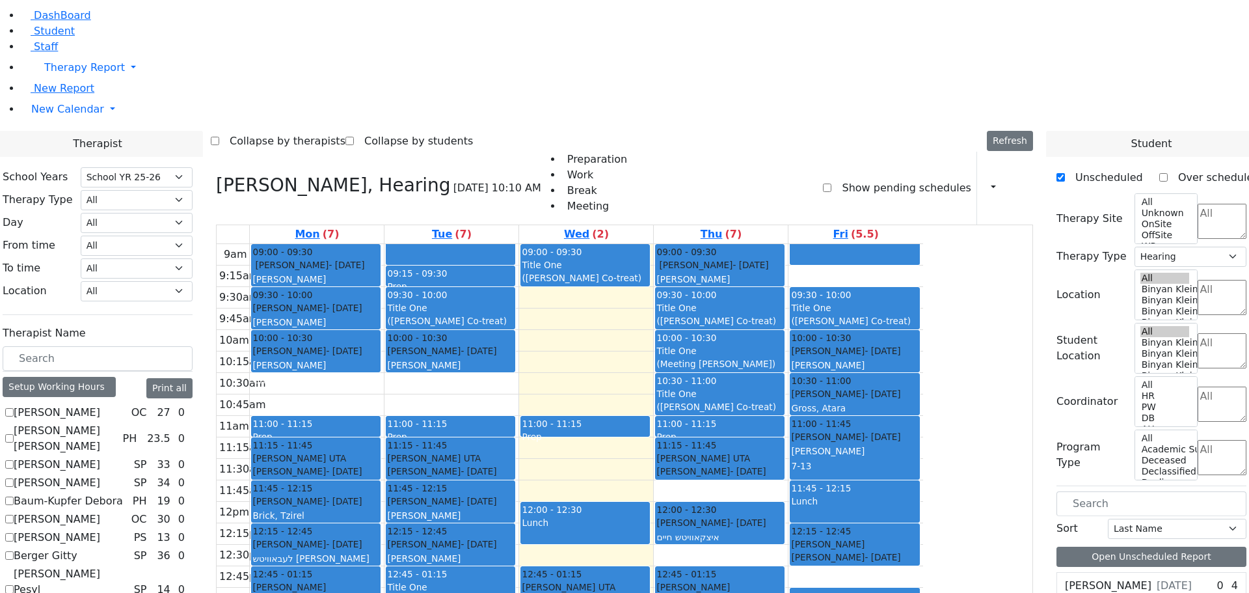
scroll to position [26, 0]
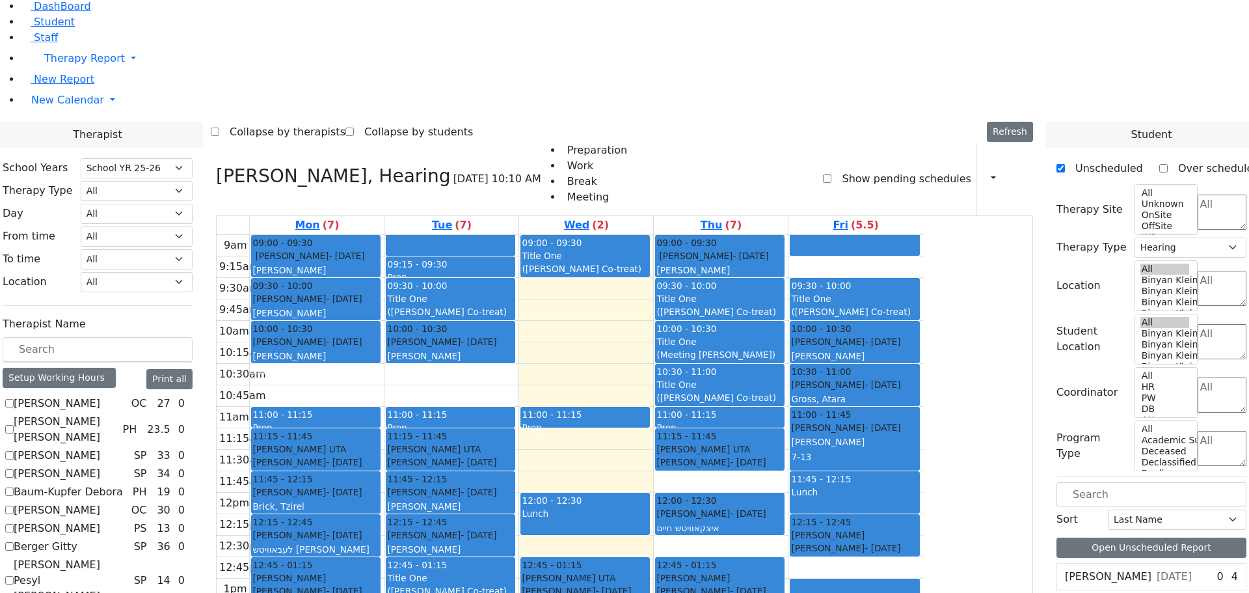
click at [679, 550] on div "9am 9:15am 9:30am 9:45am 10am 10:15am 10:30am 10:45am 11am 11:15am 11:30am 11:4…" at bounding box center [570, 503] width 707 height 537
drag, startPoint x: 656, startPoint y: 535, endPoint x: 759, endPoint y: 558, distance: 104.7
click at [759, 558] on div "9am 9:15am 9:30am 9:45am 10am 10:15am 10:30am 10:45am 11am 11:15am 11:30am 11:4…" at bounding box center [570, 503] width 707 height 537
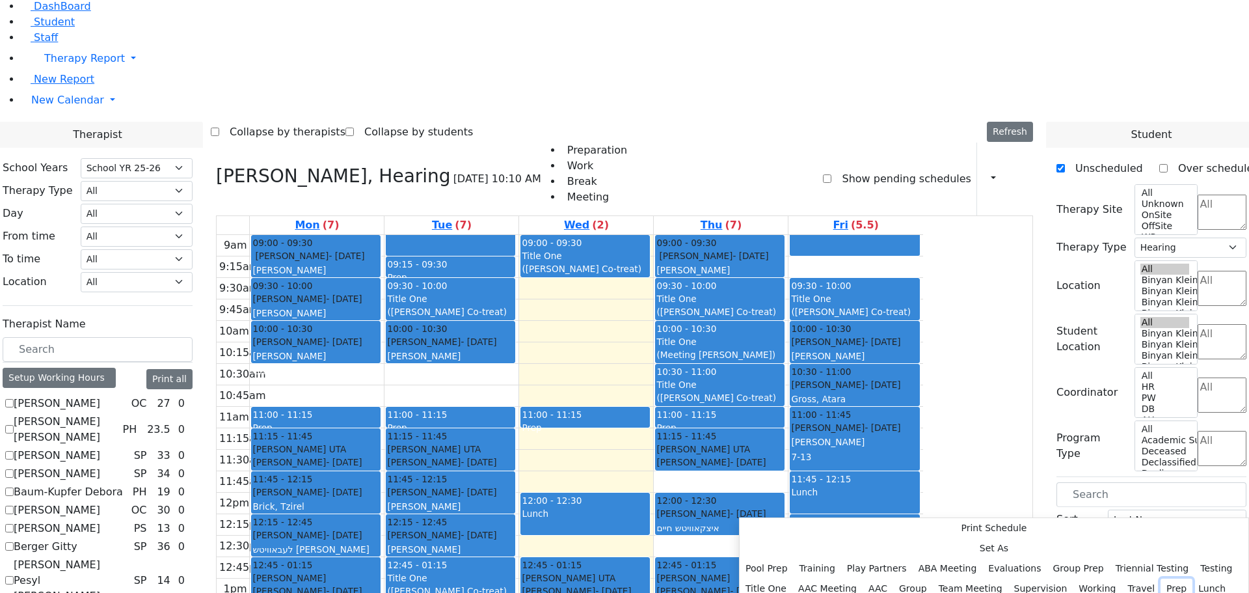
click at [1161, 578] on button "Prep" at bounding box center [1177, 588] width 32 height 20
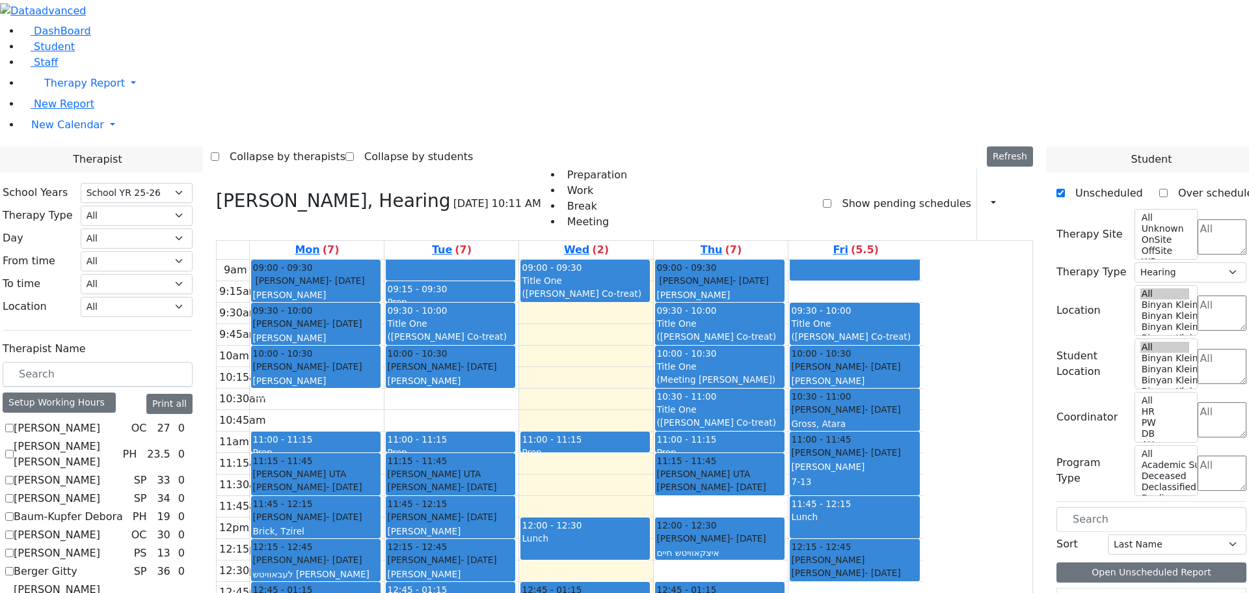
scroll to position [2, 0]
drag, startPoint x: 787, startPoint y: 540, endPoint x: 899, endPoint y: 579, distance: 119.1
click at [899, 579] on div "9am 9:15am 9:30am 9:45am 10am 10:15am 10:30am 10:45am 11am 11:15am 11:30am 11:4…" at bounding box center [570, 527] width 707 height 537
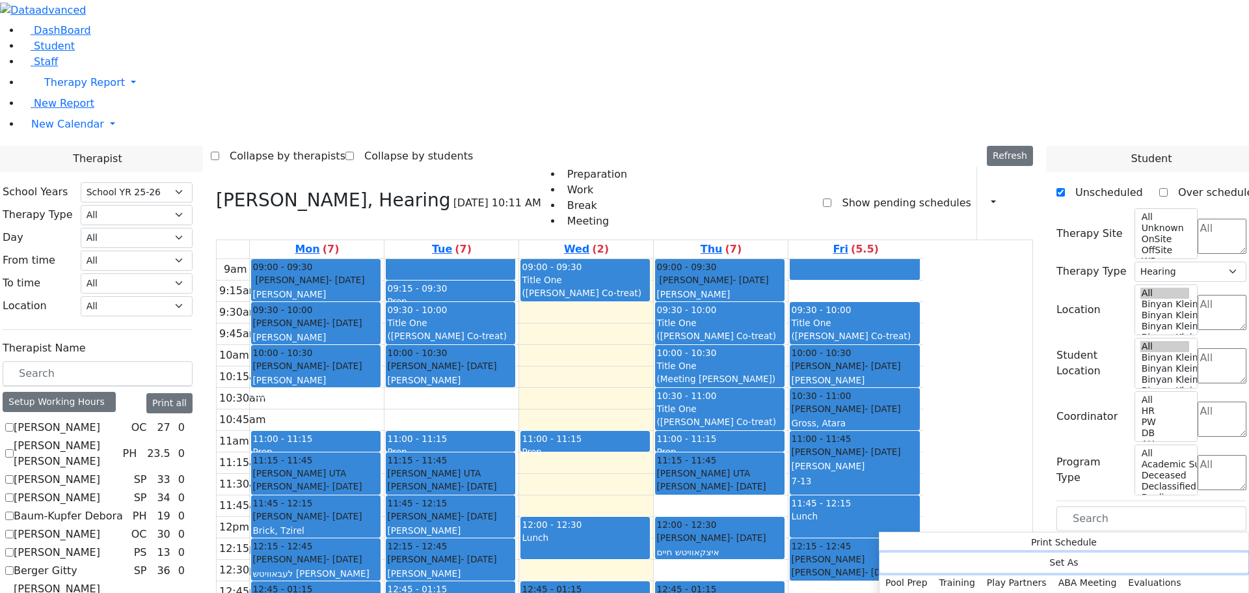
click at [915, 560] on button "Set As" at bounding box center [1064, 562] width 369 height 20
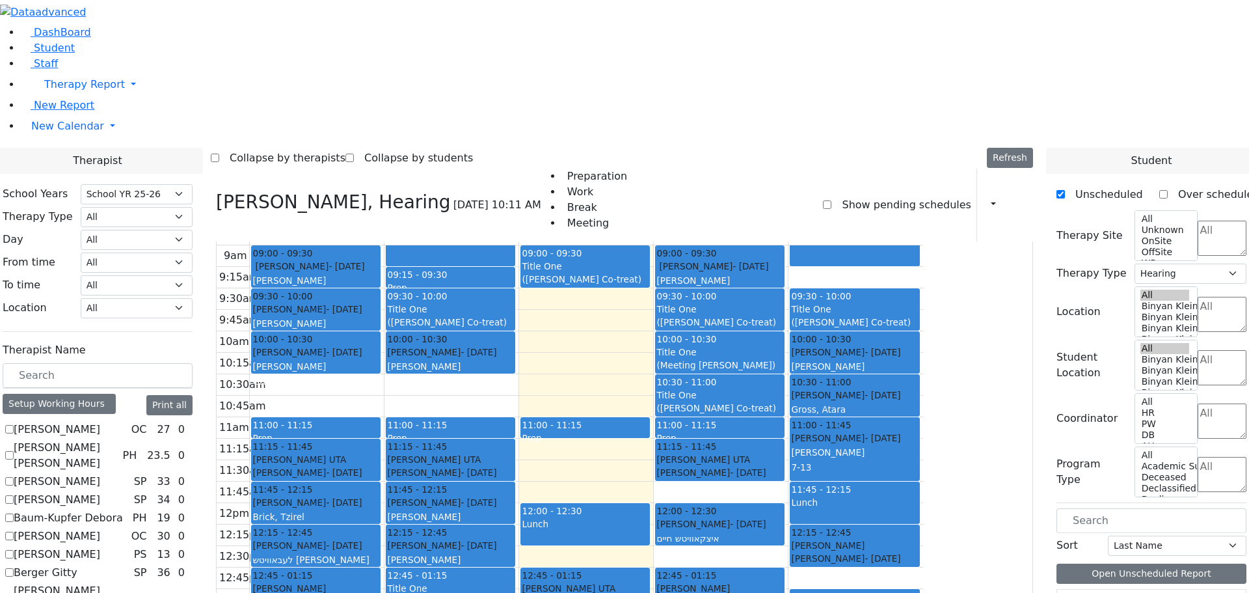
scroll to position [24, 0]
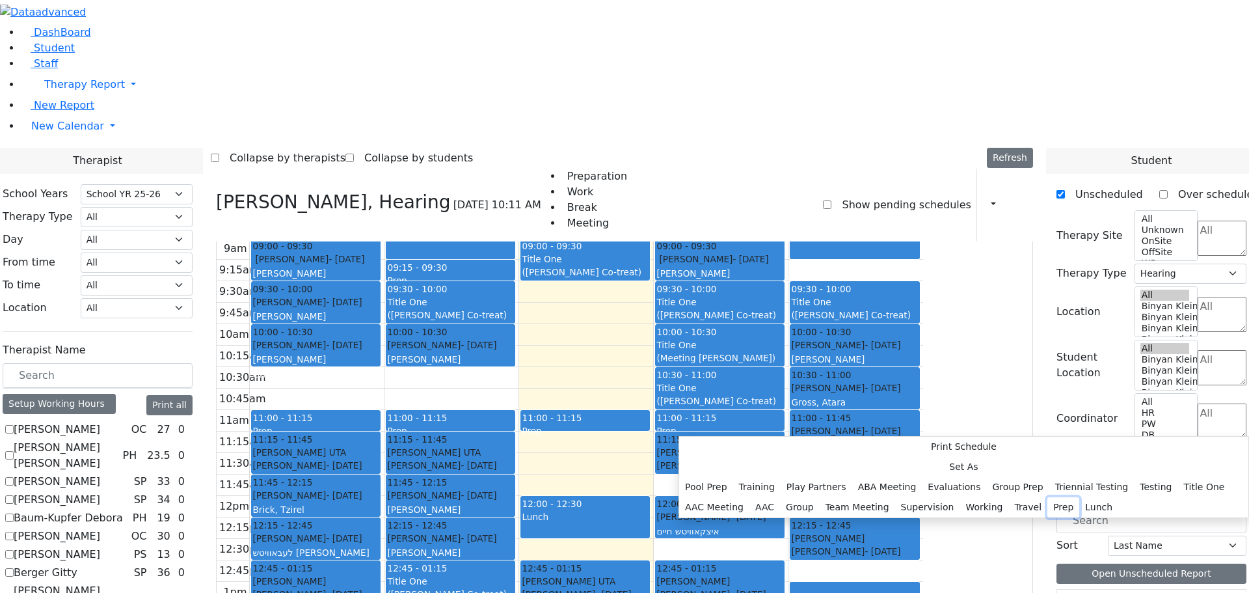
click at [1047, 497] on button "Prep" at bounding box center [1063, 507] width 32 height 20
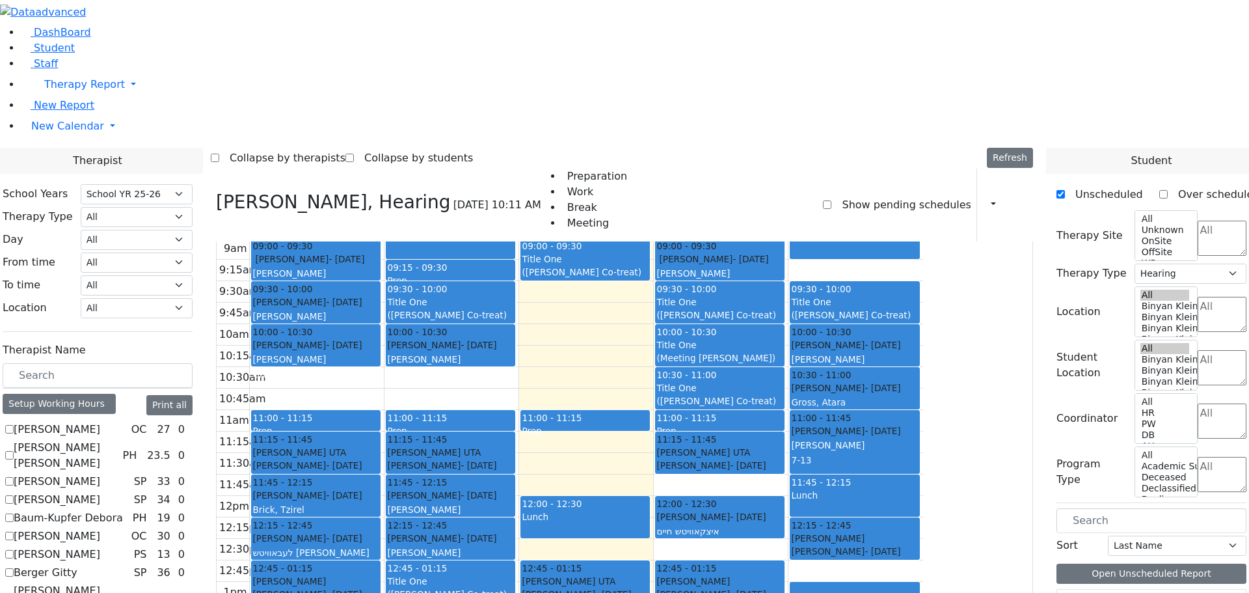
scroll to position [0, 0]
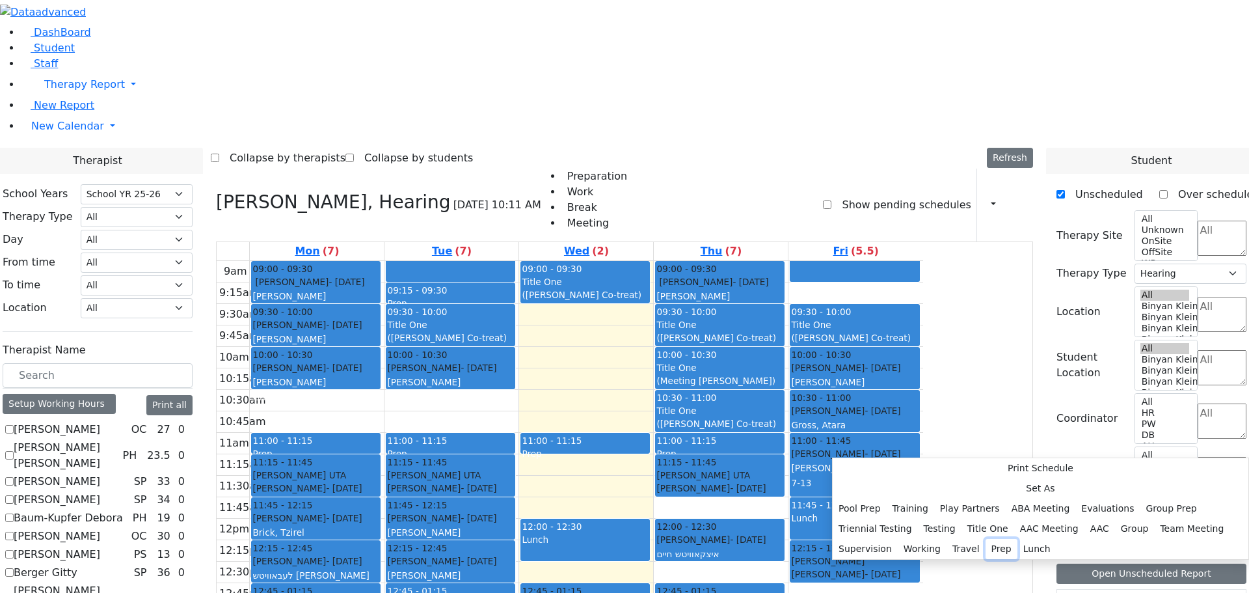
click at [986, 539] on button "Prep" at bounding box center [1002, 549] width 32 height 20
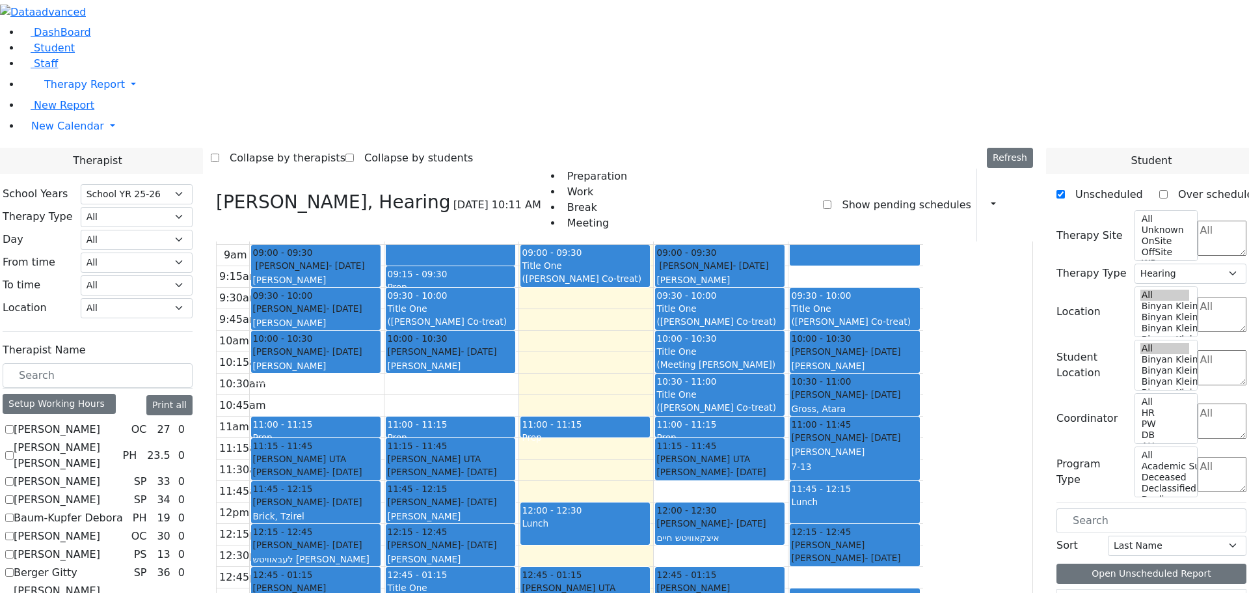
scroll to position [24, 0]
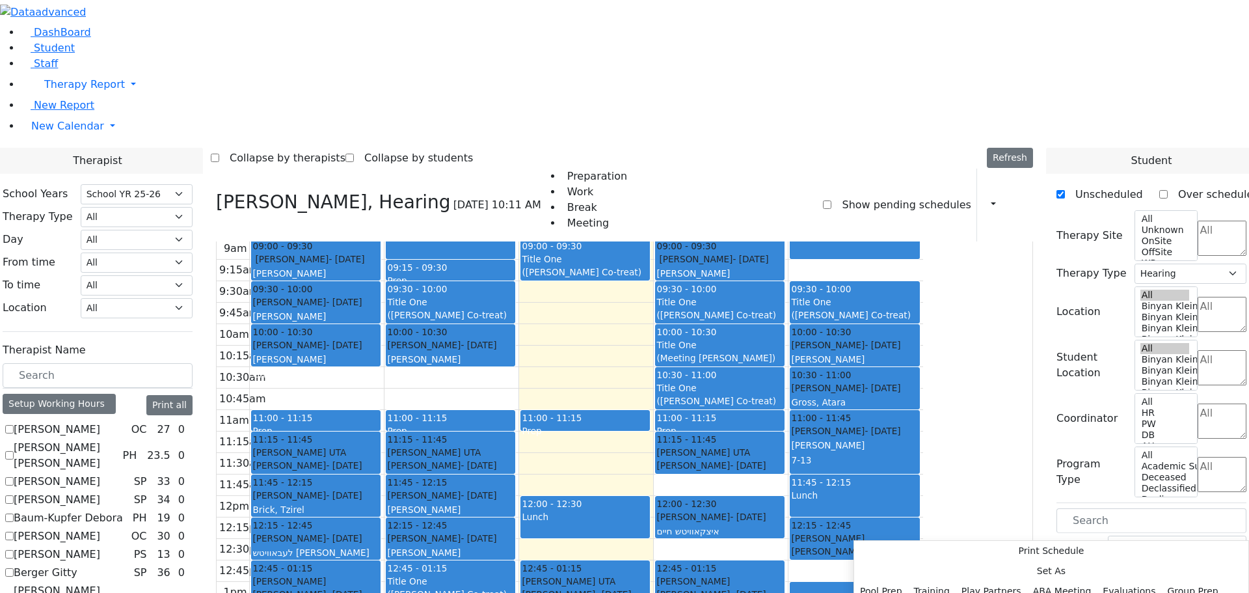
click at [816, 486] on tbody "9am 9:15am 9:30am 9:45am 10am 10:15am 10:30am 10:45am 11am 11:15am 11:30am 11:4…" at bounding box center [570, 506] width 707 height 537
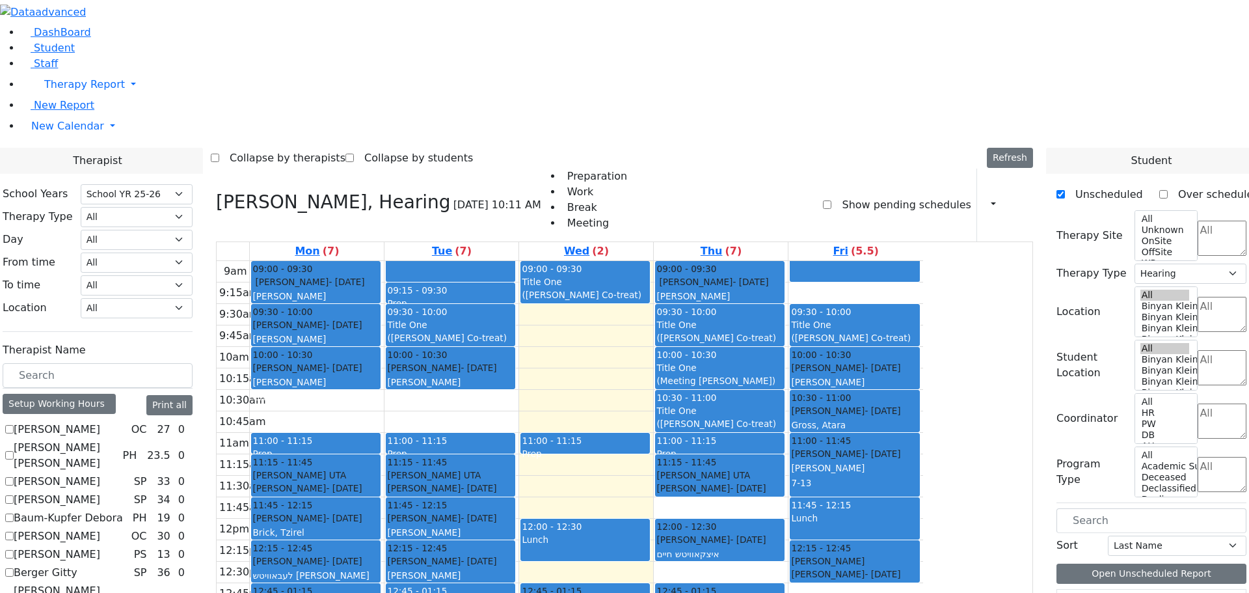
scroll to position [0, 0]
drag, startPoint x: 384, startPoint y: 520, endPoint x: 461, endPoint y: 549, distance: 82.5
click at [461, 549] on div "9am 9:15am 9:30am 9:45am 10am 10:15am 10:30am 10:45am 11am 11:15am 11:30am 11:4…" at bounding box center [570, 529] width 707 height 537
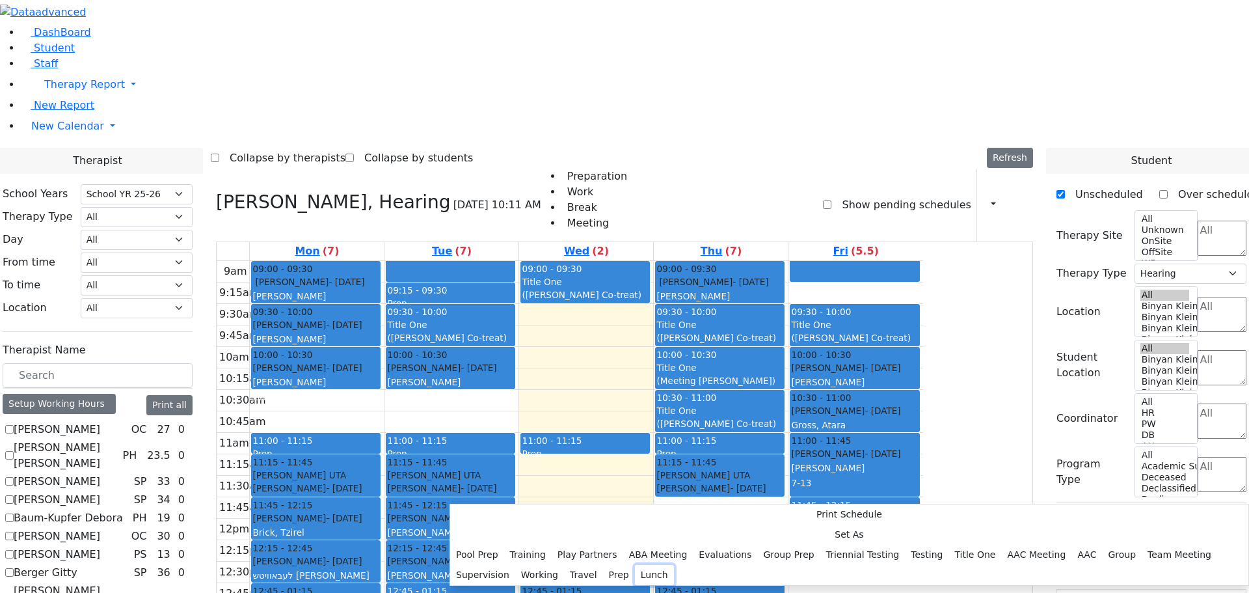
click at [635, 565] on button "Lunch" at bounding box center [654, 575] width 39 height 20
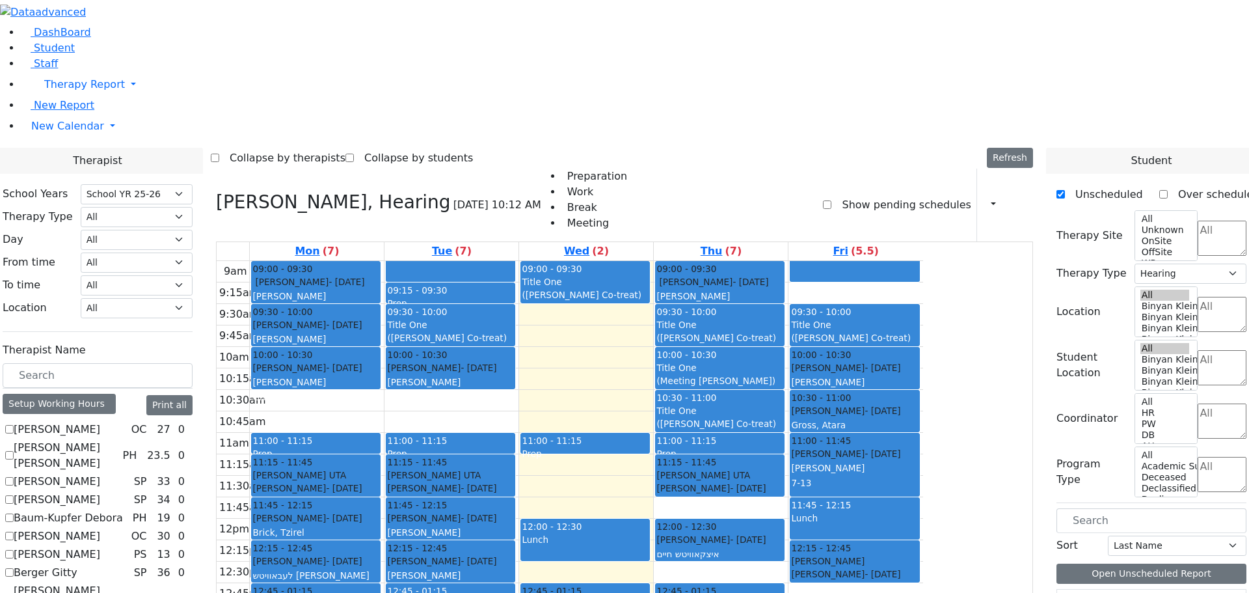
drag, startPoint x: 543, startPoint y: 519, endPoint x: 609, endPoint y: 539, distance: 69.6
click at [609, 539] on div "9am 9:15am 9:30am 9:45am 10am 10:15am 10:30am 10:45am 11am 11:15am 11:30am 11:4…" at bounding box center [570, 529] width 707 height 537
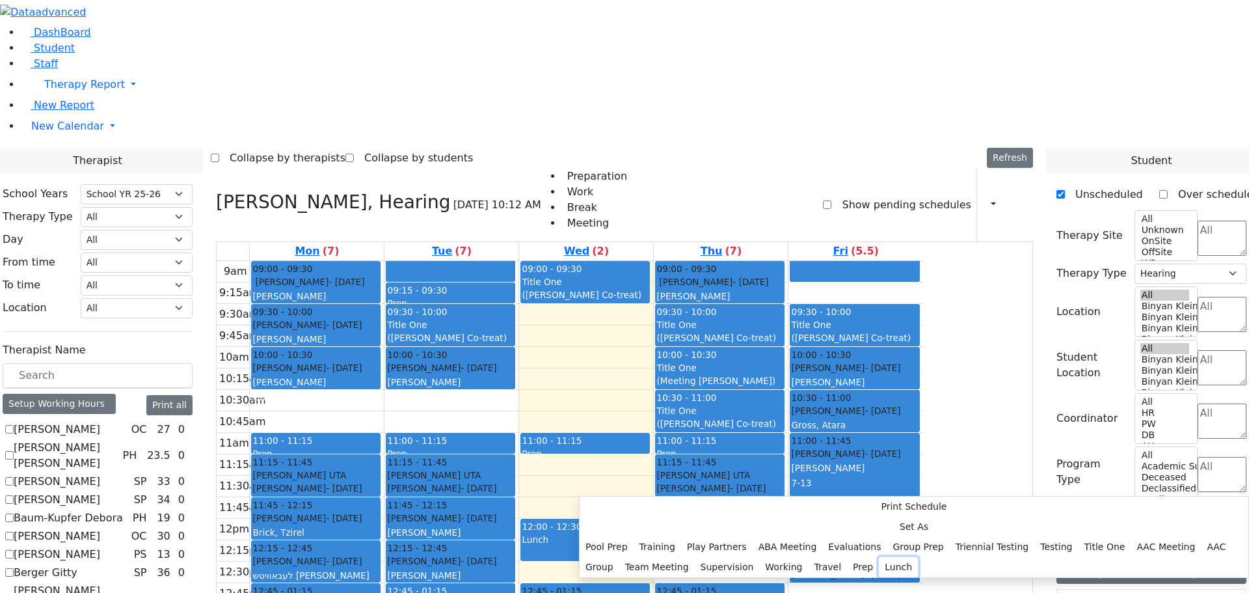
click at [879, 557] on button "Lunch" at bounding box center [898, 567] width 39 height 20
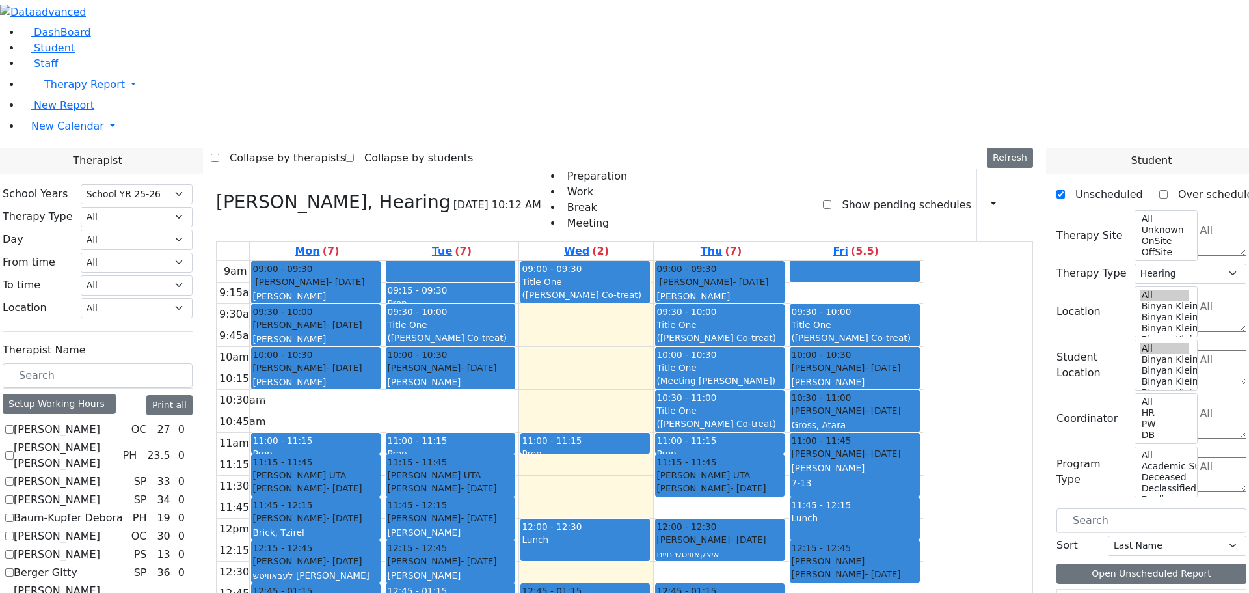
drag, startPoint x: 798, startPoint y: 519, endPoint x: 847, endPoint y: 538, distance: 53.2
click at [877, 541] on div "9am 9:15am 9:30am 9:45am 10am 10:15am 10:30am 10:45am 11am 11:15am 11:30am 11:4…" at bounding box center [570, 529] width 707 height 537
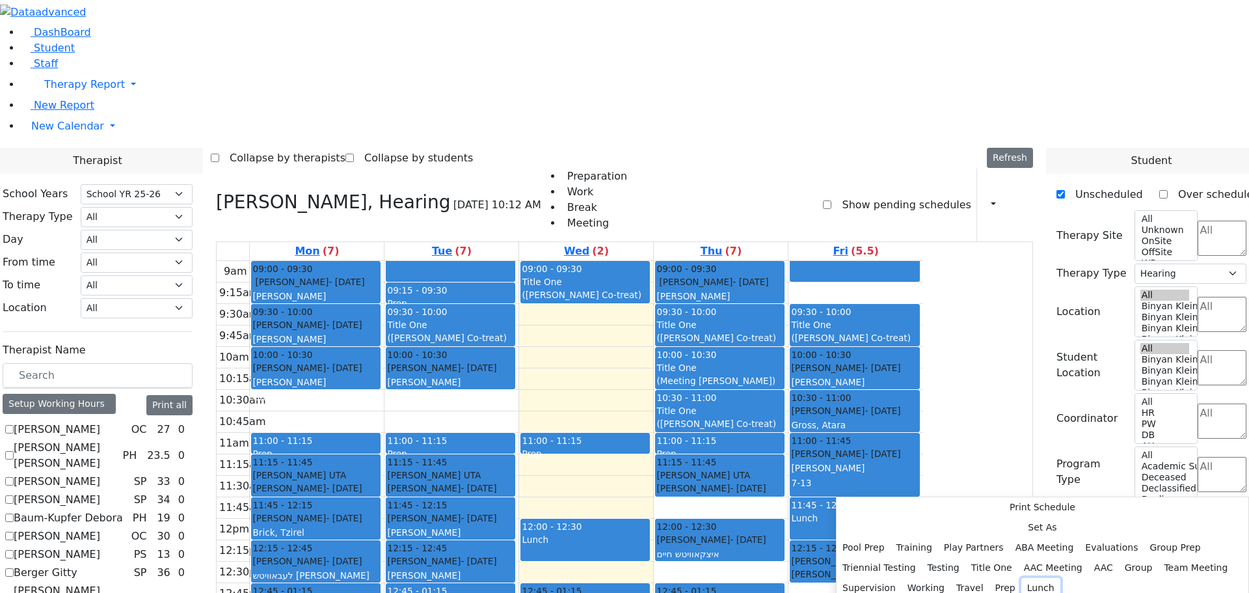
click at [1021, 578] on button "Lunch" at bounding box center [1040, 588] width 39 height 20
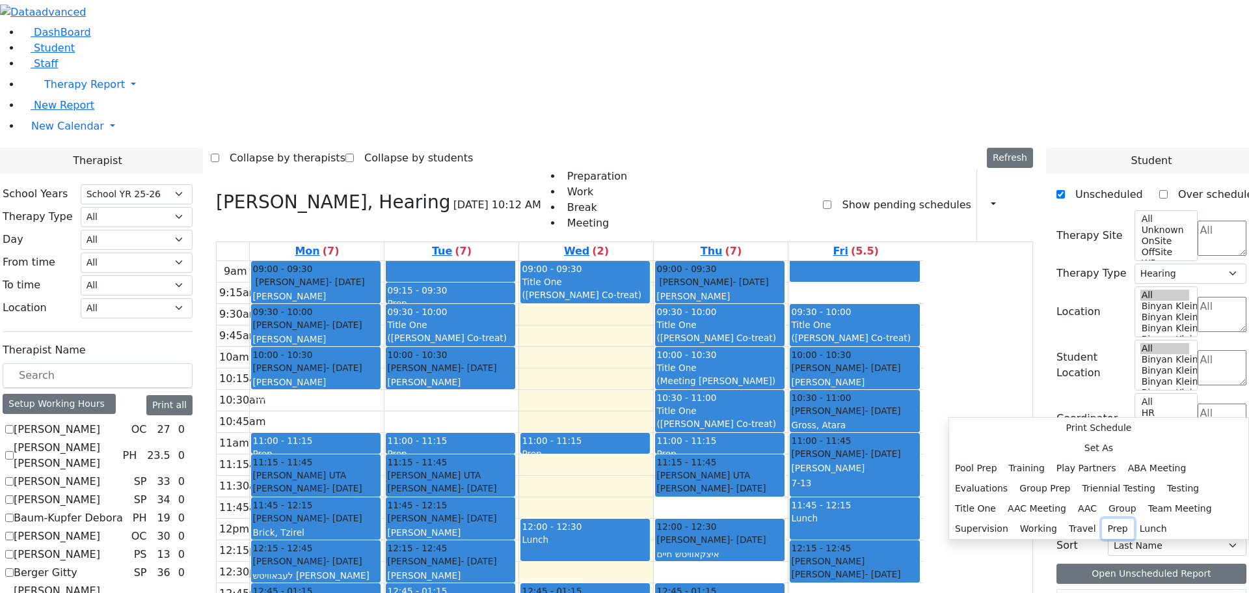
click at [1102, 519] on button "Prep" at bounding box center [1118, 529] width 32 height 20
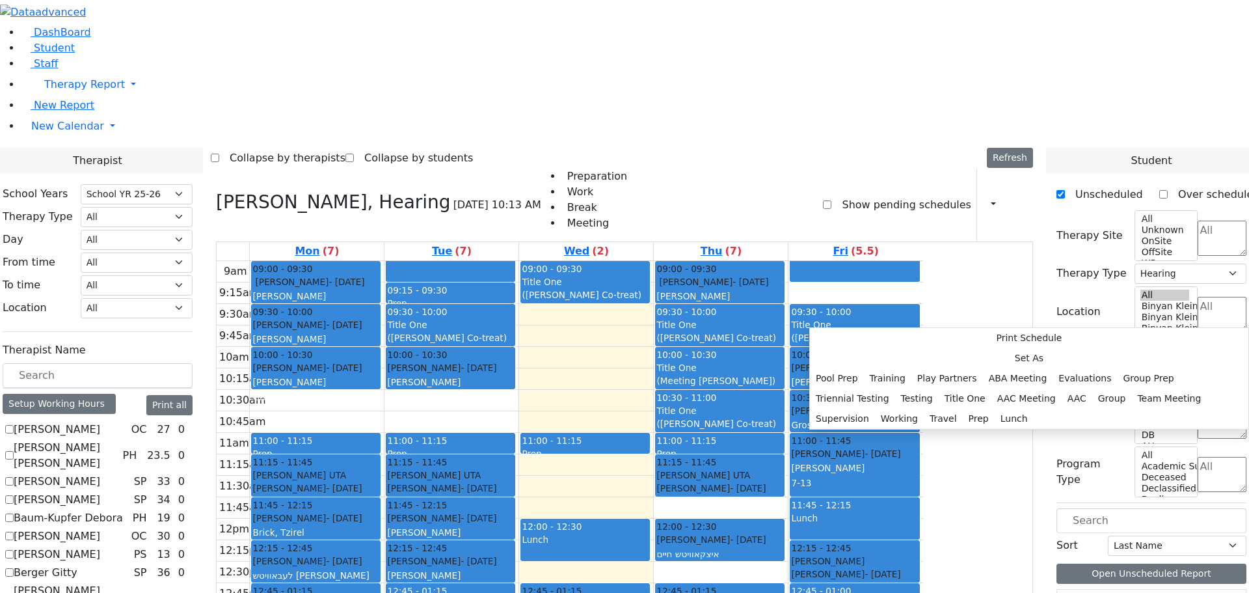
click at [742, 325] on div "9am 9:15am 9:30am 9:45am 10am 10:15am 10:30am 10:45am 11am 11:15am 11:30am 11:4…" at bounding box center [570, 529] width 707 height 537
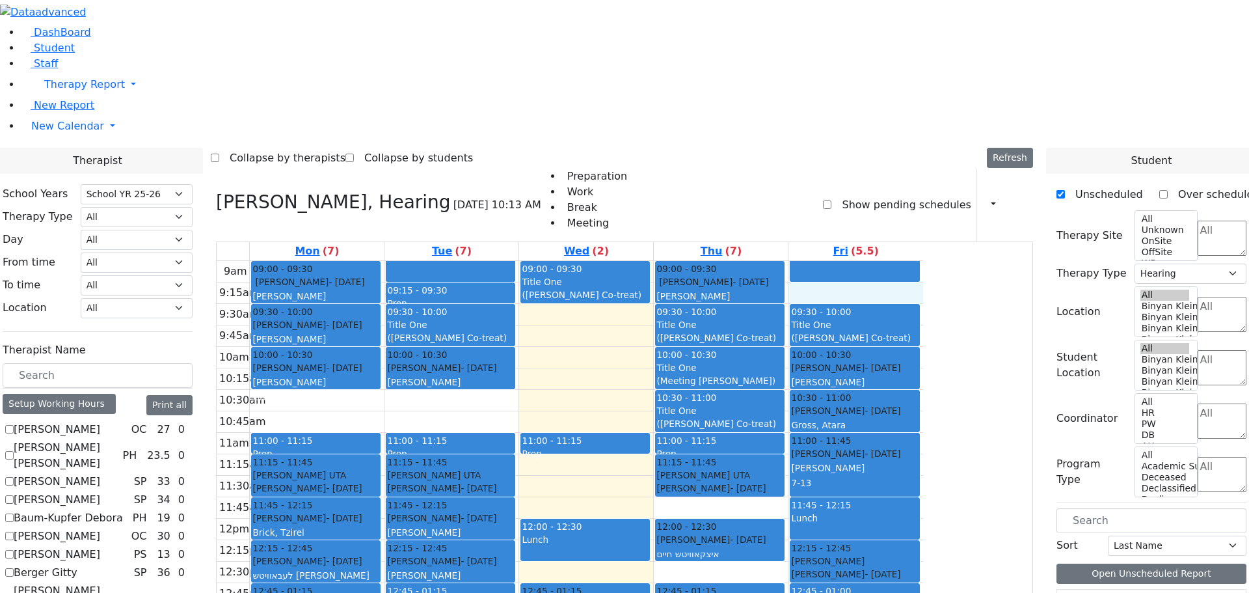
click at [923, 261] on div "9am 9:15am 9:30am 9:45am 10am 10:15am 10:30am 10:45am 11am 11:15am 11:30am 11:4…" at bounding box center [570, 529] width 707 height 537
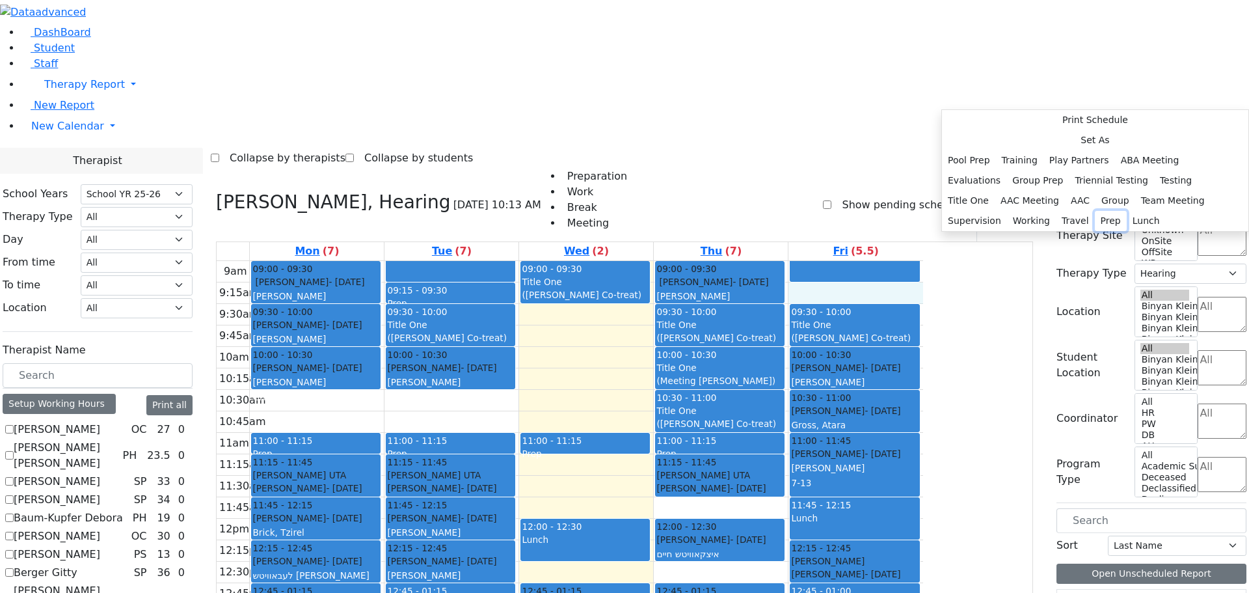
click at [1105, 231] on button "Prep" at bounding box center [1111, 221] width 32 height 20
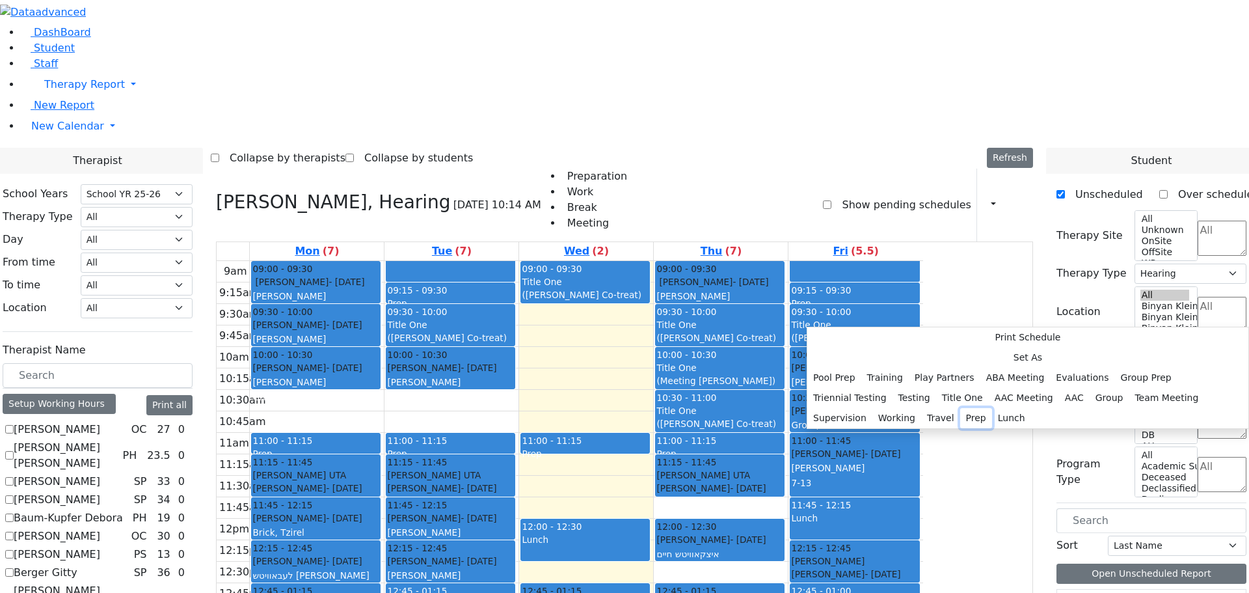
click at [962, 408] on button "Prep" at bounding box center [976, 418] width 32 height 20
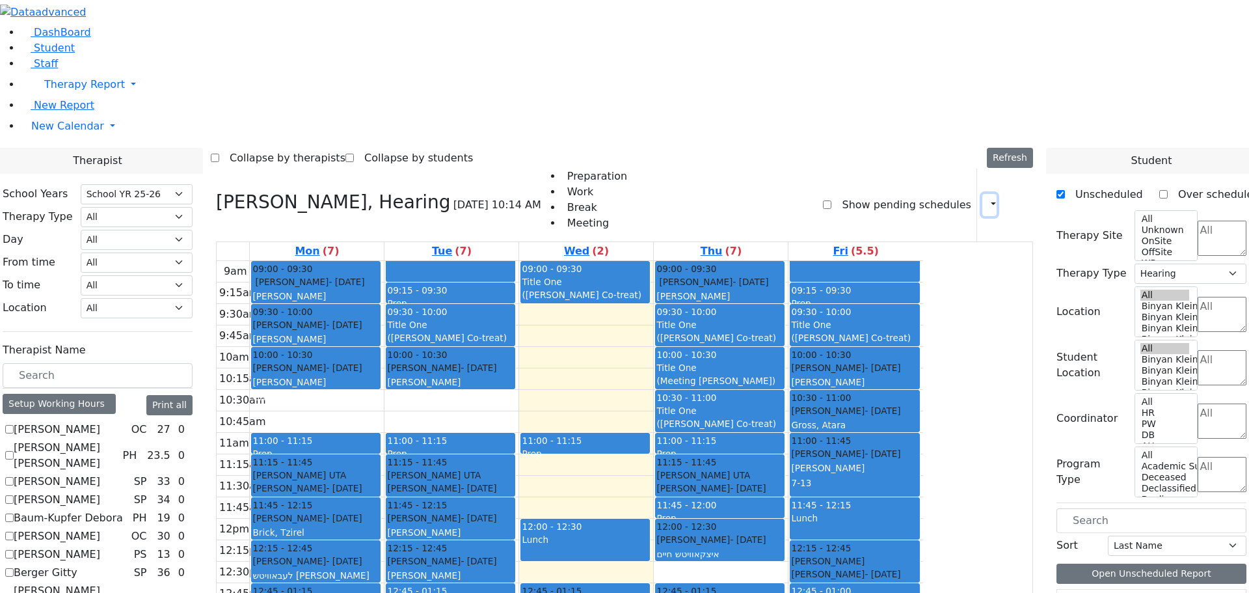
click at [986, 198] on icon "button" at bounding box center [986, 204] width 0 height 12
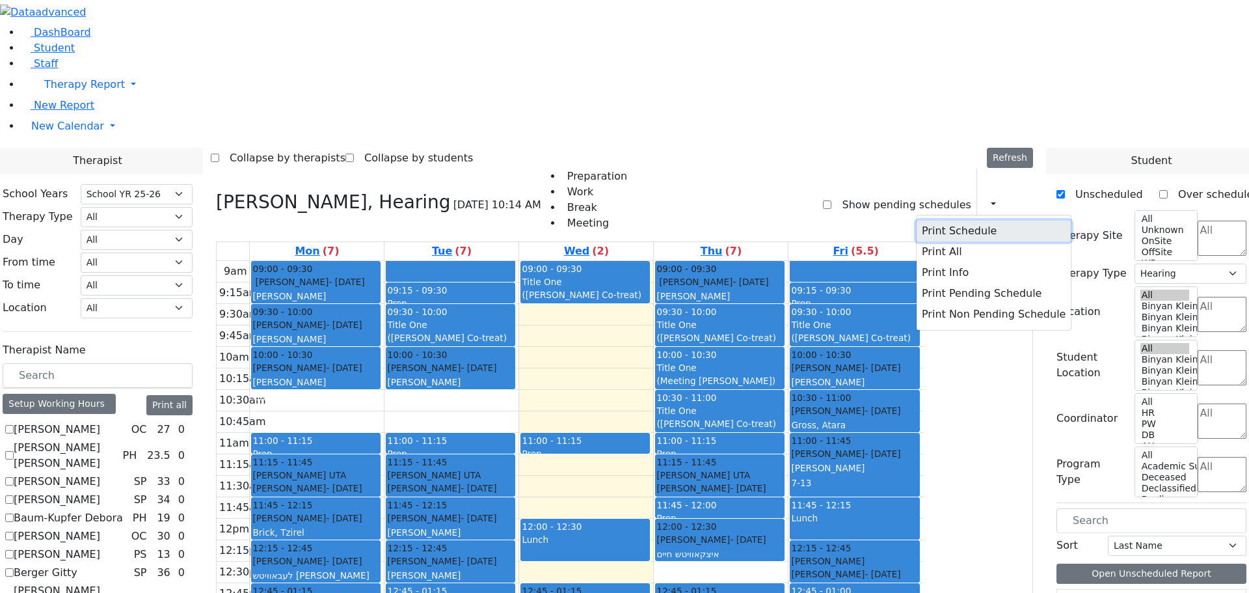
click at [938, 221] on button "Print Schedule" at bounding box center [994, 231] width 154 height 21
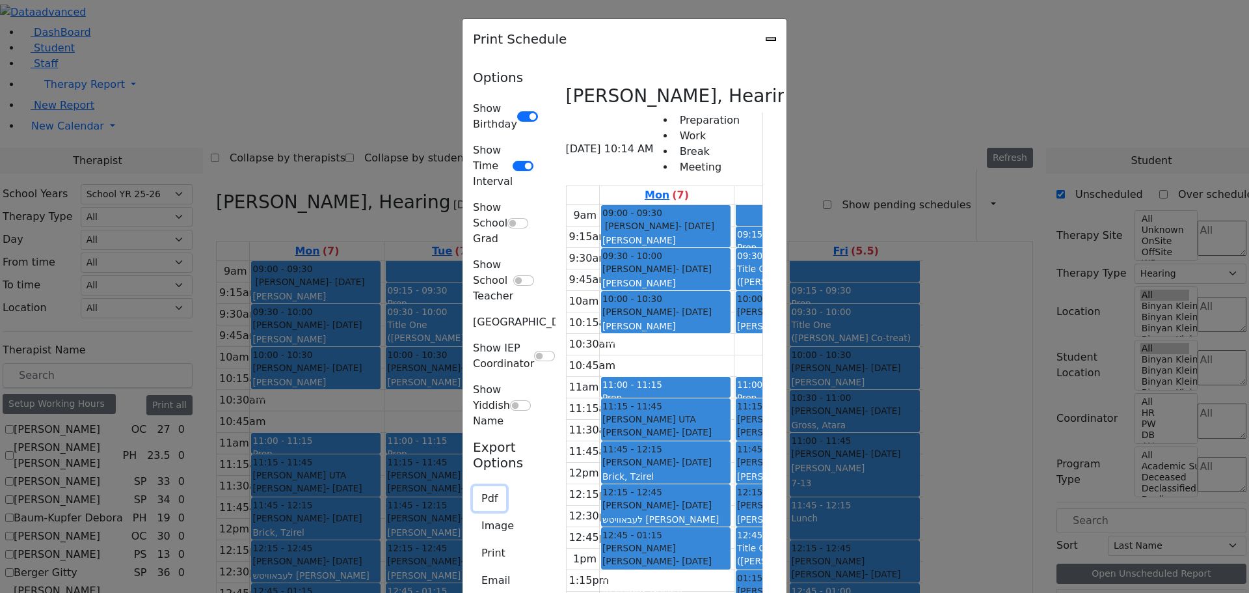
click at [473, 486] on button "Pdf" at bounding box center [489, 498] width 33 height 25
